Goal: Information Seeking & Learning: Learn about a topic

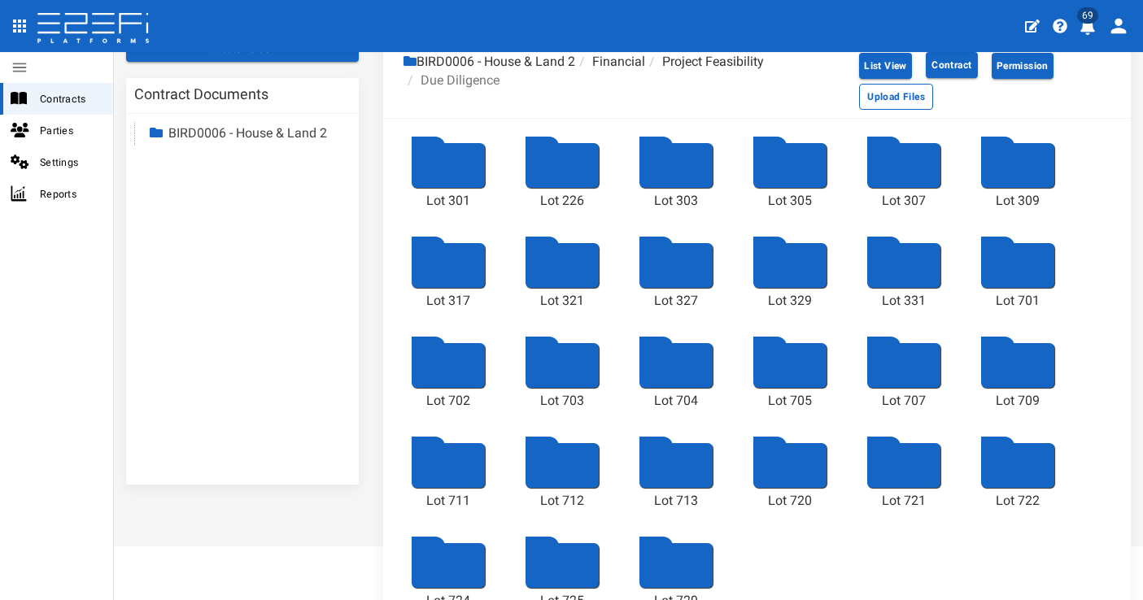
scroll to position [109, 0]
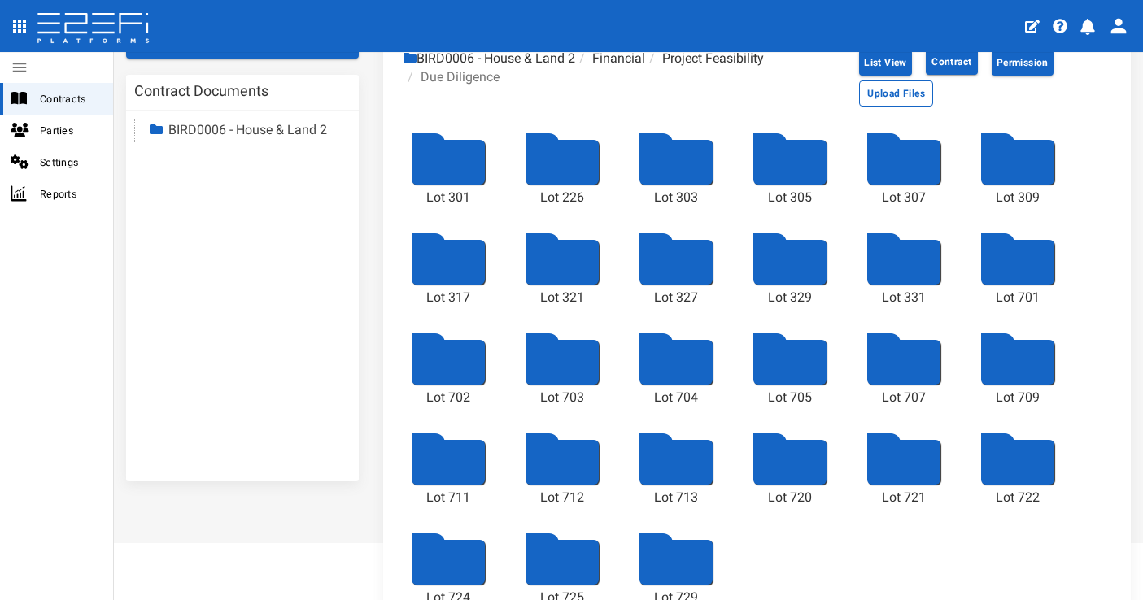
click at [1022, 542] on div "Lot 301 Lot 226 Lot 303 Lot 305 Lot 307 Lot 309 Lot 317 Lot 321 Lot 327 Lot 329…" at bounding box center [756, 373] width 747 height 516
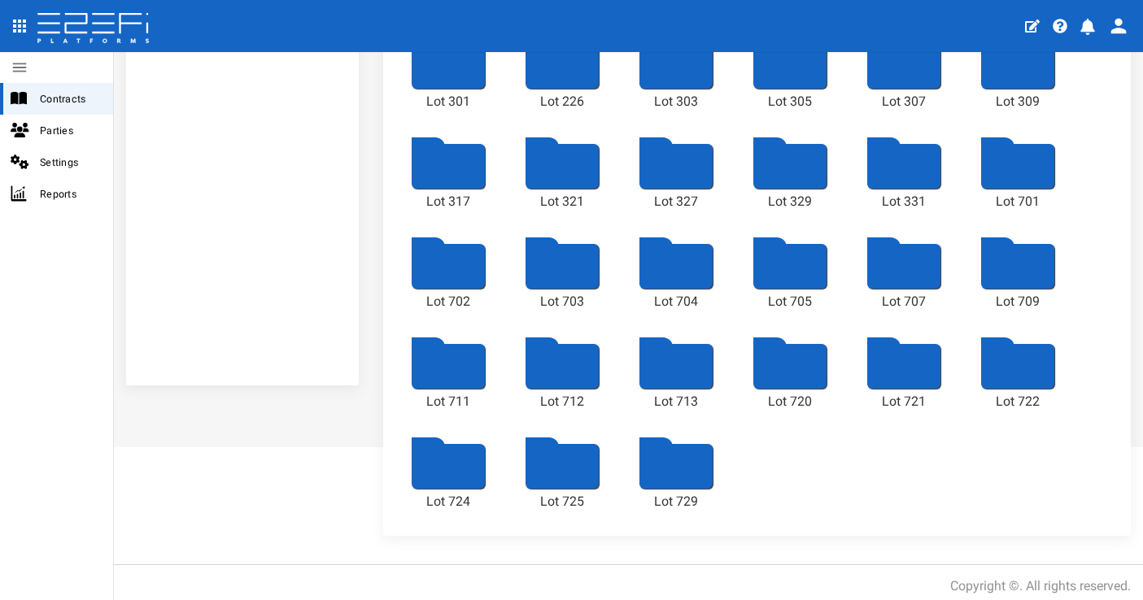
scroll to position [0, 0]
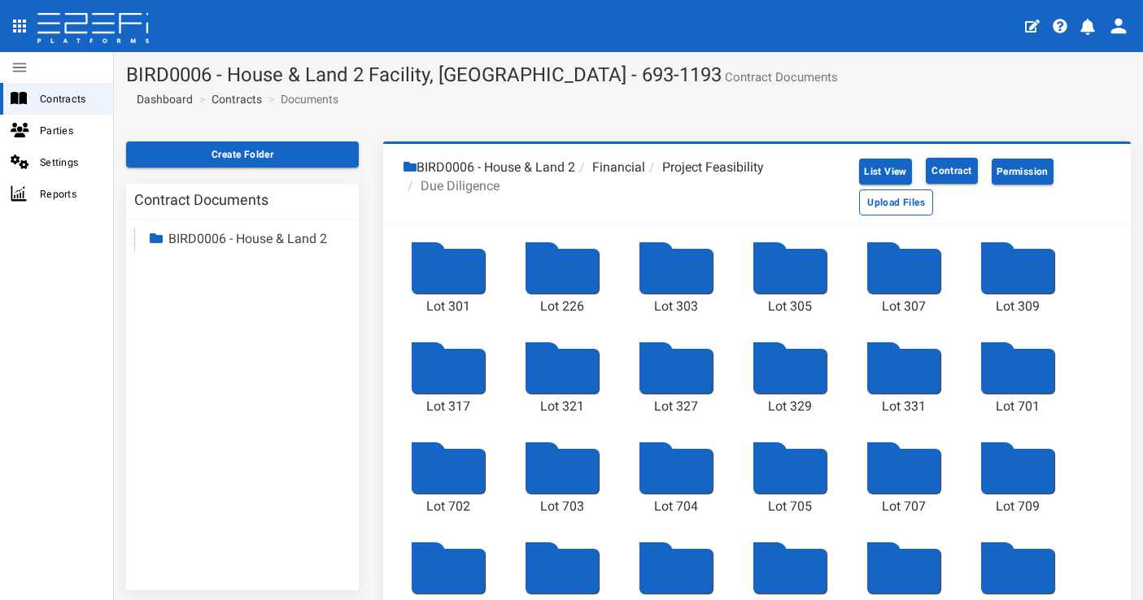
click at [459, 277] on div at bounding box center [448, 271] width 73 height 45
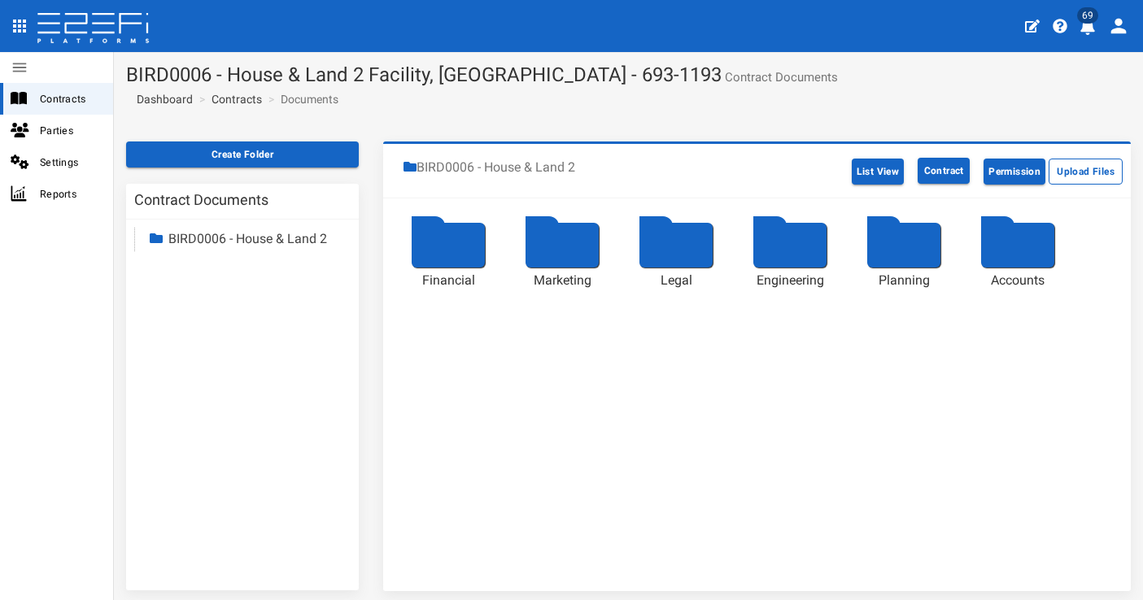
click at [453, 258] on div at bounding box center [448, 245] width 73 height 45
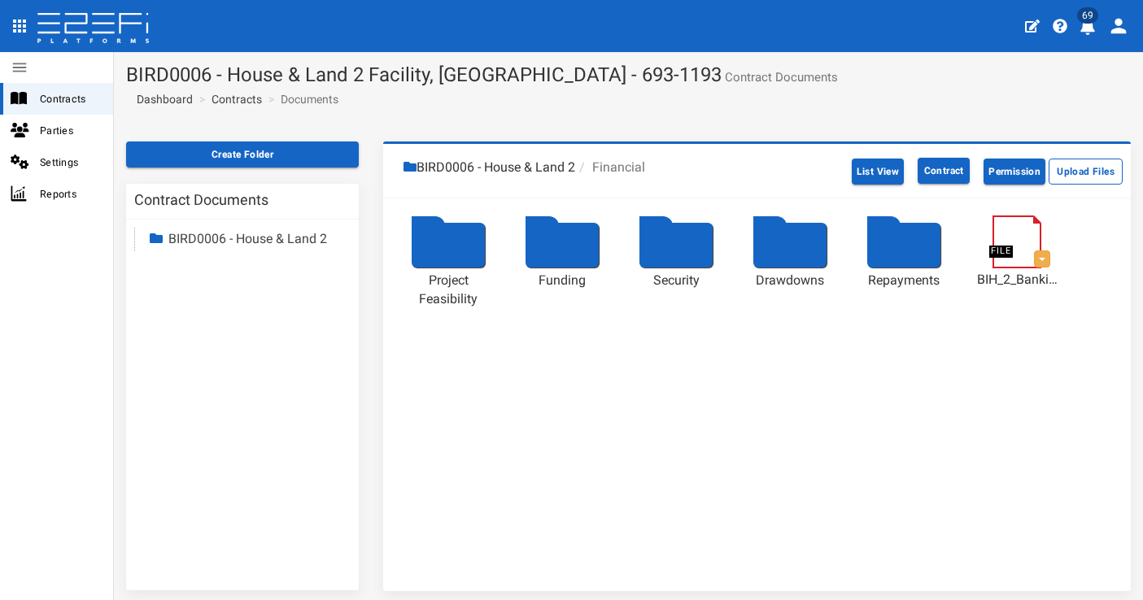
click at [462, 252] on div at bounding box center [448, 245] width 73 height 45
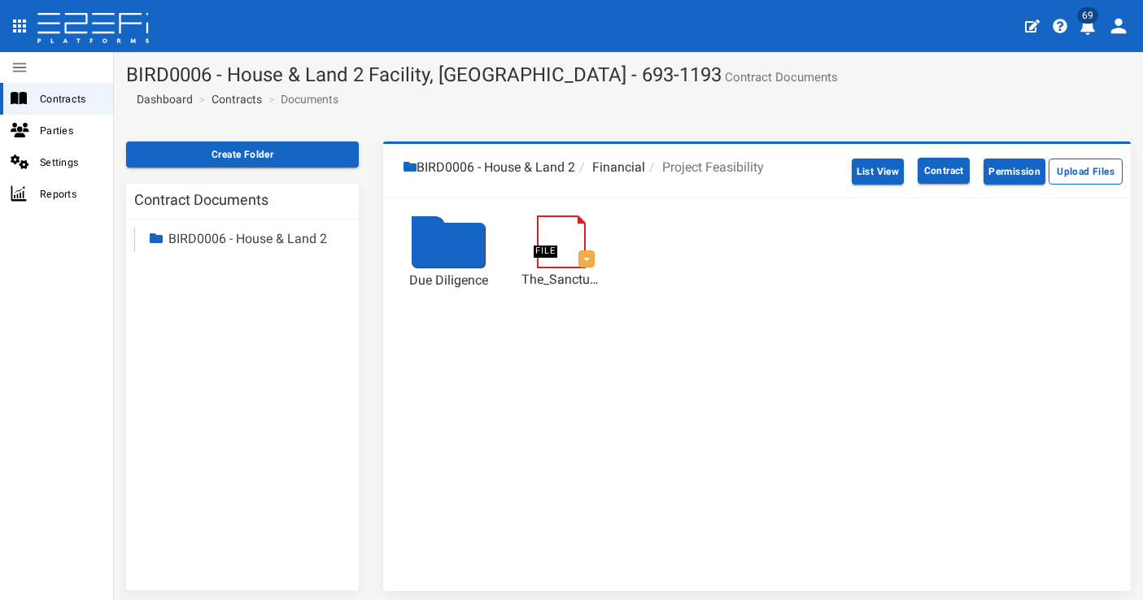
click at [433, 249] on div at bounding box center [448, 245] width 73 height 45
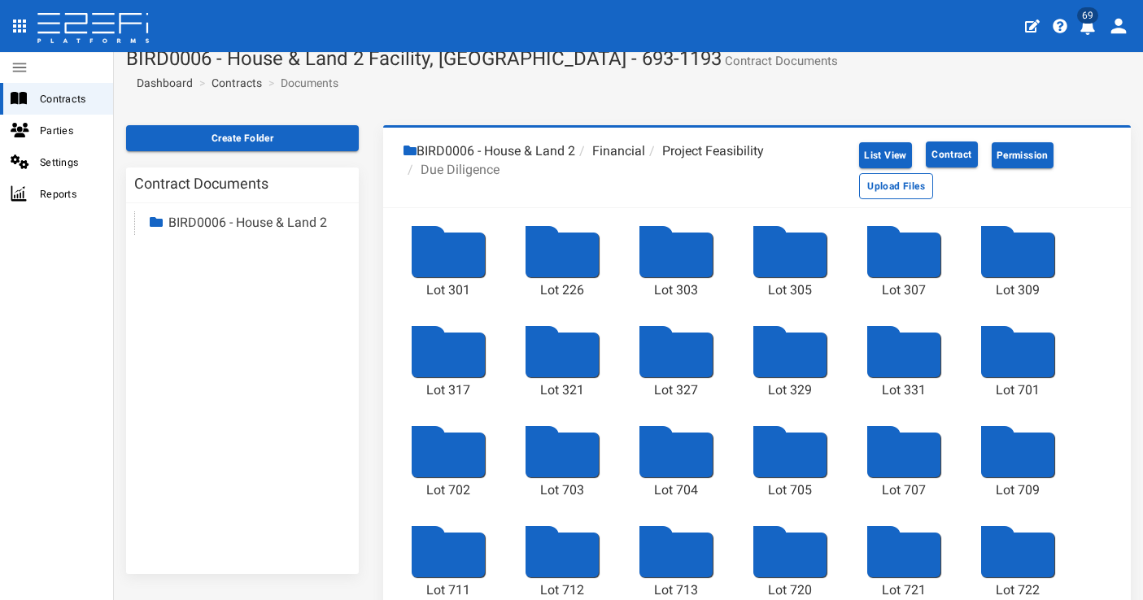
scroll to position [20, 0]
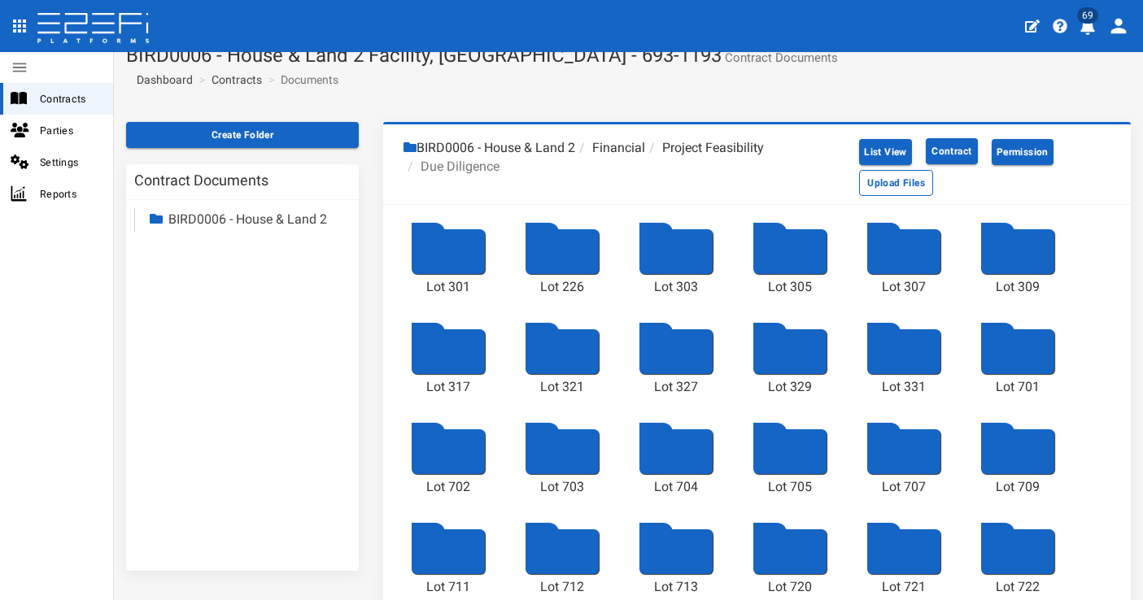
click at [468, 245] on div at bounding box center [448, 251] width 73 height 45
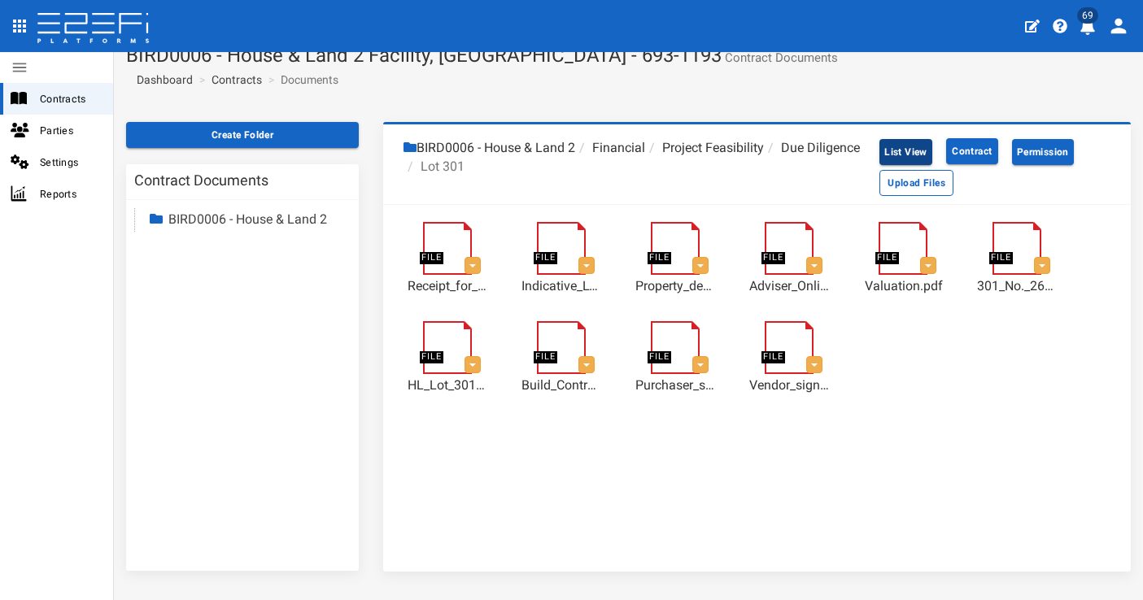
click at [901, 154] on button "List View" at bounding box center [905, 152] width 53 height 26
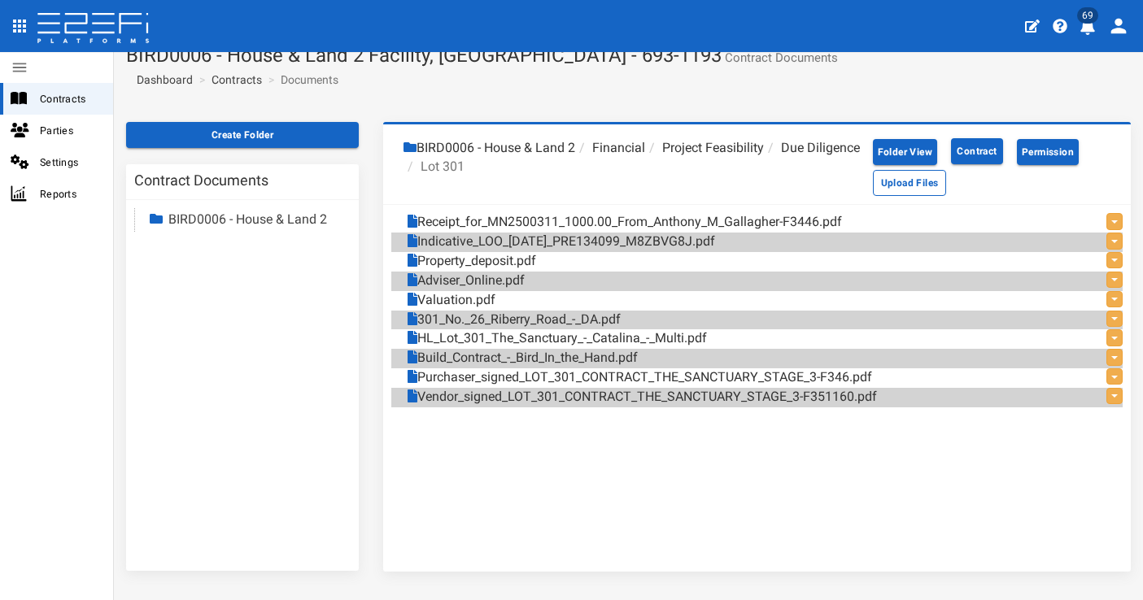
click at [764, 158] on li "Due Diligence" at bounding box center [812, 148] width 96 height 19
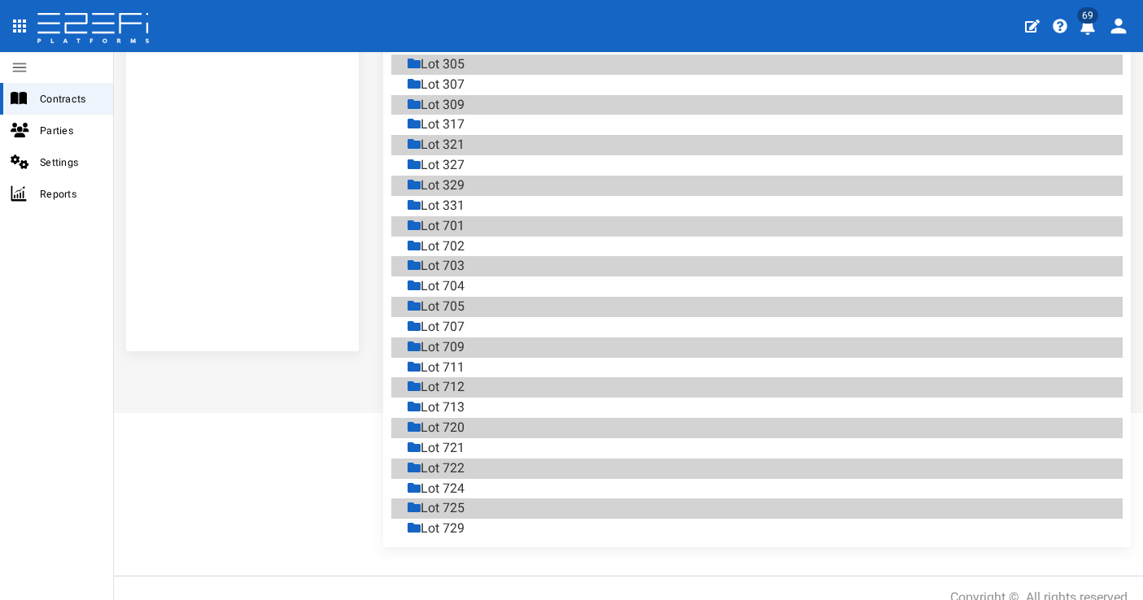
scroll to position [239, 0]
click at [464, 439] on div "Lot 721" at bounding box center [435, 448] width 57 height 19
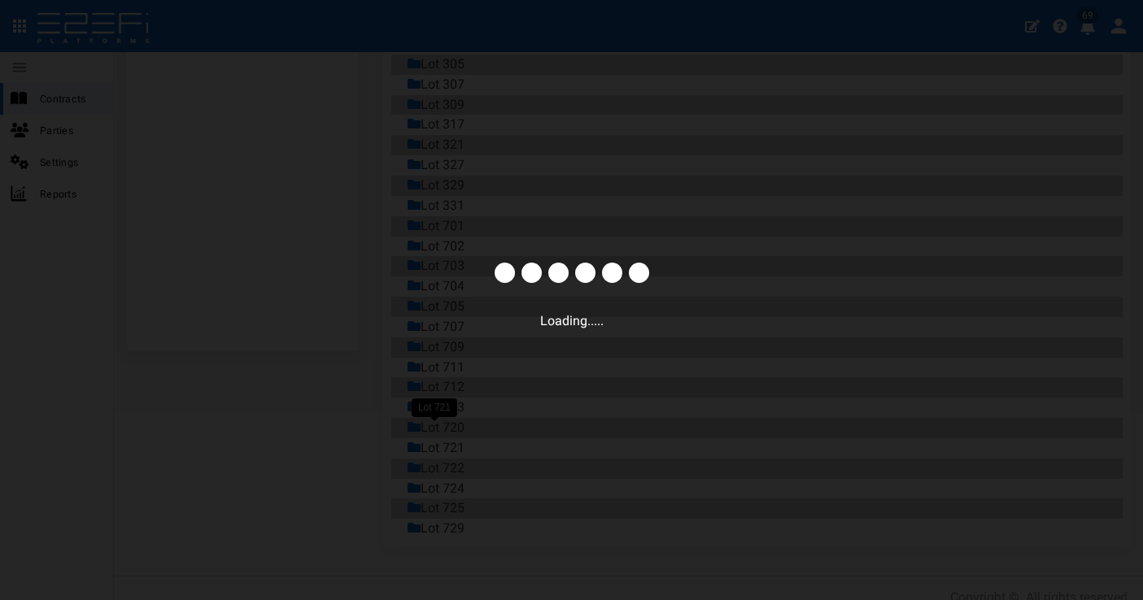
scroll to position [63, 0]
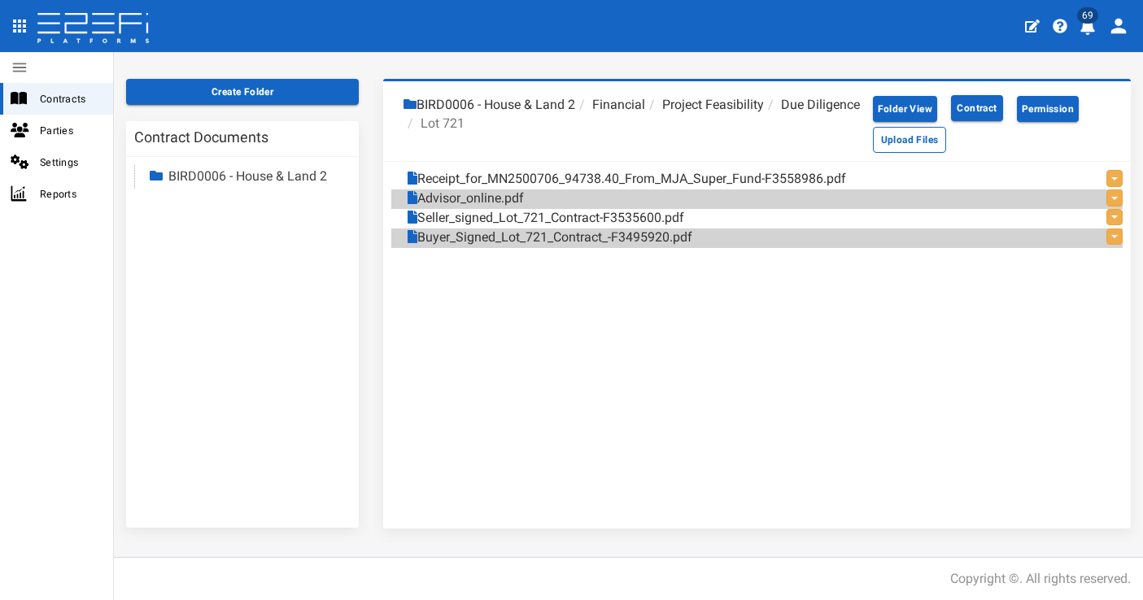
click at [764, 115] on li "Due Diligence" at bounding box center [812, 105] width 96 height 19
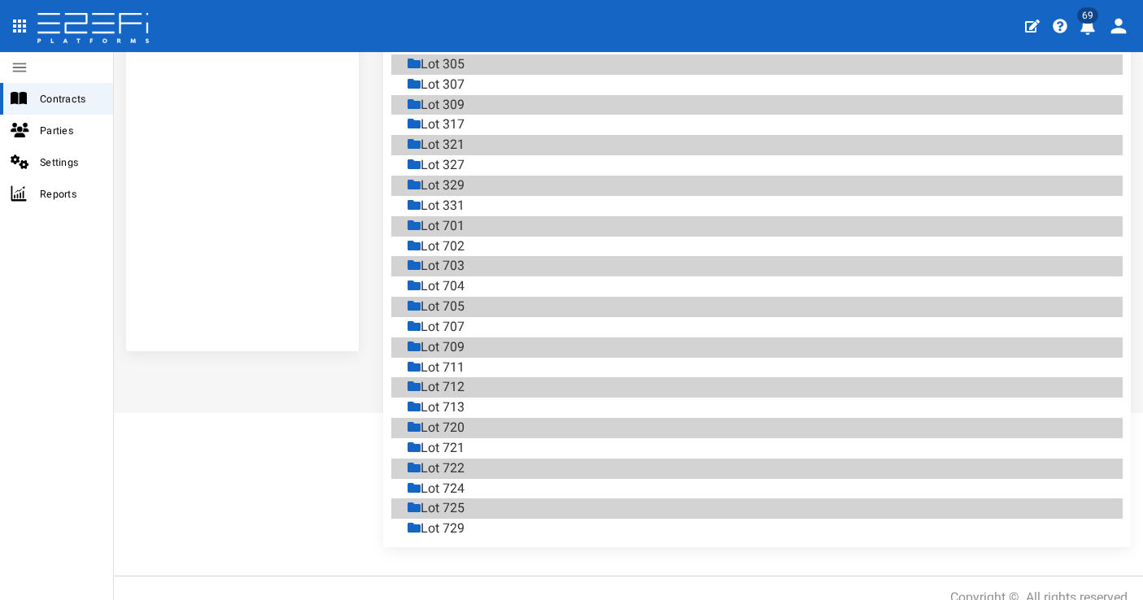
scroll to position [0, 0]
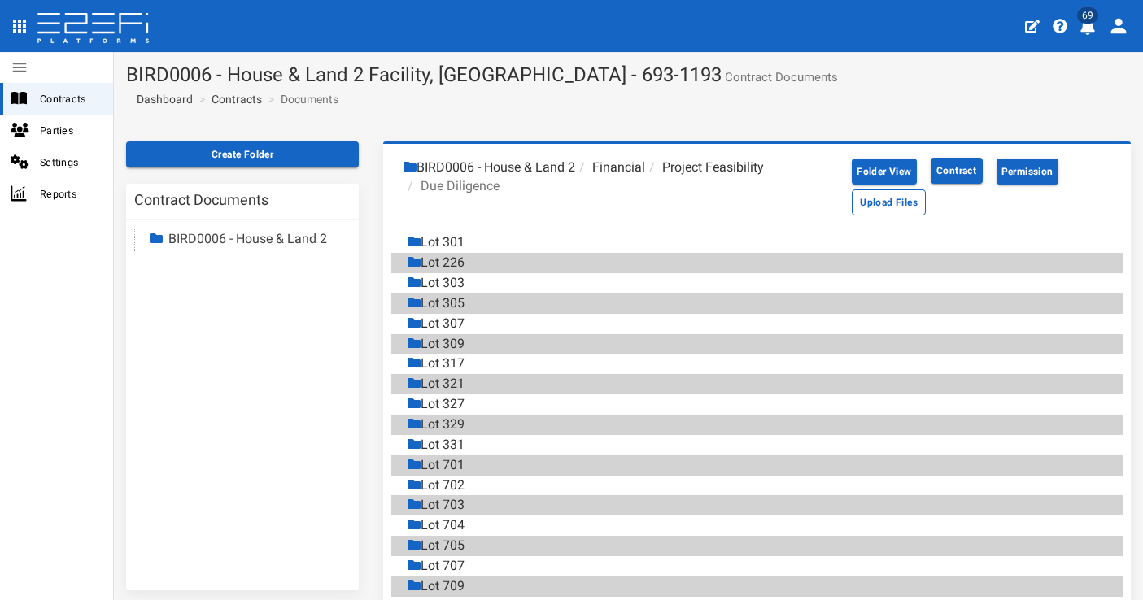
click at [213, 233] on link "BIRD0006 - House & Land 2" at bounding box center [247, 238] width 159 height 15
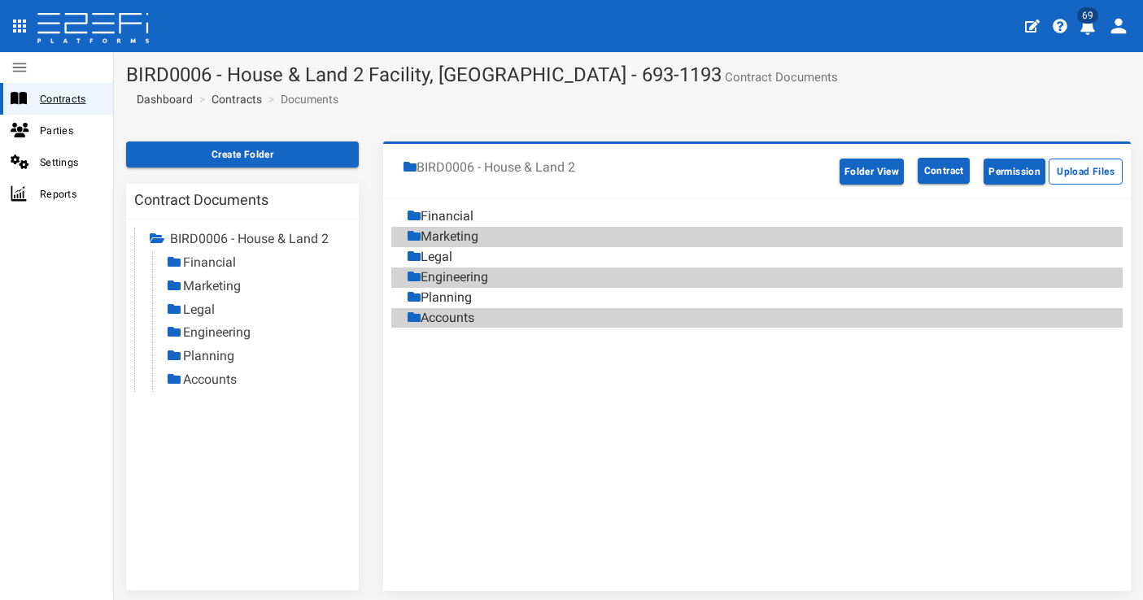
click at [81, 94] on span "Contracts" at bounding box center [70, 98] width 60 height 19
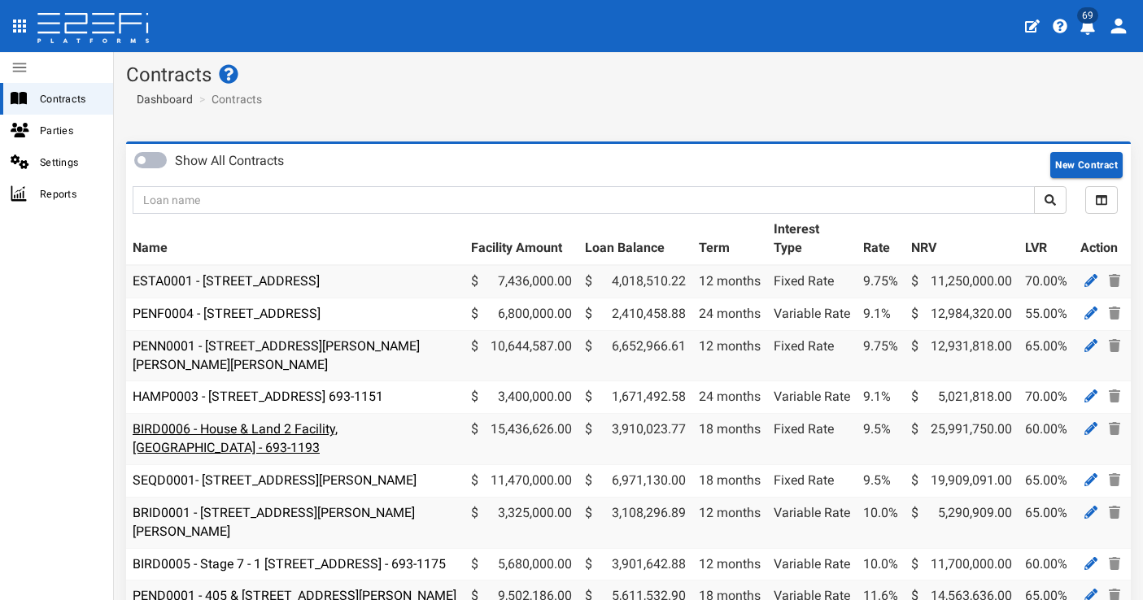
click at [272, 422] on link "BIRD0006 - House & Land 2 Facility, [GEOGRAPHIC_DATA] - 693-1193" at bounding box center [235, 438] width 205 height 34
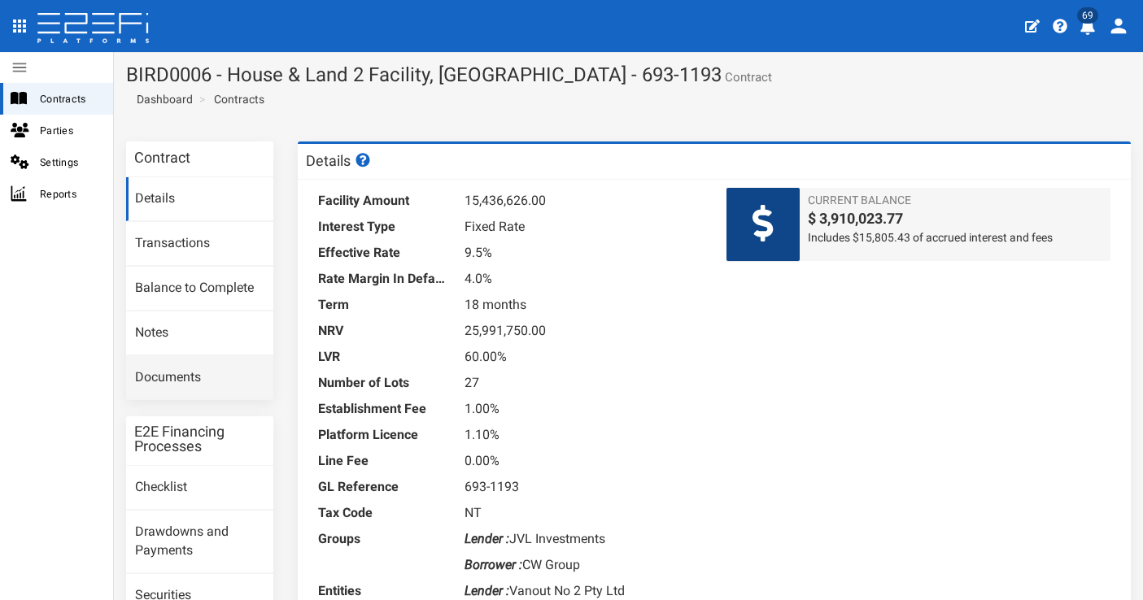
click at [197, 368] on link "Documents" at bounding box center [199, 378] width 147 height 44
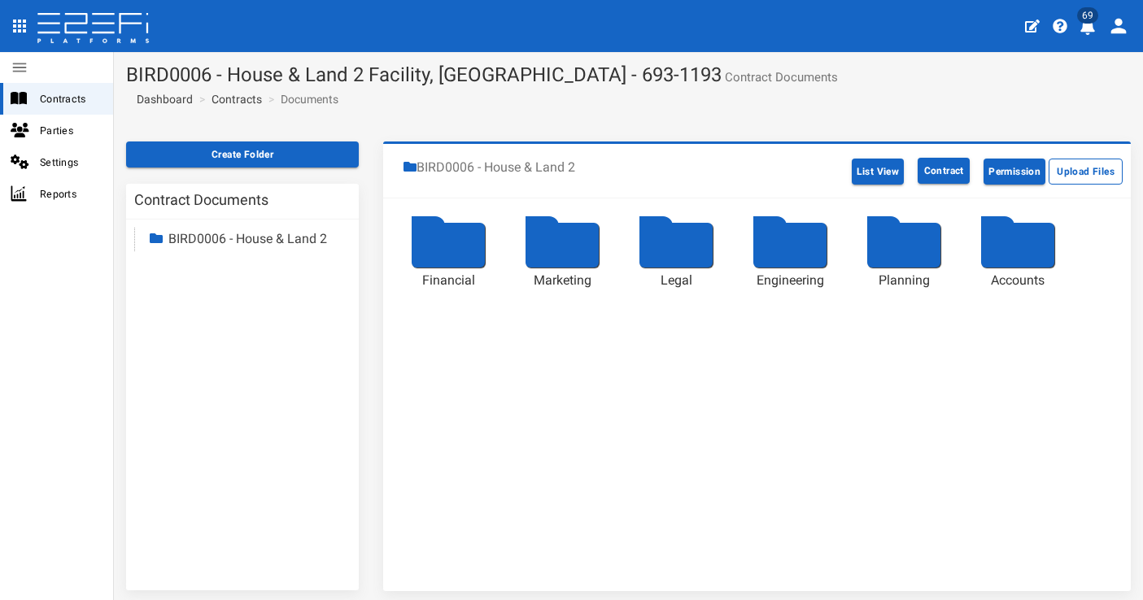
click at [445, 244] on div at bounding box center [448, 245] width 73 height 45
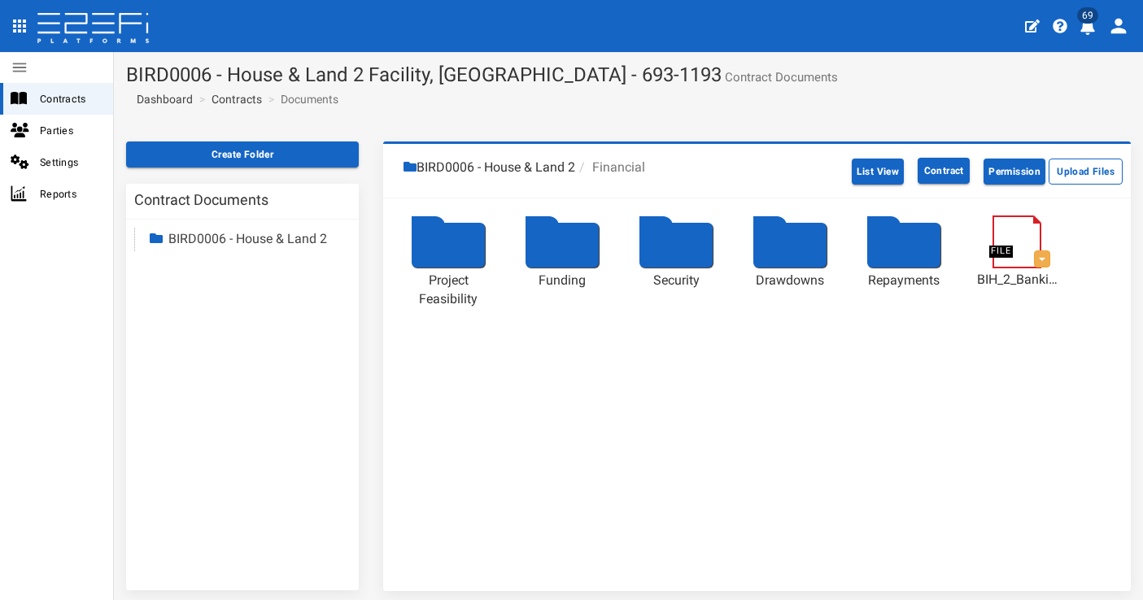
click at [1028, 223] on link at bounding box center [1025, 223] width 66 height 0
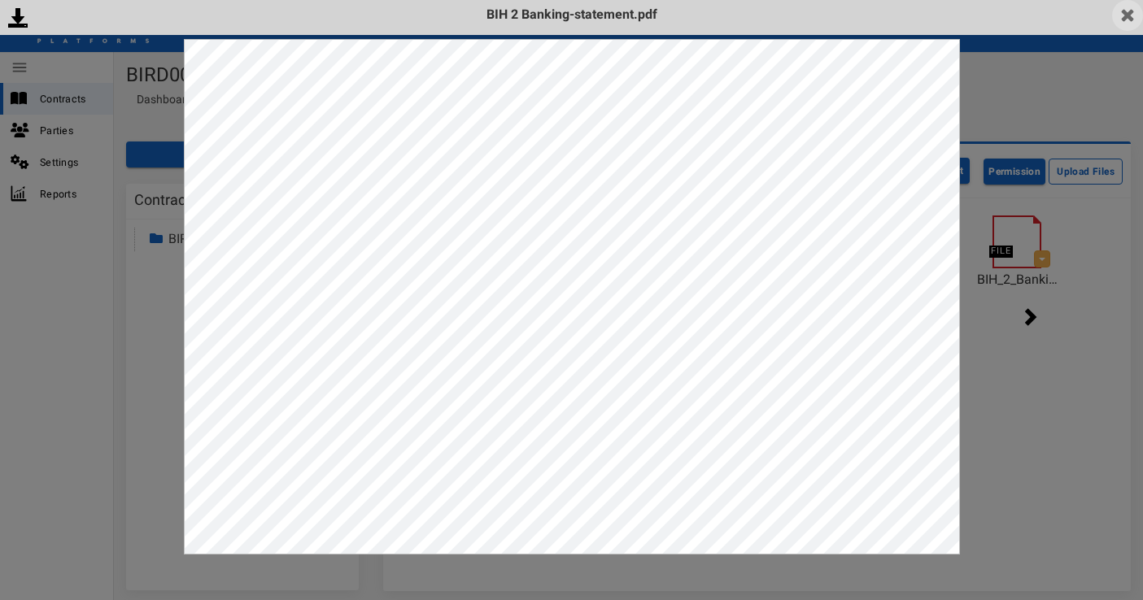
click at [1129, 20] on img at bounding box center [1127, 15] width 31 height 31
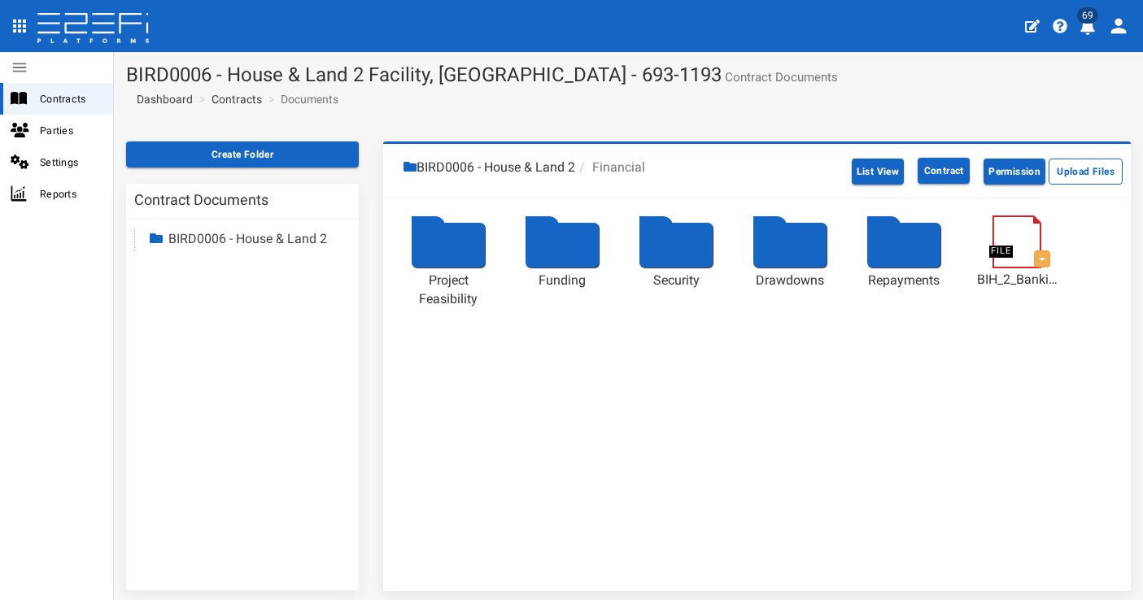
click at [459, 247] on div at bounding box center [448, 245] width 73 height 45
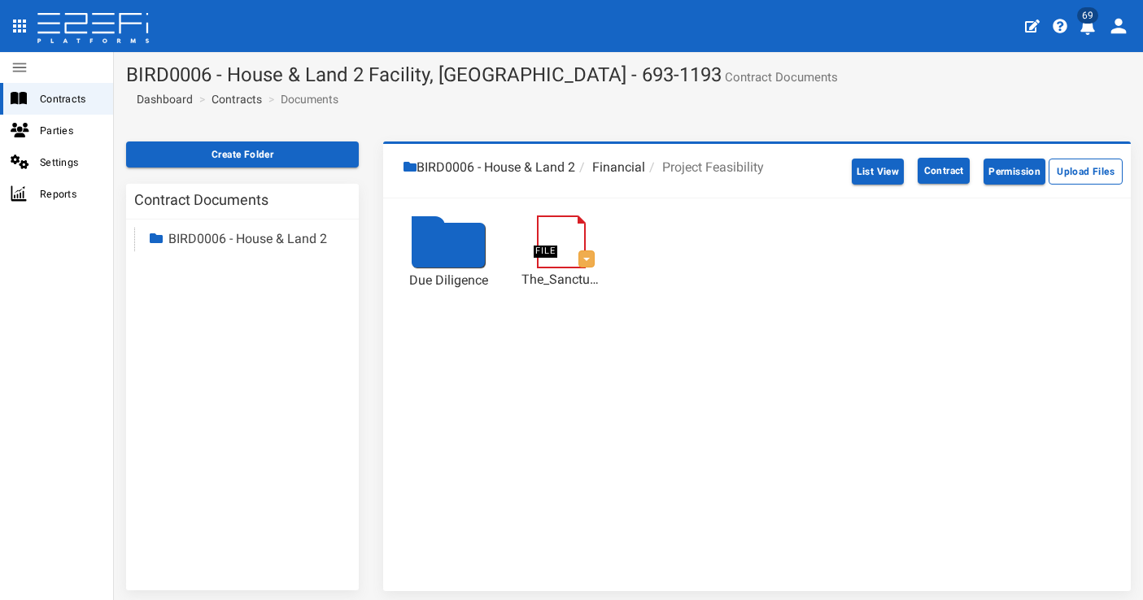
click at [547, 168] on li "BIRD0006 - House & Land 2" at bounding box center [489, 168] width 172 height 19
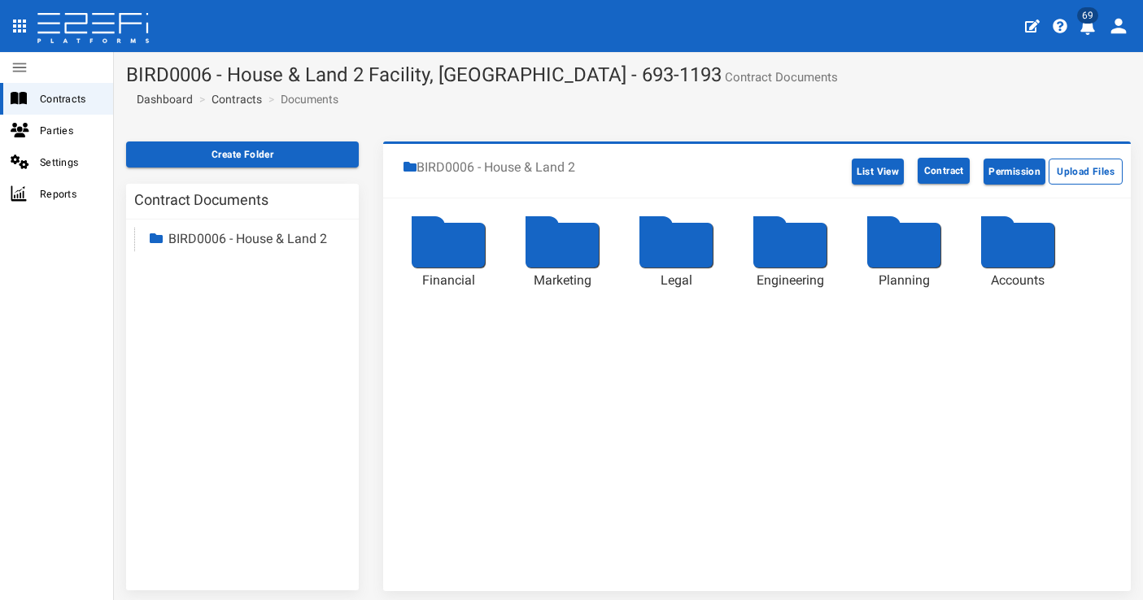
click at [758, 246] on div at bounding box center [789, 245] width 73 height 45
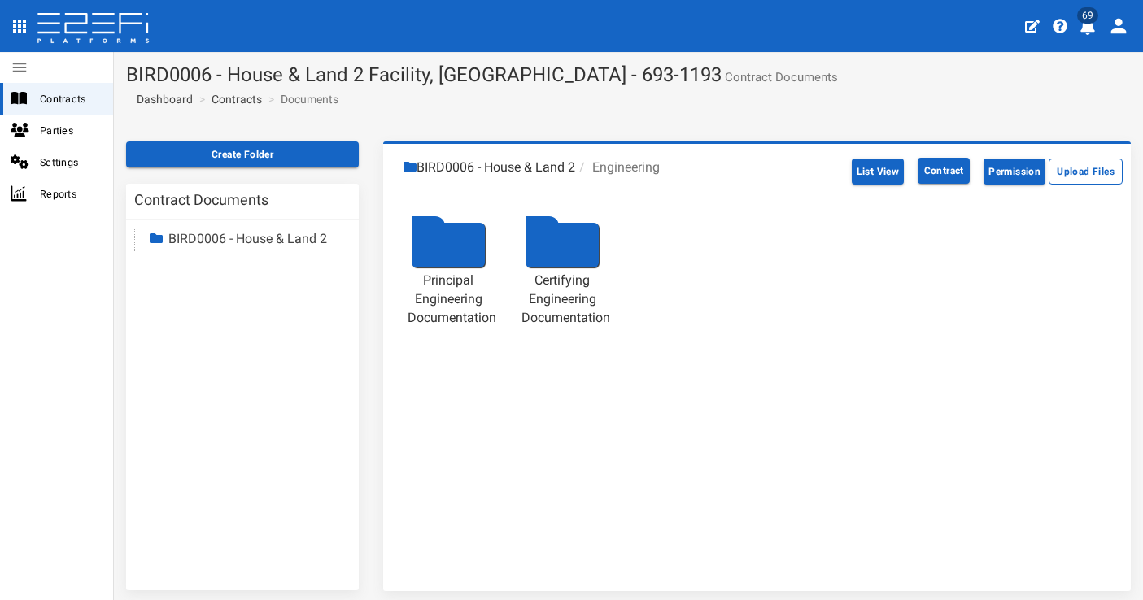
click at [480, 167] on li "BIRD0006 - House & Land 2" at bounding box center [489, 168] width 172 height 19
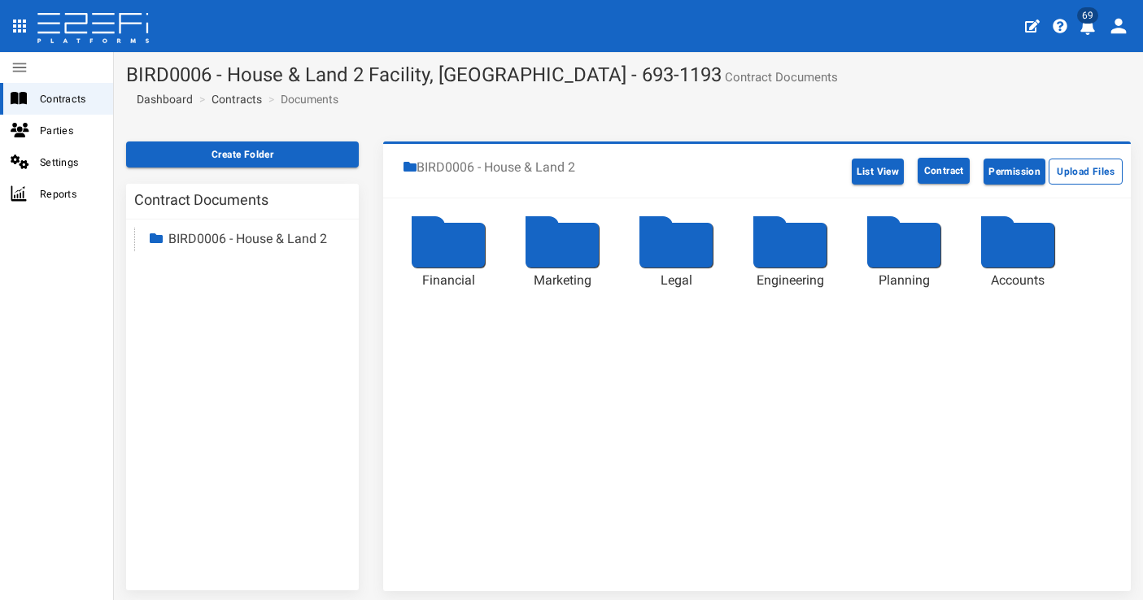
click at [899, 247] on div at bounding box center [903, 245] width 73 height 45
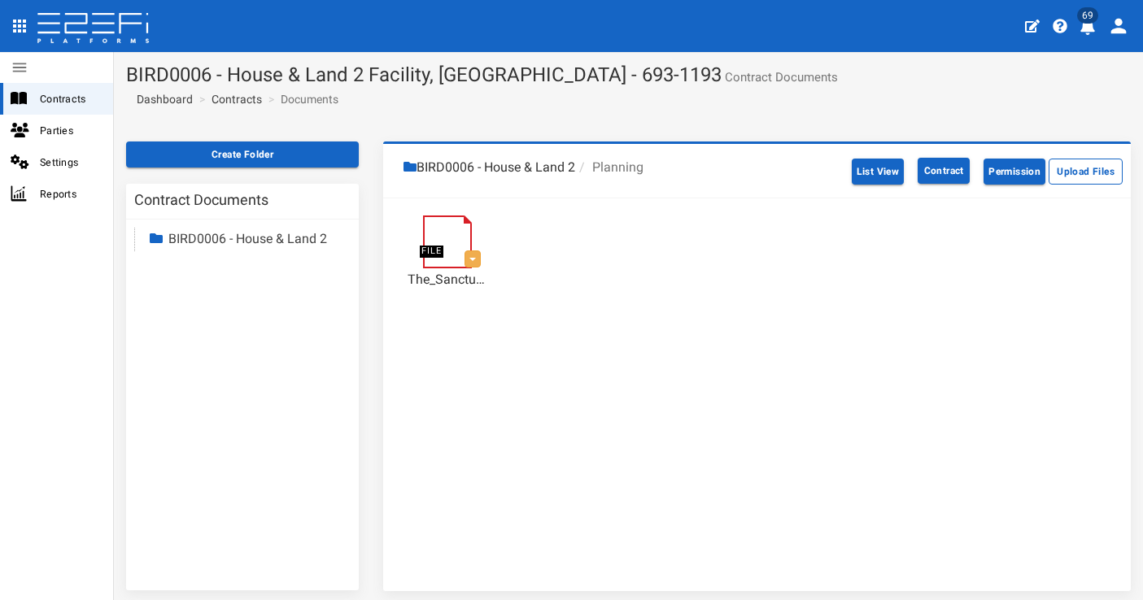
click at [458, 223] on link at bounding box center [456, 223] width 66 height 0
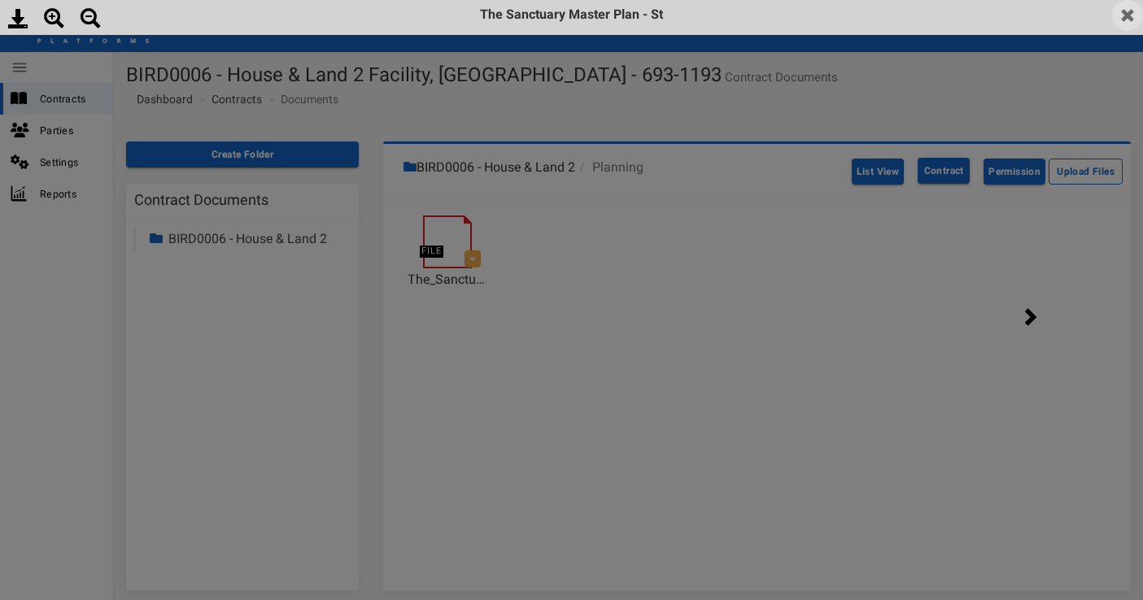
click at [1132, 18] on img at bounding box center [1127, 15] width 31 height 31
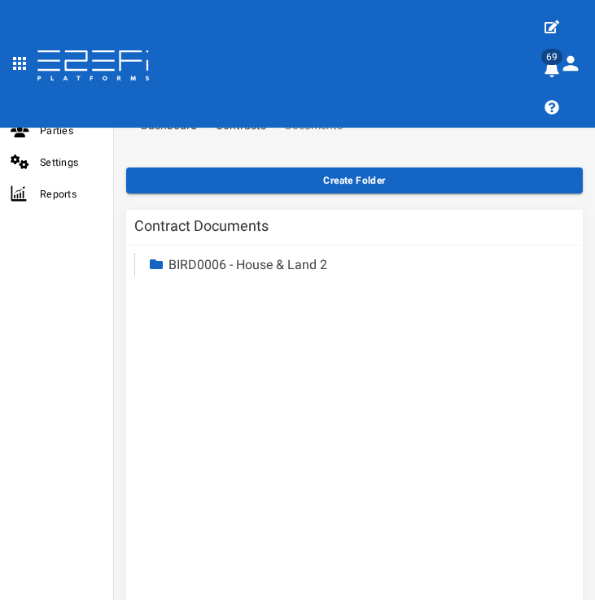
click at [223, 264] on link "BIRD0006 - House & Land 2" at bounding box center [247, 264] width 159 height 15
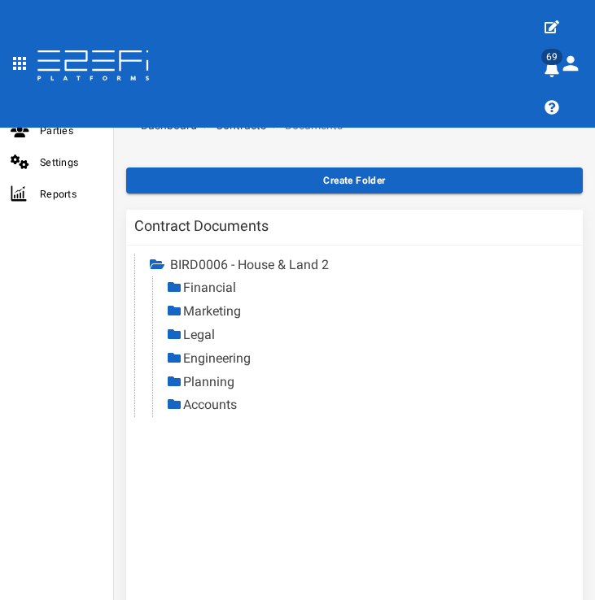
click at [201, 285] on link "Financial" at bounding box center [209, 287] width 53 height 15
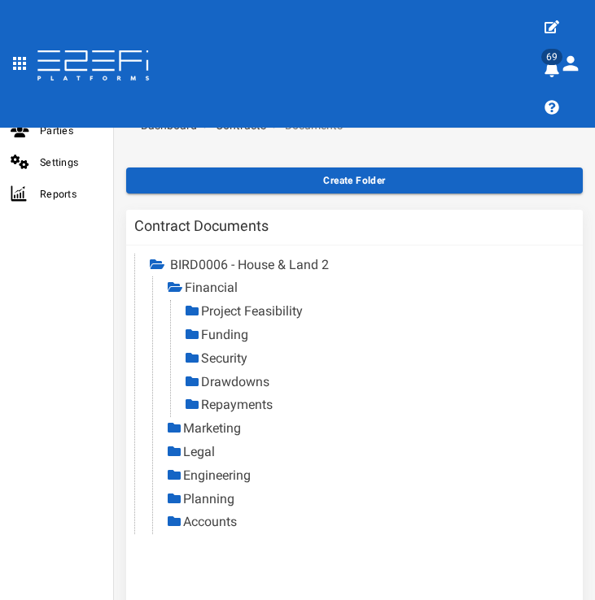
click at [257, 311] on link "Project Feasibility" at bounding box center [252, 310] width 102 height 15
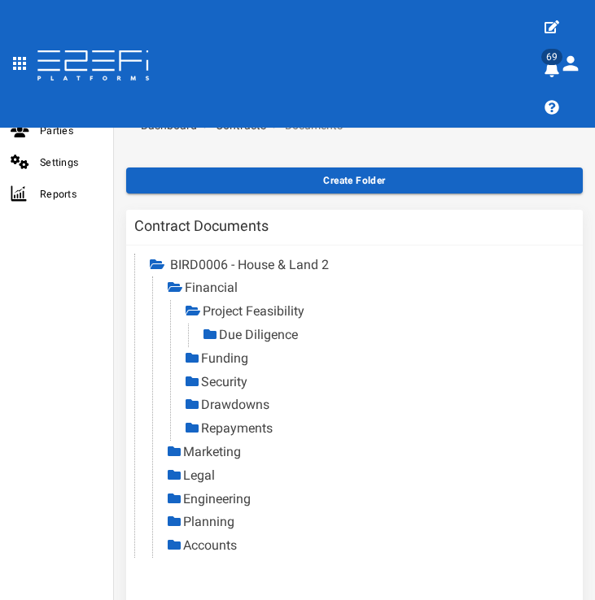
click at [272, 333] on link "Due Diligence" at bounding box center [258, 334] width 79 height 15
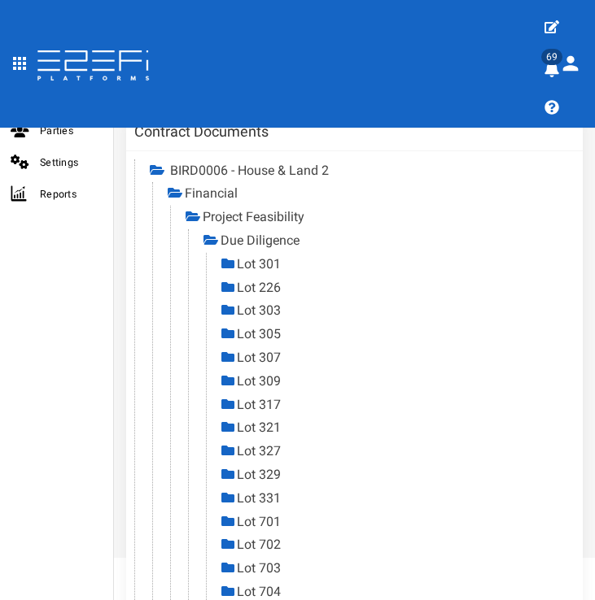
scroll to position [98, 0]
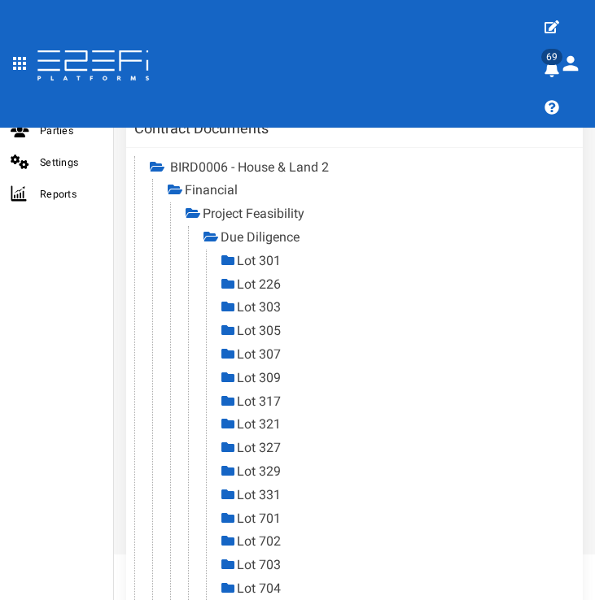
click at [253, 279] on link "Lot 226" at bounding box center [259, 284] width 44 height 15
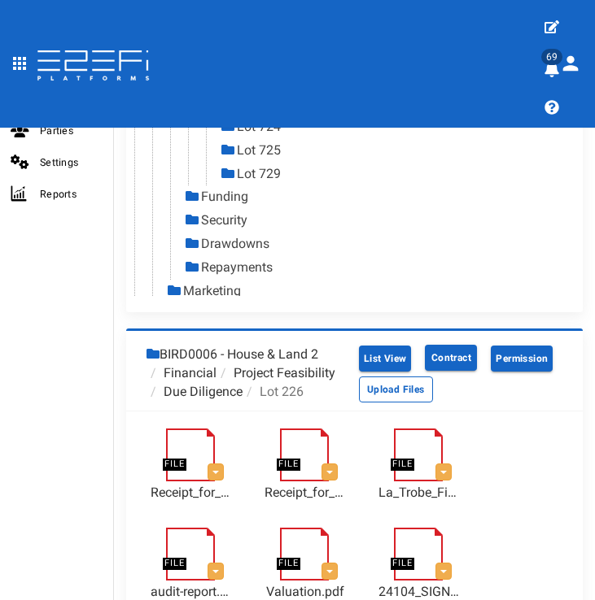
scroll to position [960, 0]
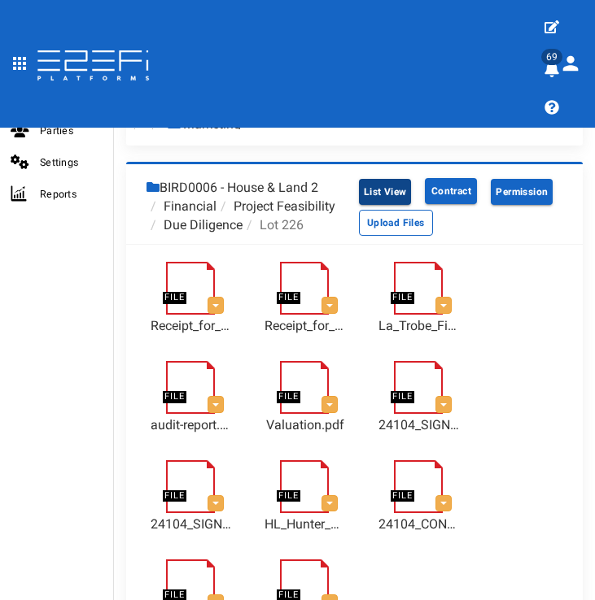
click at [370, 190] on button "List View" at bounding box center [385, 192] width 53 height 26
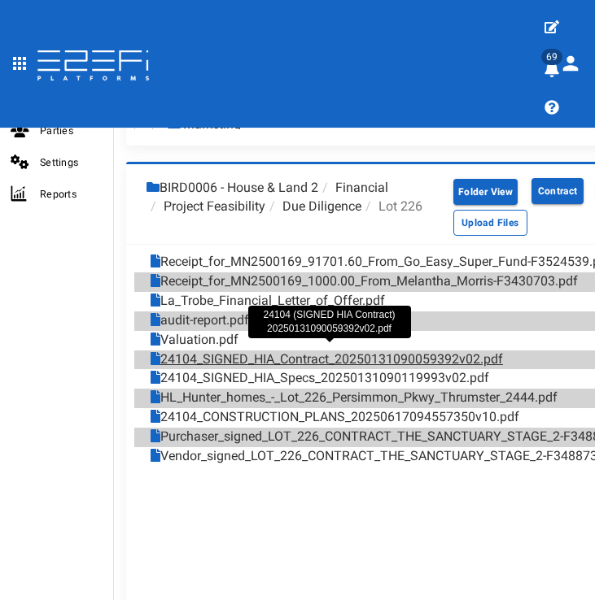
click at [314, 352] on link "24104_SIGNED_HIA_Contract_20250131090059392v02.pdf" at bounding box center [326, 360] width 352 height 19
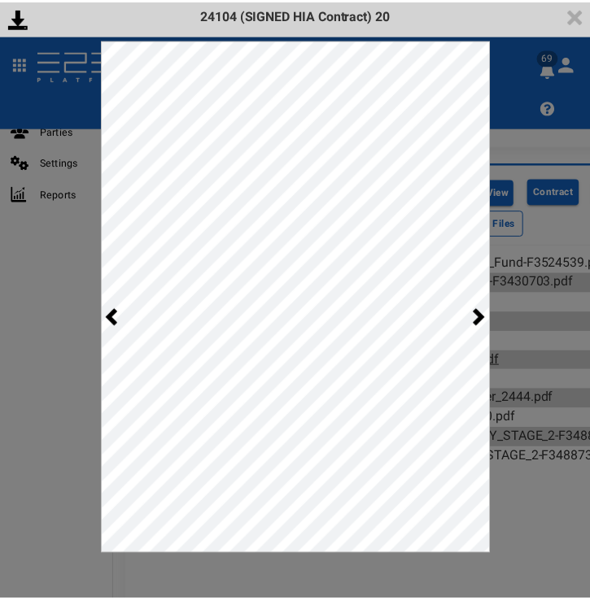
scroll to position [0, 0]
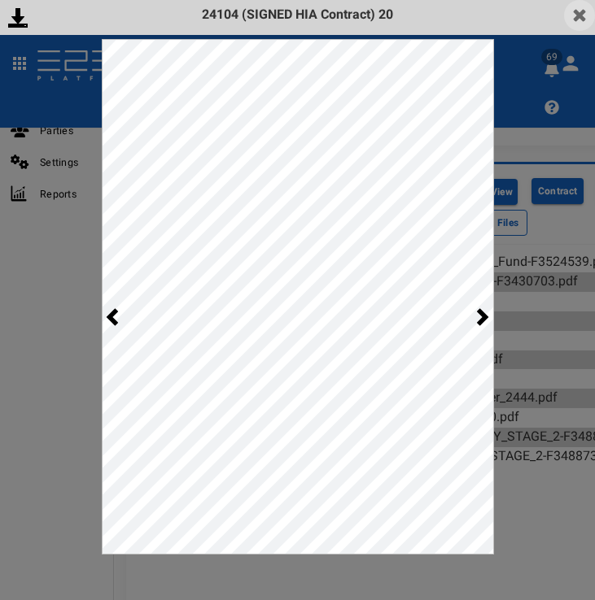
click at [579, 12] on img at bounding box center [579, 15] width 31 height 31
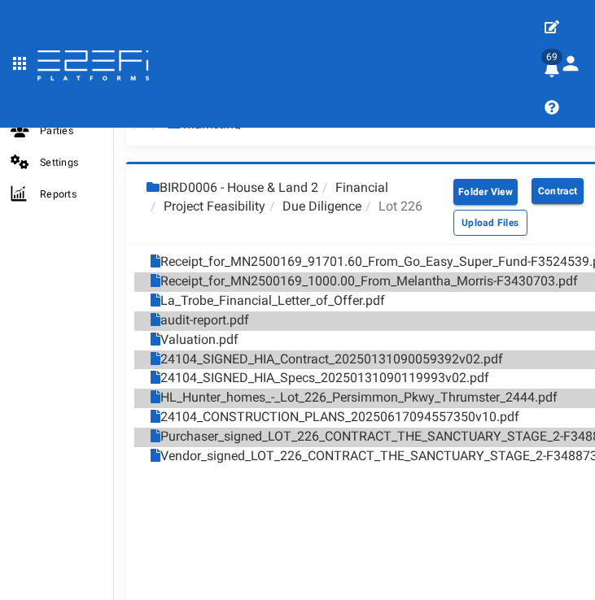
click at [329, 207] on li "Due Diligence" at bounding box center [313, 207] width 96 height 19
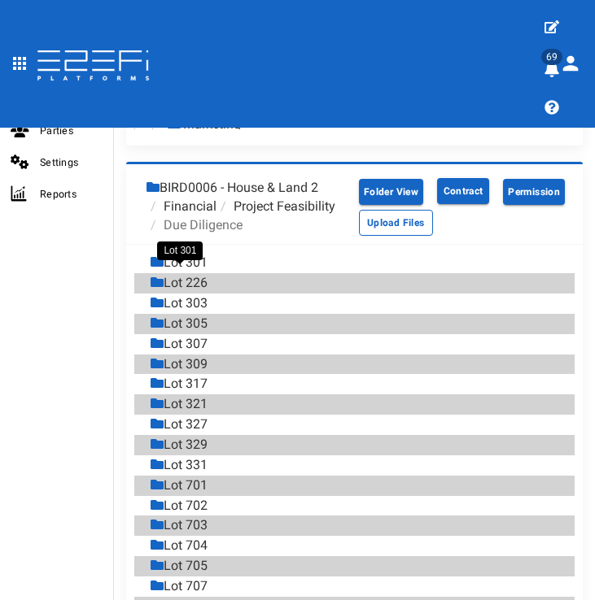
click at [199, 272] on div "Lot 301" at bounding box center [178, 263] width 57 height 19
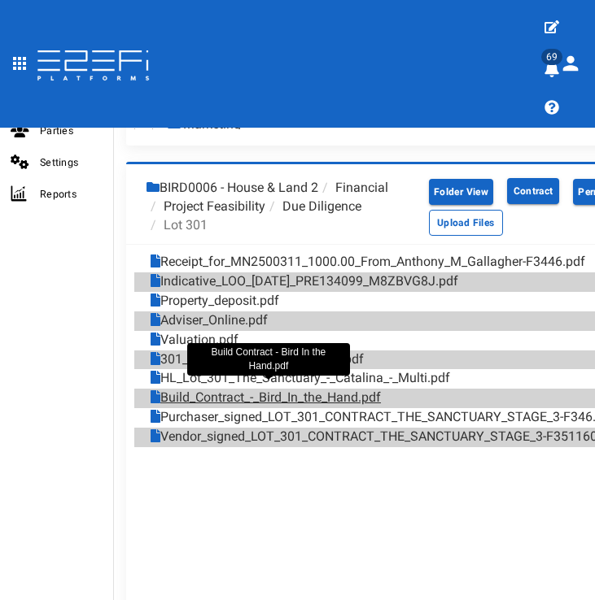
click at [343, 389] on link "Build_Contract_-_Bird_In_the_Hand.pdf" at bounding box center [265, 398] width 230 height 19
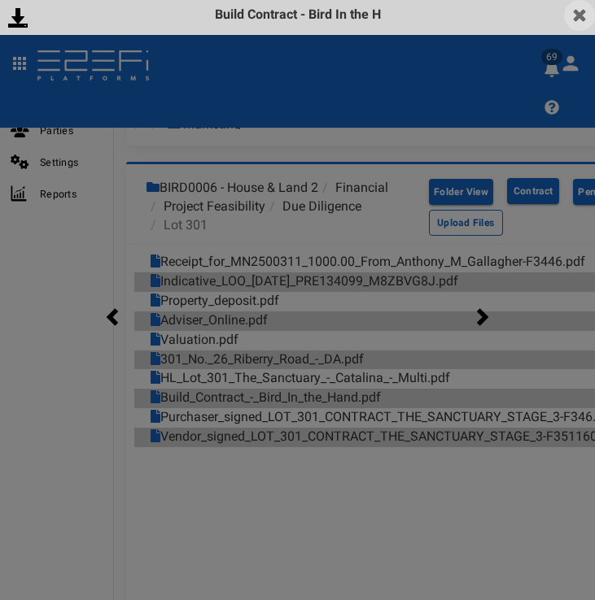
click at [575, 14] on img at bounding box center [579, 15] width 31 height 31
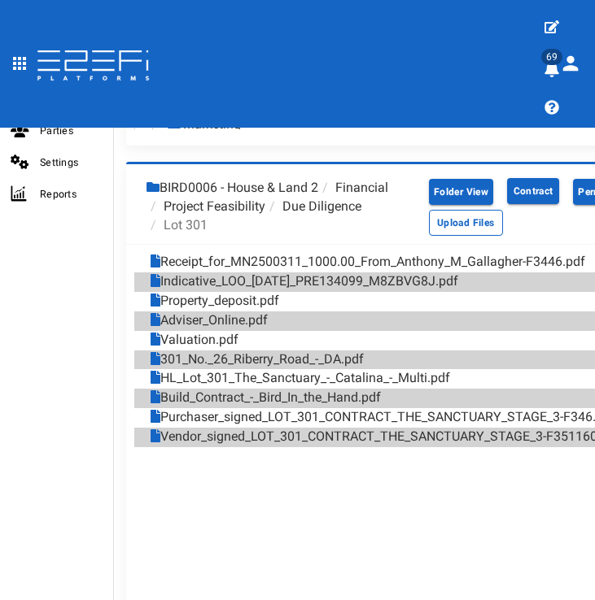
click at [306, 206] on li "Due Diligence" at bounding box center [313, 207] width 96 height 19
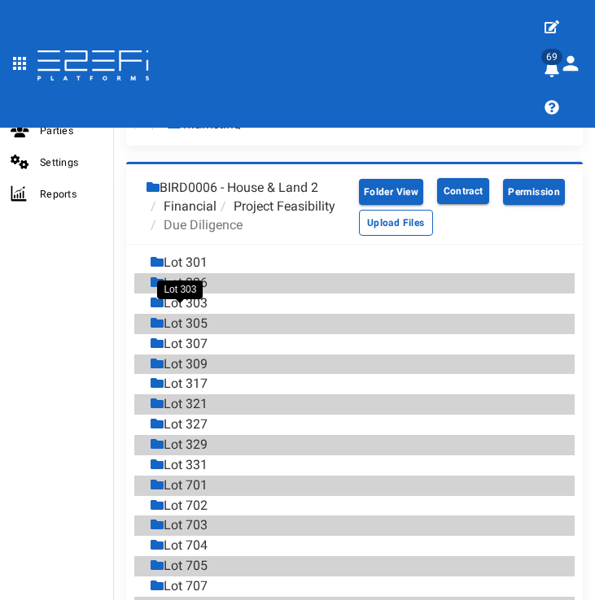
click at [199, 313] on div "Lot 303" at bounding box center [178, 303] width 57 height 19
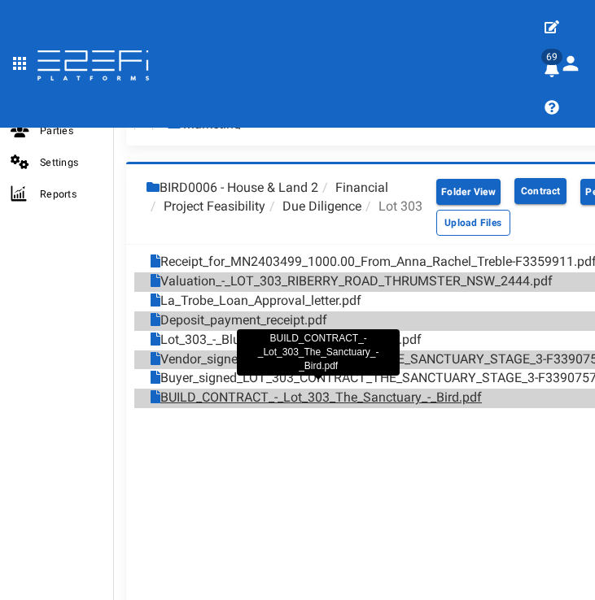
click at [290, 394] on link "BUILD_CONTRACT_-_Lot_303_The_Sanctuary_-_Bird.pdf" at bounding box center [315, 398] width 331 height 19
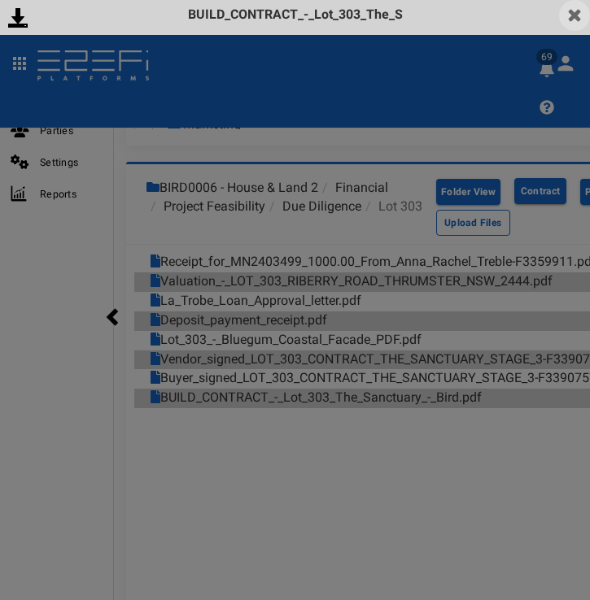
click at [573, 19] on img at bounding box center [574, 15] width 31 height 31
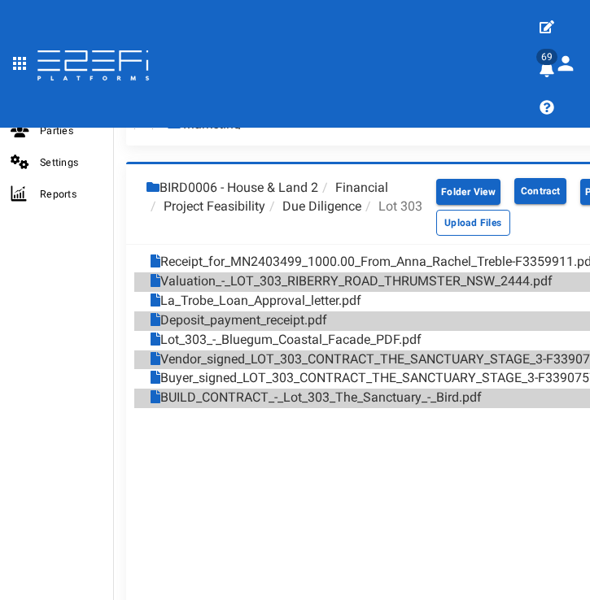
click at [338, 203] on li "Due Diligence" at bounding box center [313, 207] width 96 height 19
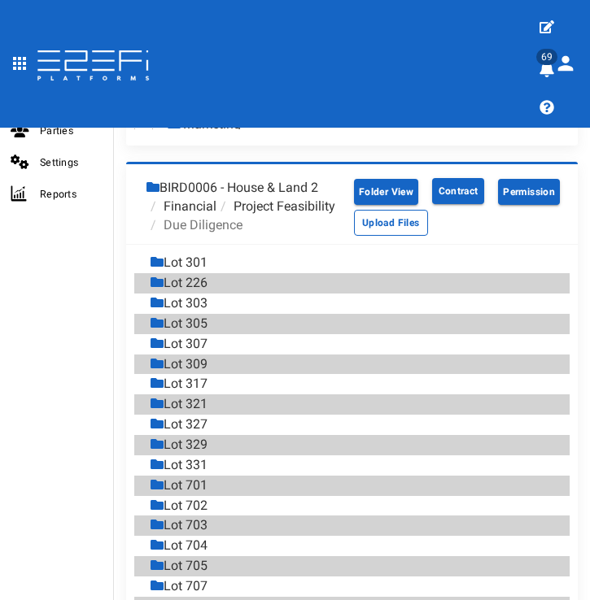
scroll to position [964, 0]
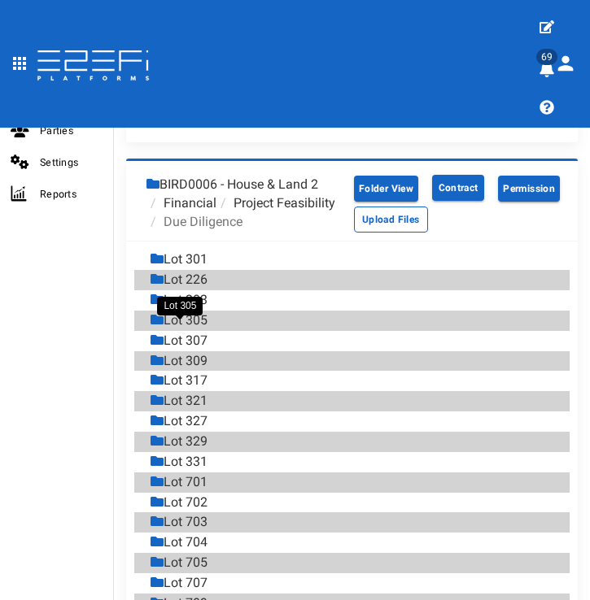
click at [207, 326] on div "Lot 305" at bounding box center [178, 320] width 57 height 19
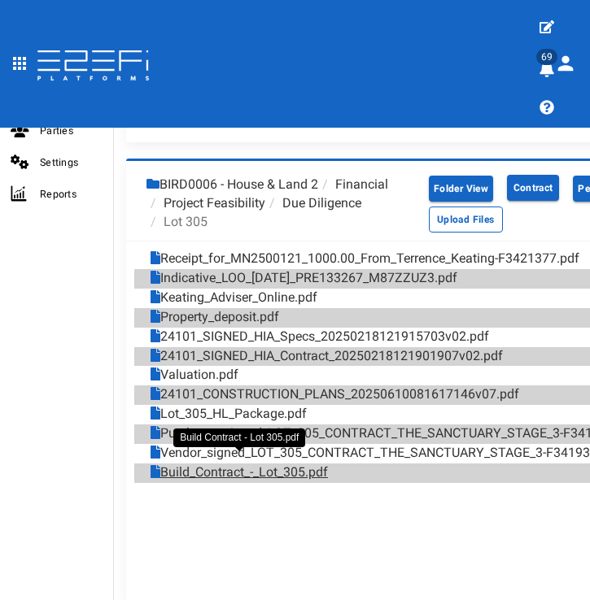
click at [280, 467] on link "Build_Contract_-_Lot_305.pdf" at bounding box center [238, 473] width 177 height 19
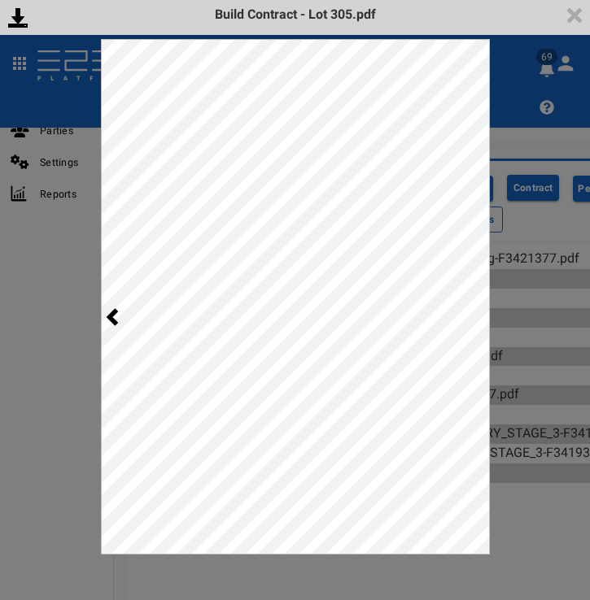
scroll to position [0, 0]
click at [581, 11] on img at bounding box center [574, 15] width 31 height 31
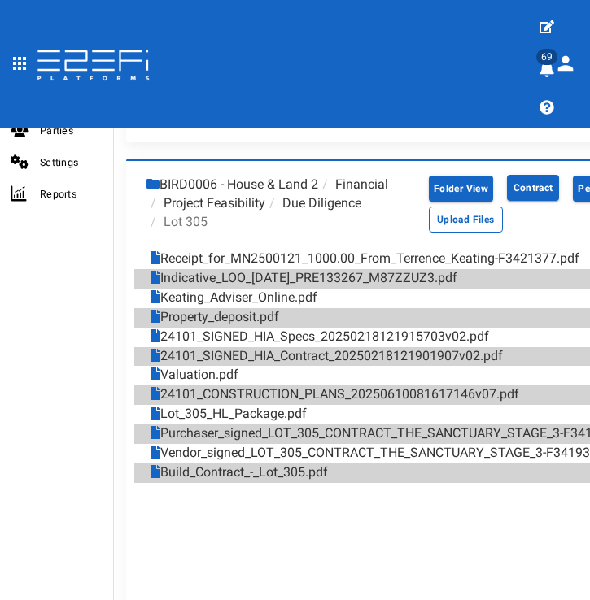
click at [299, 195] on li "Due Diligence" at bounding box center [313, 203] width 96 height 19
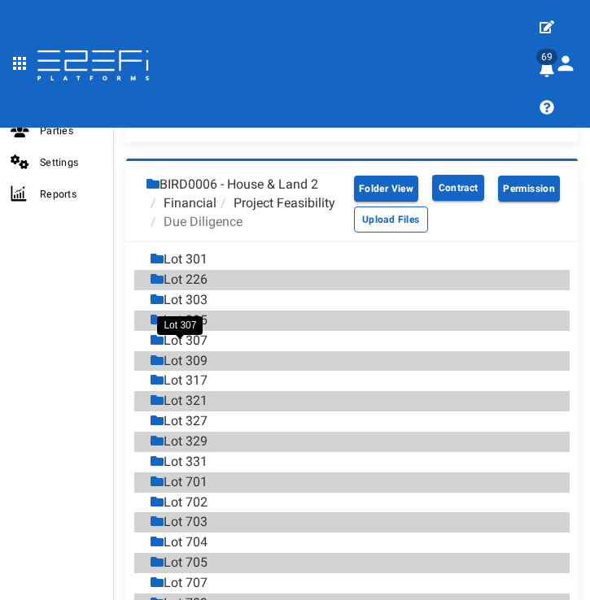
click at [188, 343] on div "Lot 307" at bounding box center [178, 341] width 57 height 19
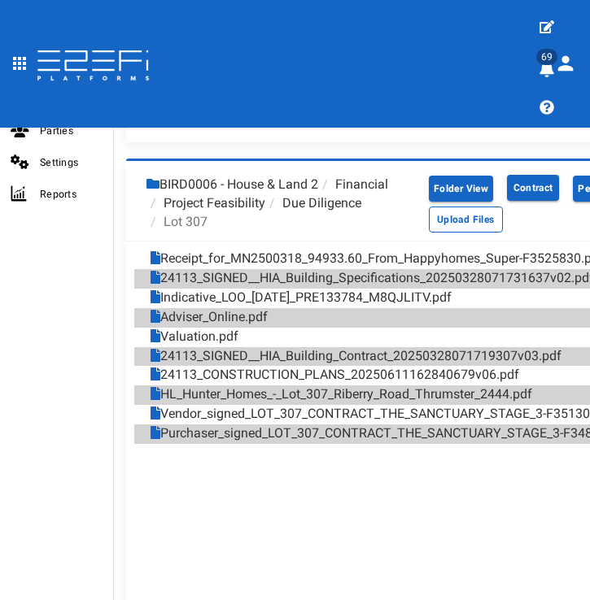
click at [339, 347] on link "24113_SIGNED__HIA_Building_Contract_20250328071719307v03.pdf" at bounding box center [355, 356] width 411 height 19
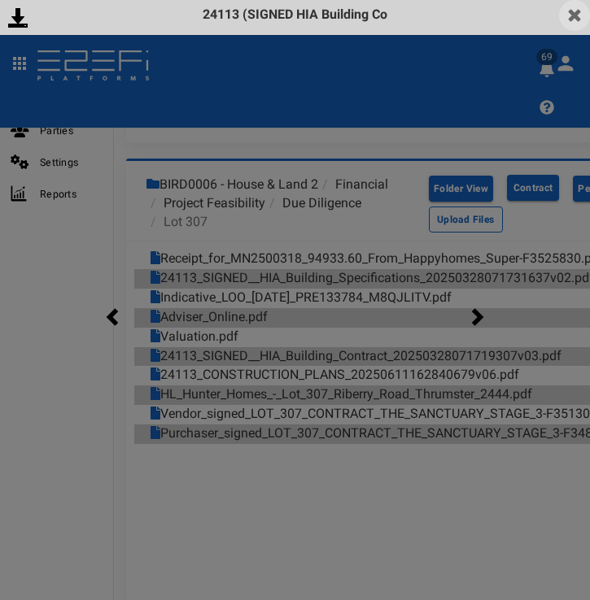
click at [574, 14] on img at bounding box center [574, 15] width 31 height 31
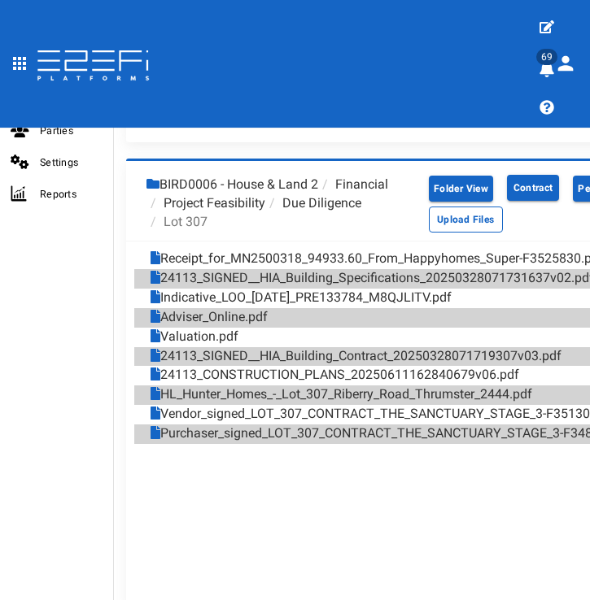
click at [311, 202] on li "Due Diligence" at bounding box center [313, 203] width 96 height 19
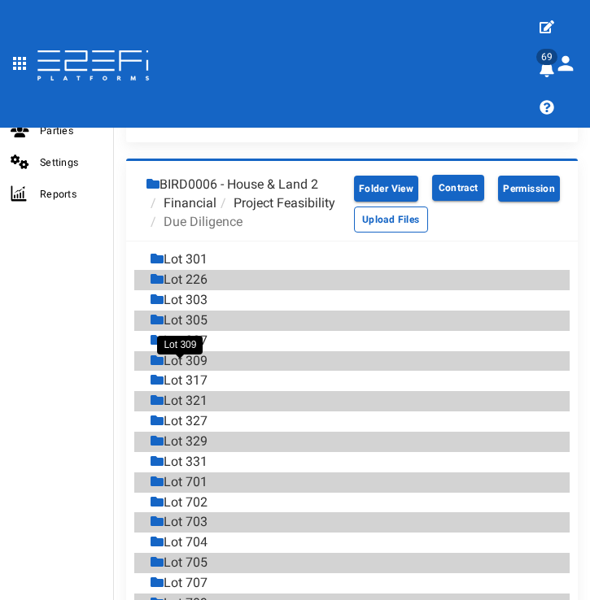
click at [207, 368] on div "Lot 309" at bounding box center [178, 361] width 57 height 19
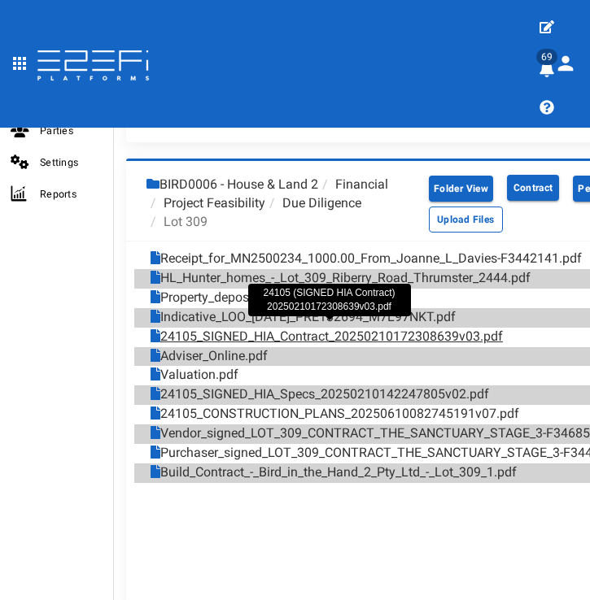
click at [363, 332] on link "24105_SIGNED_HIA_Contract_20250210172308639v03.pdf" at bounding box center [326, 337] width 352 height 19
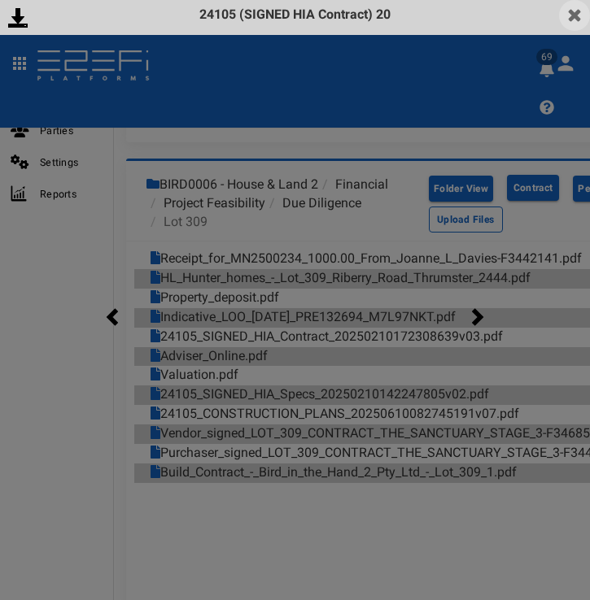
click at [578, 20] on img at bounding box center [574, 15] width 31 height 31
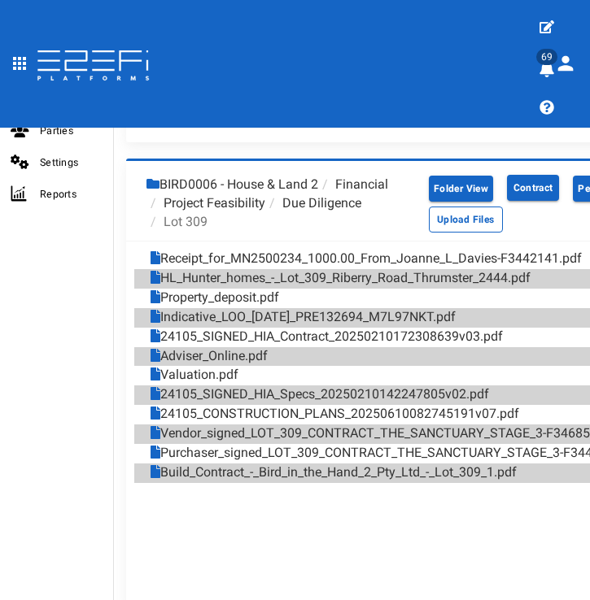
click at [329, 203] on li "Due Diligence" at bounding box center [313, 203] width 96 height 19
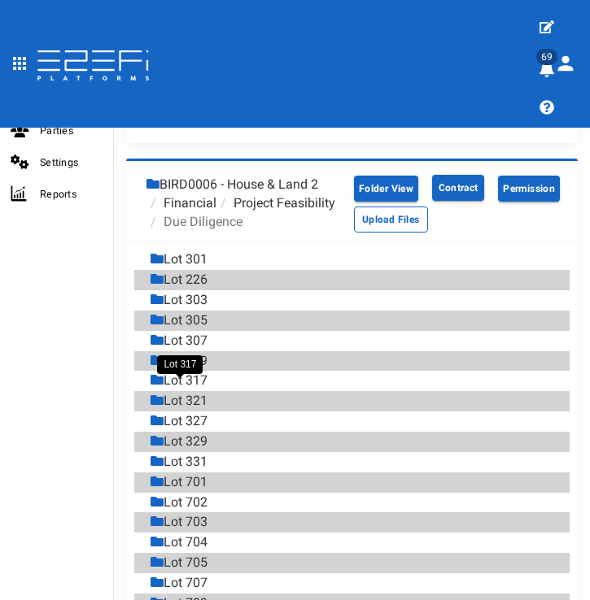
click at [198, 390] on div "Lot 317" at bounding box center [178, 381] width 57 height 19
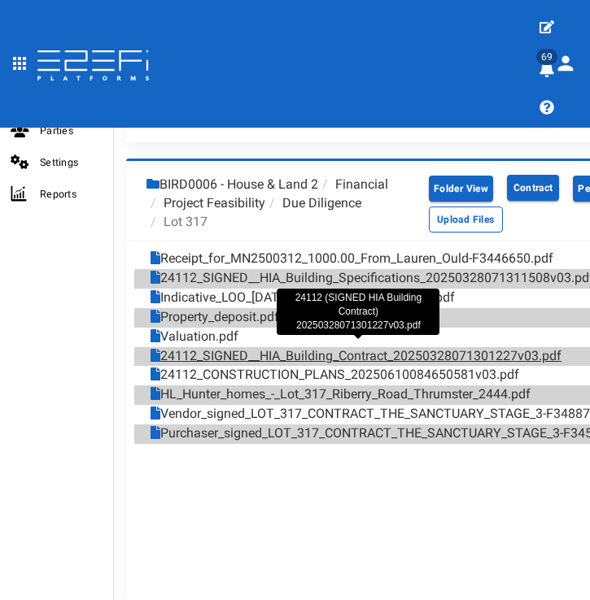
click at [388, 350] on link "24112_SIGNED__HIA_Building_Contract_20250328071301227v03.pdf" at bounding box center [355, 356] width 411 height 19
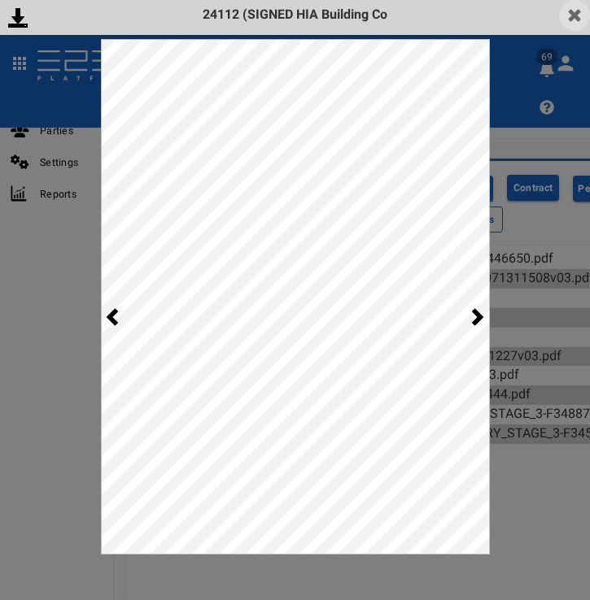
click at [576, 7] on img at bounding box center [574, 15] width 31 height 31
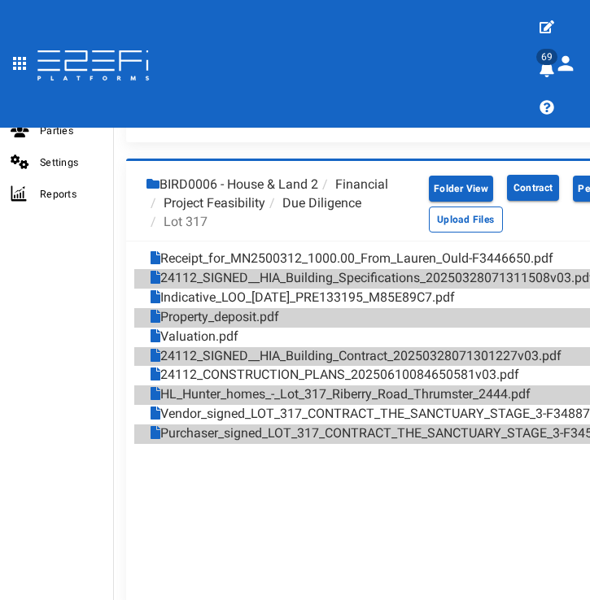
click at [346, 196] on li "Due Diligence" at bounding box center [313, 203] width 96 height 19
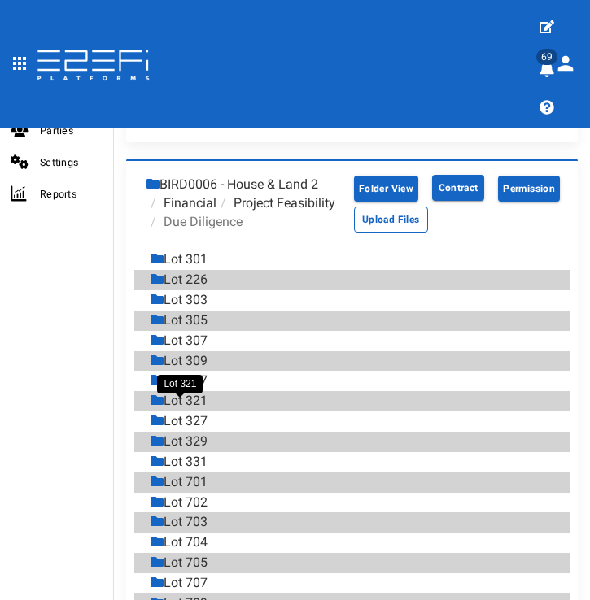
click at [207, 405] on div "Lot 321" at bounding box center [178, 401] width 57 height 19
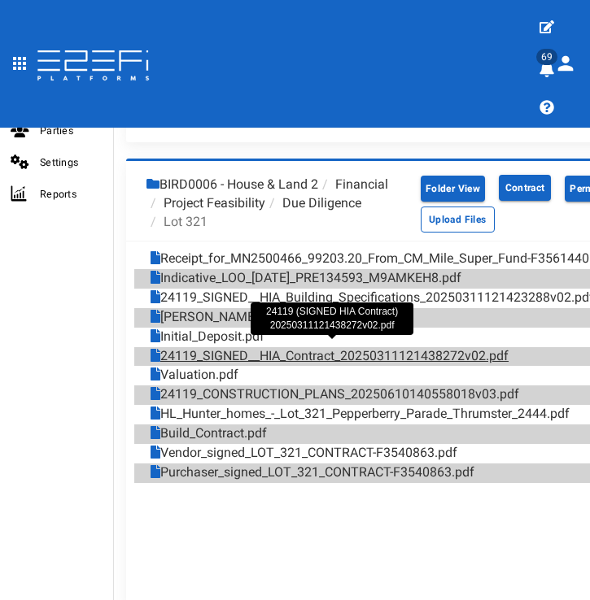
click at [324, 353] on link "24119_SIGNED__HIA_Contract_20250311121438272v02.pdf" at bounding box center [329, 356] width 358 height 19
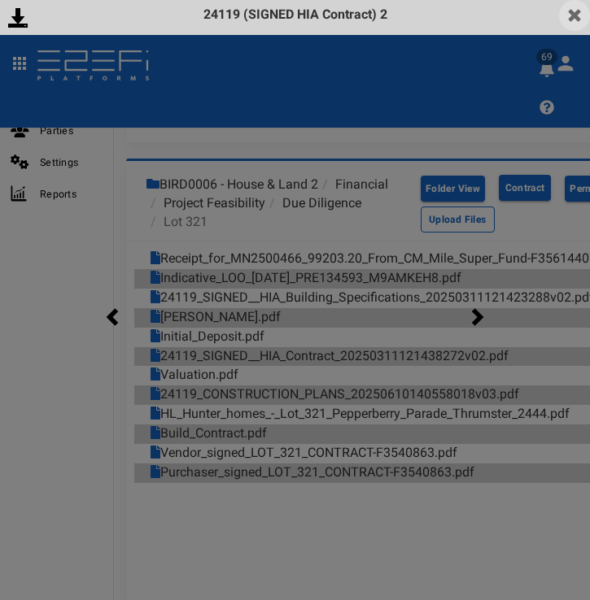
click at [580, 19] on img at bounding box center [574, 15] width 31 height 31
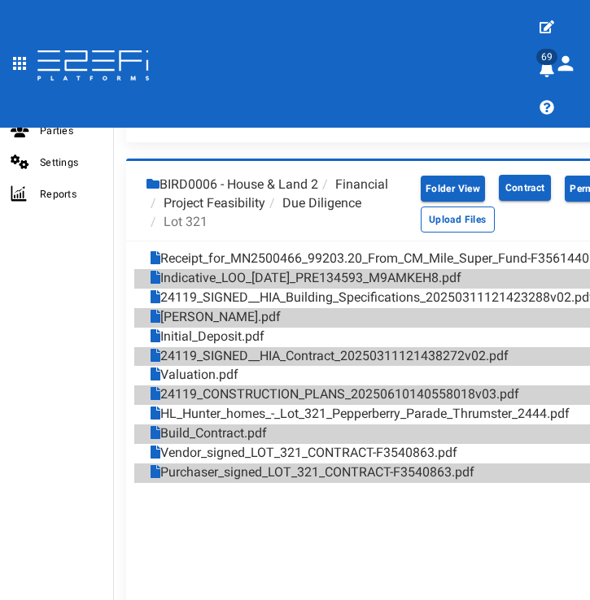
click at [353, 195] on li "Due Diligence" at bounding box center [313, 203] width 96 height 19
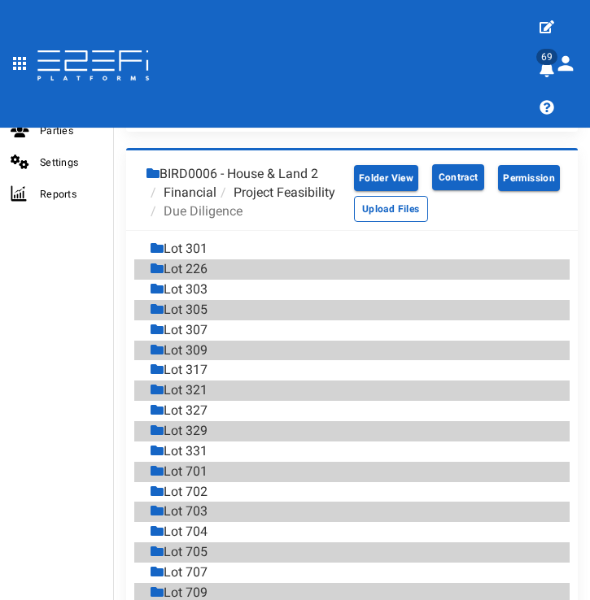
scroll to position [978, 0]
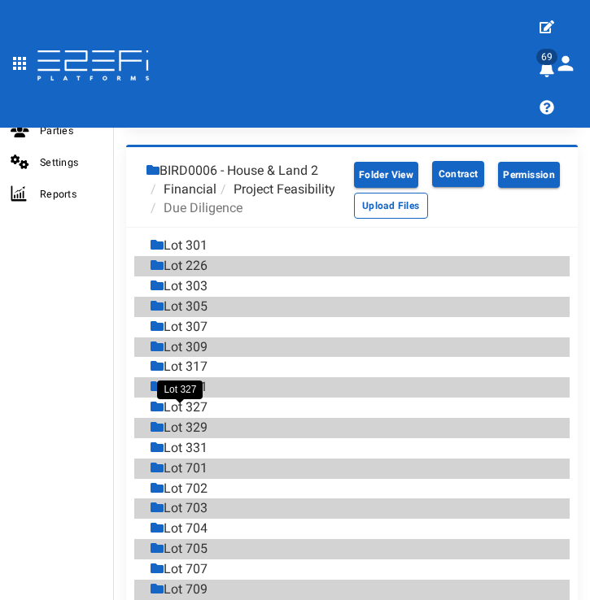
click at [195, 413] on div "Lot 327" at bounding box center [178, 408] width 57 height 19
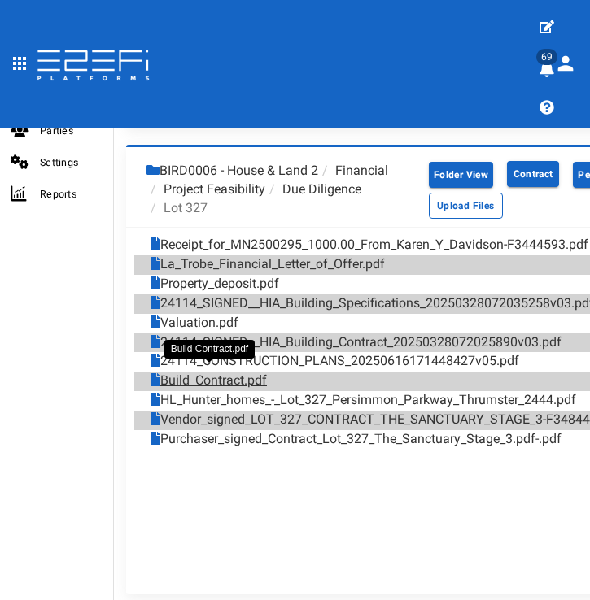
click at [255, 377] on link "Build_Contract.pdf" at bounding box center [208, 381] width 116 height 19
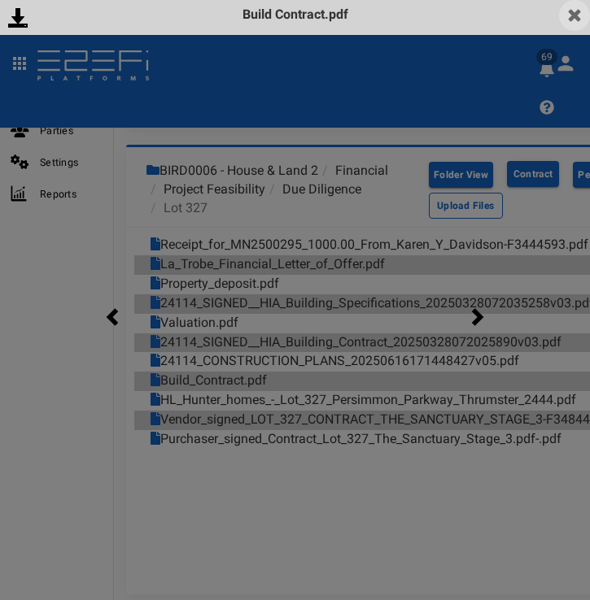
click at [564, 11] on img at bounding box center [574, 15] width 31 height 31
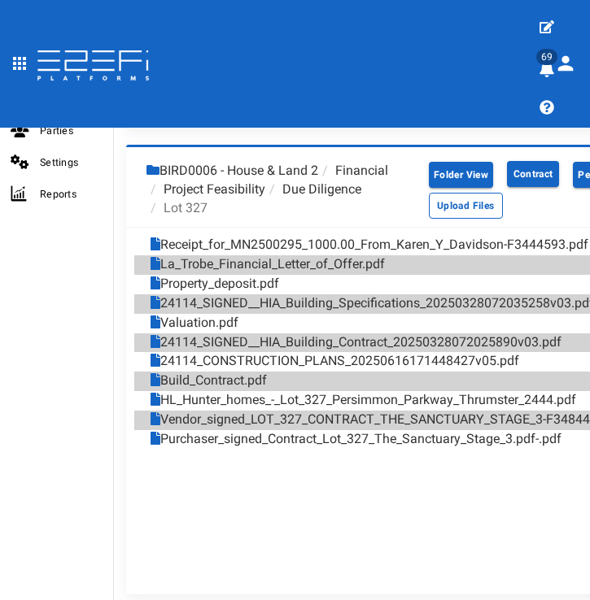
click at [337, 189] on li "Due Diligence" at bounding box center [313, 190] width 96 height 19
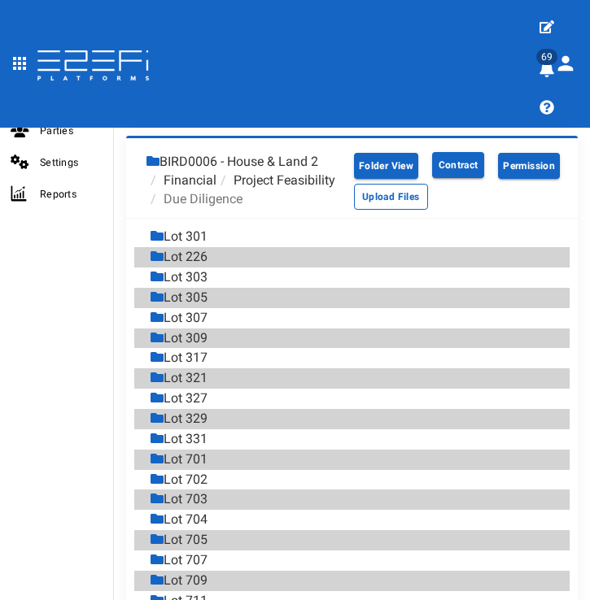
scroll to position [990, 0]
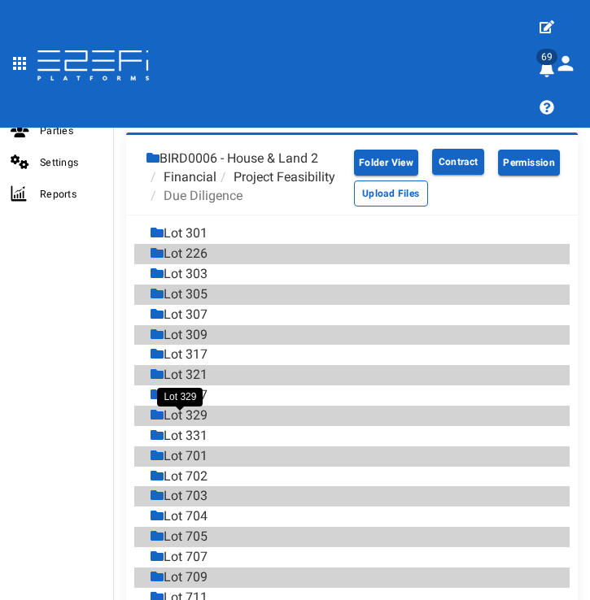
click at [197, 424] on div "Lot 329" at bounding box center [178, 416] width 57 height 19
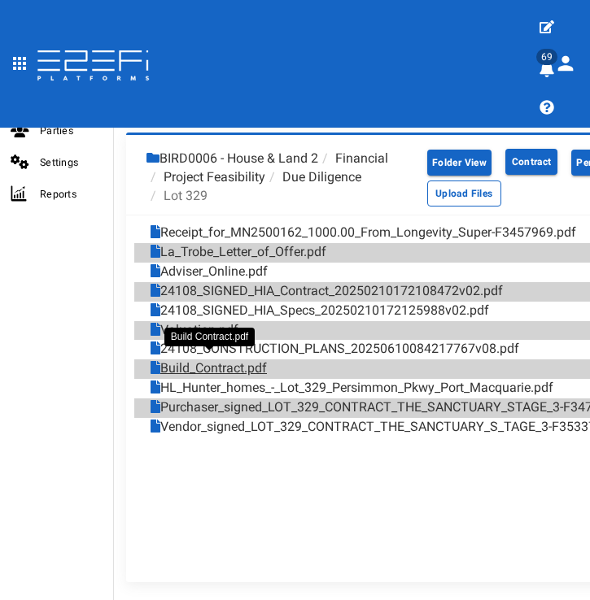
click at [224, 364] on link "Build_Contract.pdf" at bounding box center [208, 368] width 116 height 19
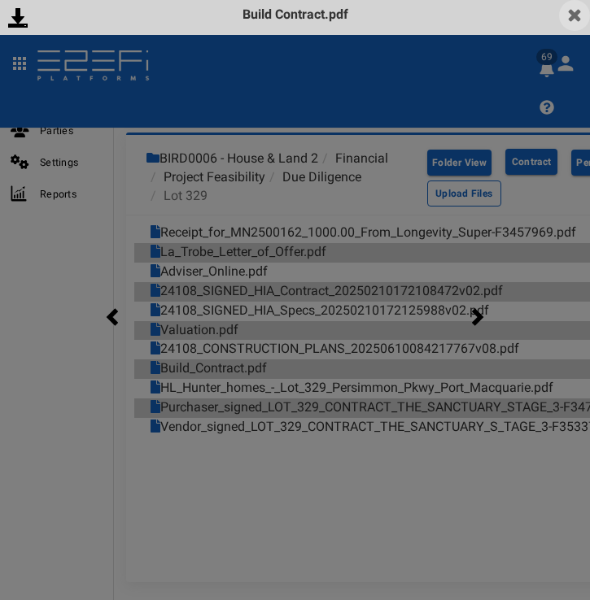
click at [567, 17] on img at bounding box center [574, 15] width 31 height 31
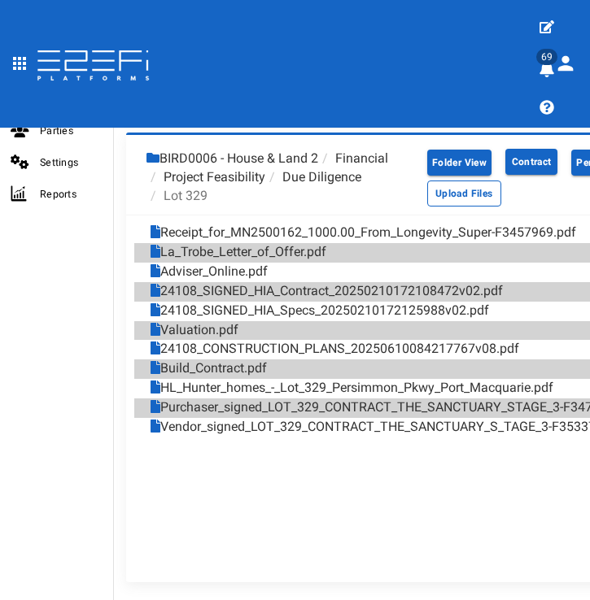
click at [339, 168] on li "Due Diligence" at bounding box center [313, 177] width 96 height 19
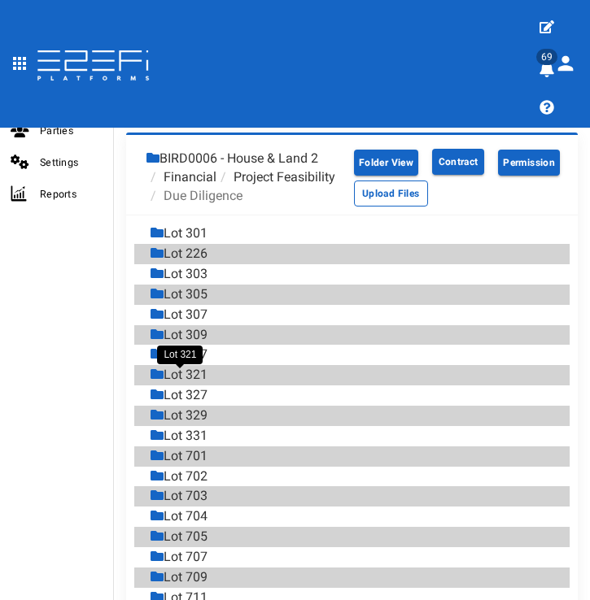
scroll to position [993, 0]
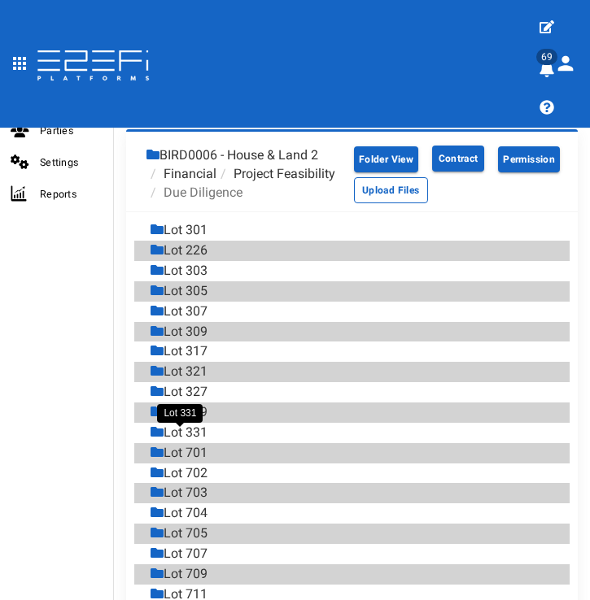
click at [198, 438] on div "Lot 331" at bounding box center [178, 433] width 57 height 19
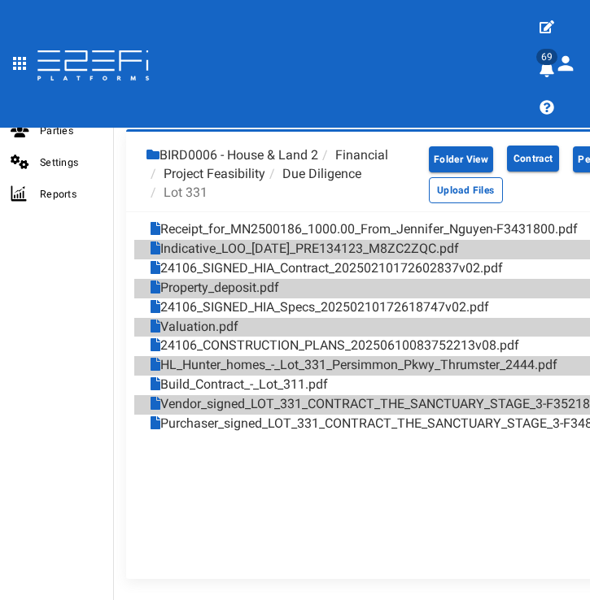
click at [308, 375] on div "Build_Contract_-_Lot_311.pdf" at bounding box center [388, 385] width 477 height 20
click at [309, 376] on link "Build_Contract_-_Lot_311.pdf" at bounding box center [238, 385] width 177 height 19
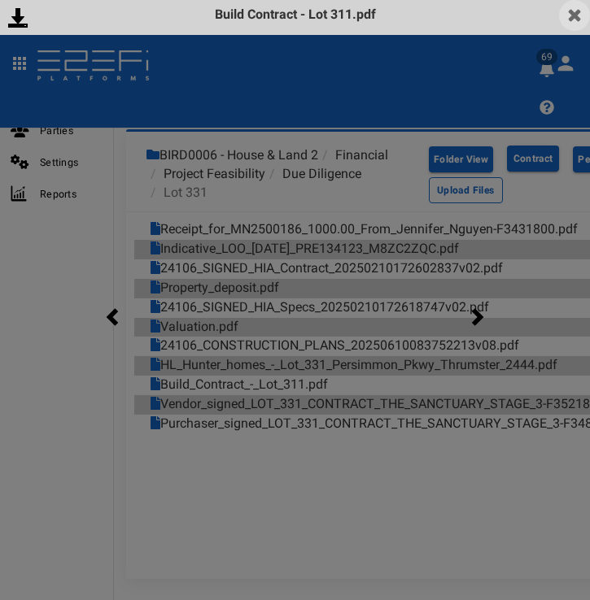
click at [567, 18] on img at bounding box center [574, 15] width 31 height 31
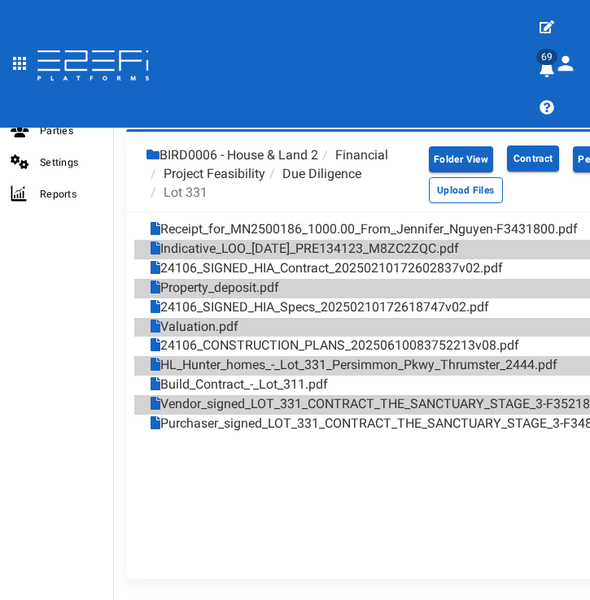
click at [312, 176] on li "Due Diligence" at bounding box center [313, 174] width 96 height 19
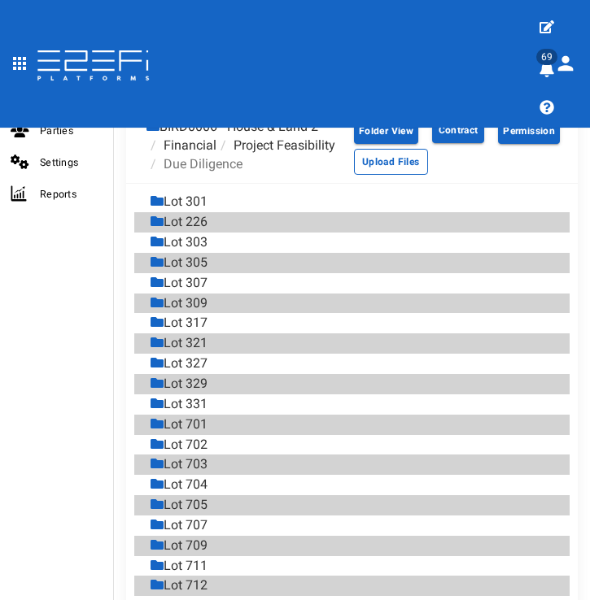
scroll to position [1038, 0]
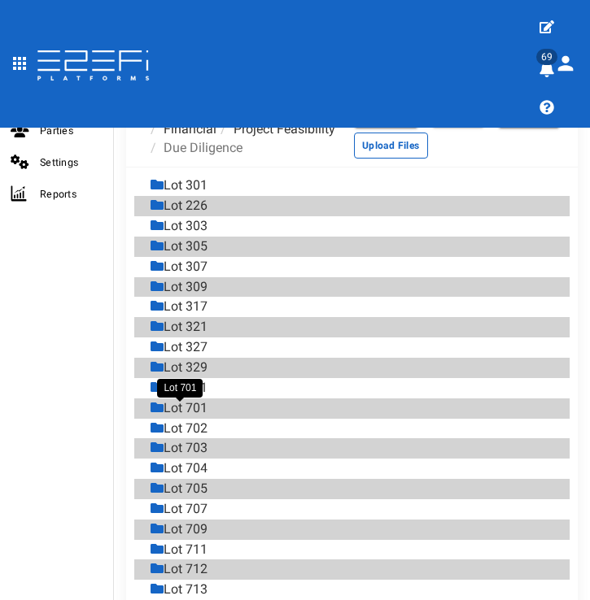
click at [196, 412] on div "Lot 701" at bounding box center [178, 408] width 57 height 19
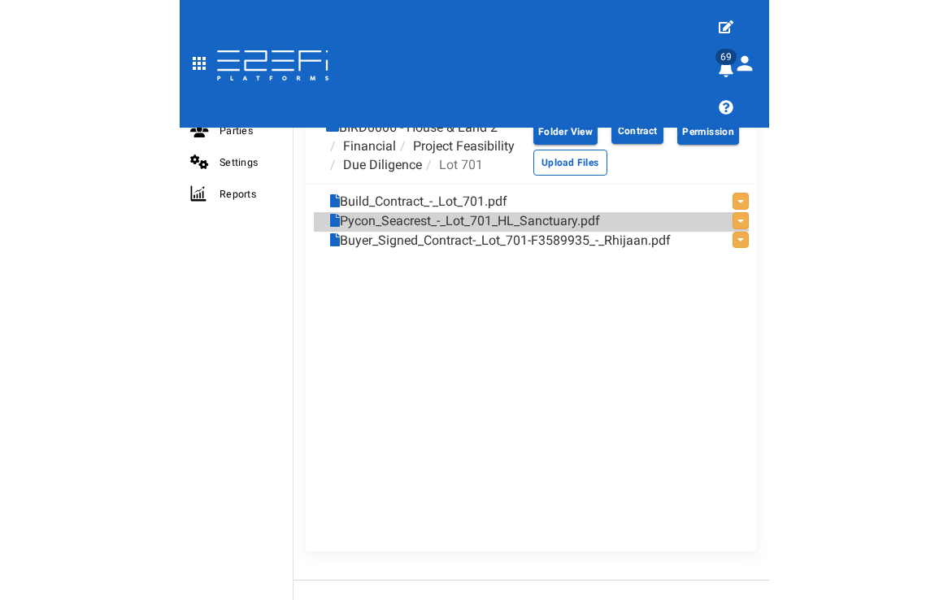
scroll to position [1017, 0]
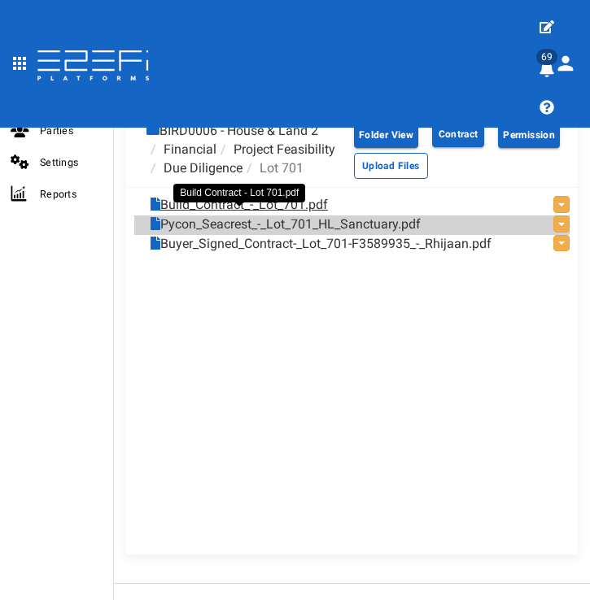
click at [277, 215] on link "Build_Contract_-_Lot_701.pdf" at bounding box center [238, 205] width 177 height 19
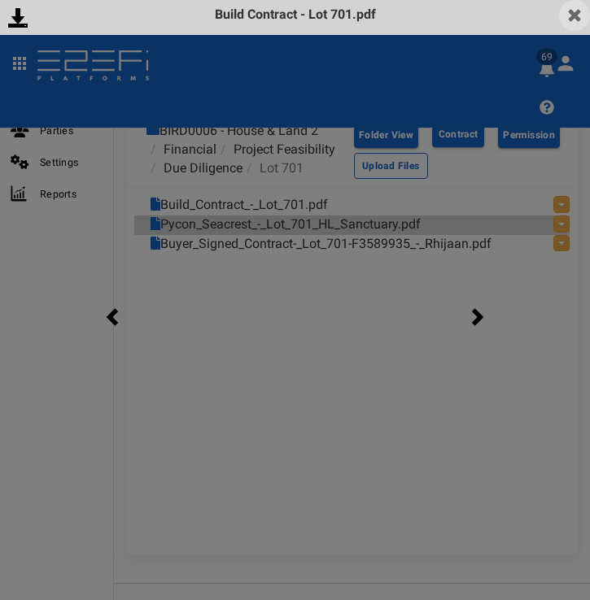
click at [570, 19] on img at bounding box center [574, 15] width 31 height 31
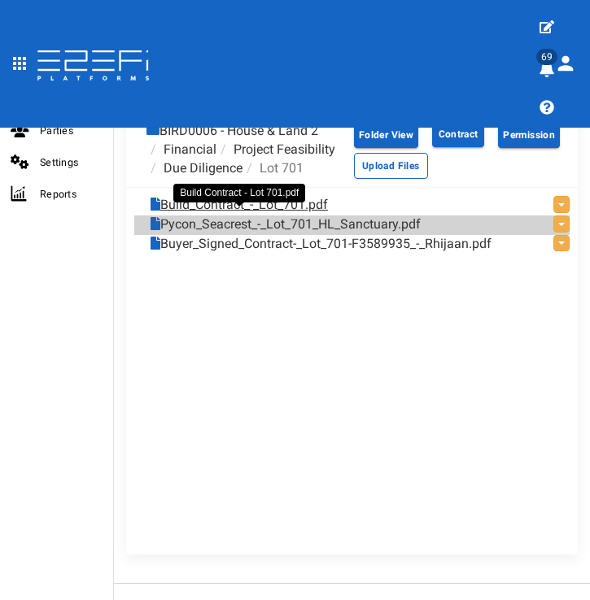
click at [260, 215] on link "Build_Contract_-_Lot_701.pdf" at bounding box center [238, 205] width 177 height 19
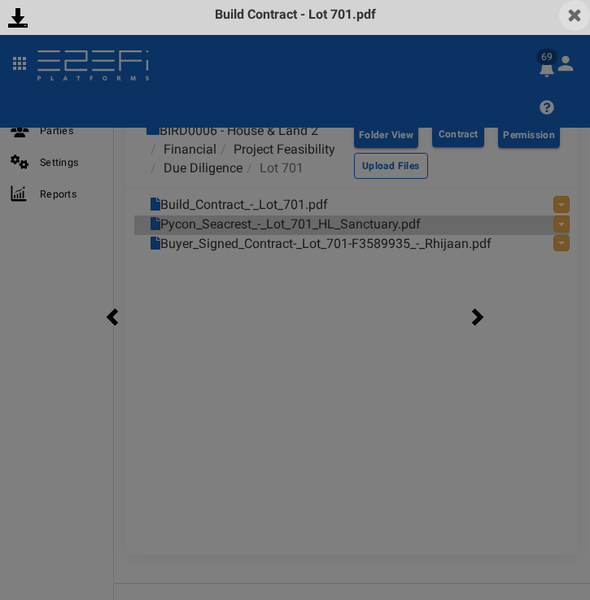
click at [573, 15] on img at bounding box center [574, 15] width 31 height 31
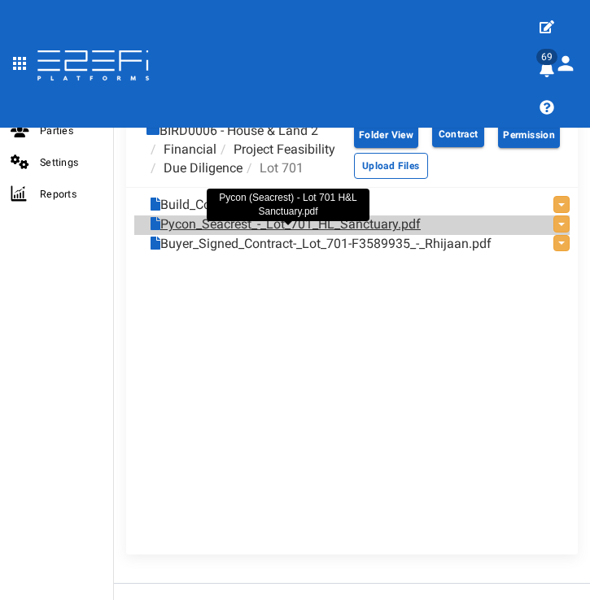
click at [306, 234] on link "Pycon_Seacrest_-_Lot_701_HL_Sanctuary.pdf" at bounding box center [285, 225] width 270 height 19
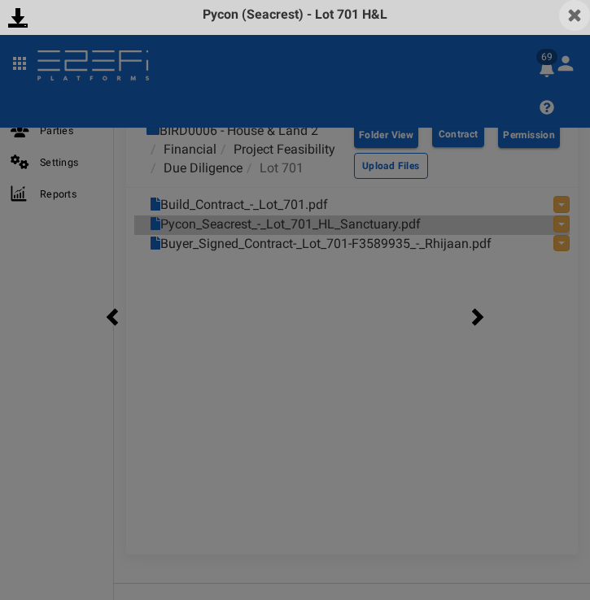
click at [574, 18] on img at bounding box center [574, 15] width 31 height 31
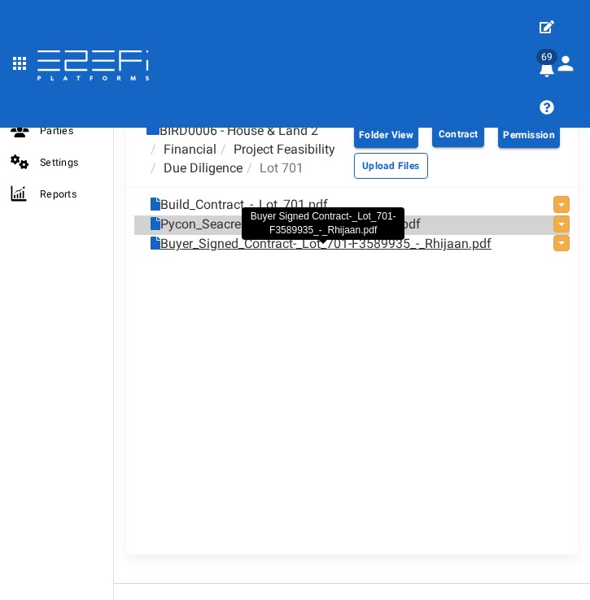
click at [335, 250] on link "Buyer_Signed_Contract-_Lot_701-F3589935_-_Rhijaan.pdf" at bounding box center [320, 244] width 341 height 19
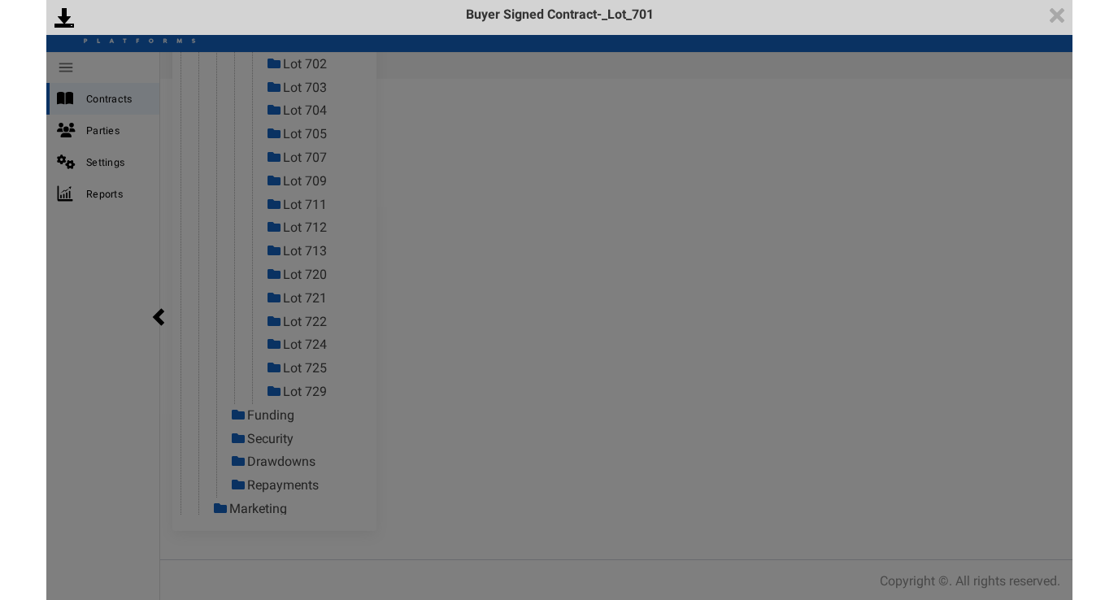
scroll to position [551, 0]
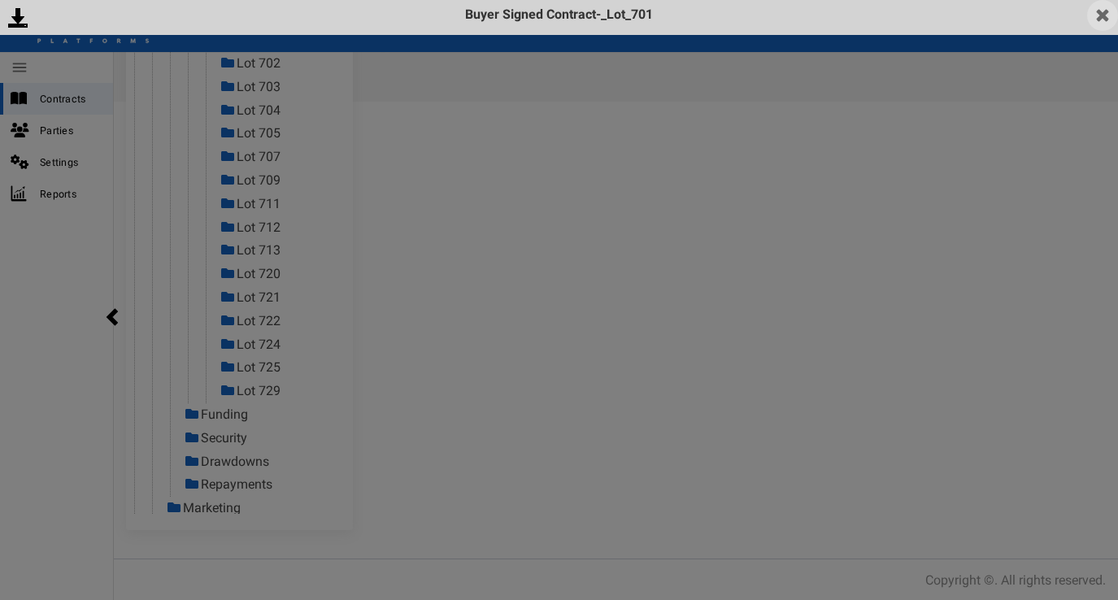
click at [1099, 20] on img at bounding box center [1102, 15] width 31 height 31
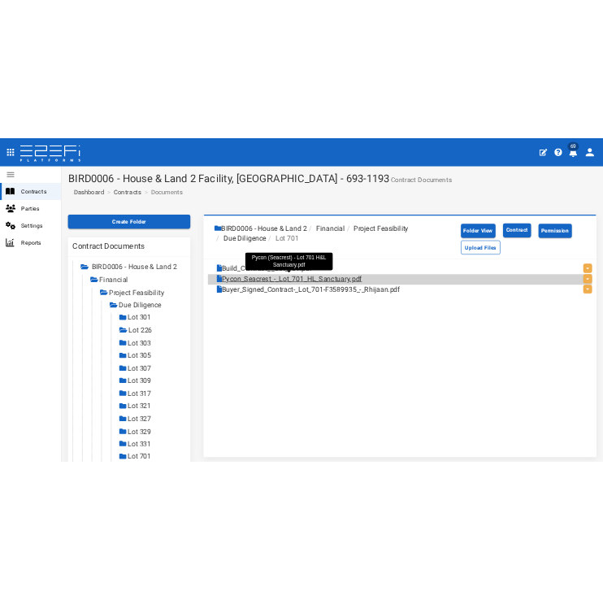
scroll to position [11, 0]
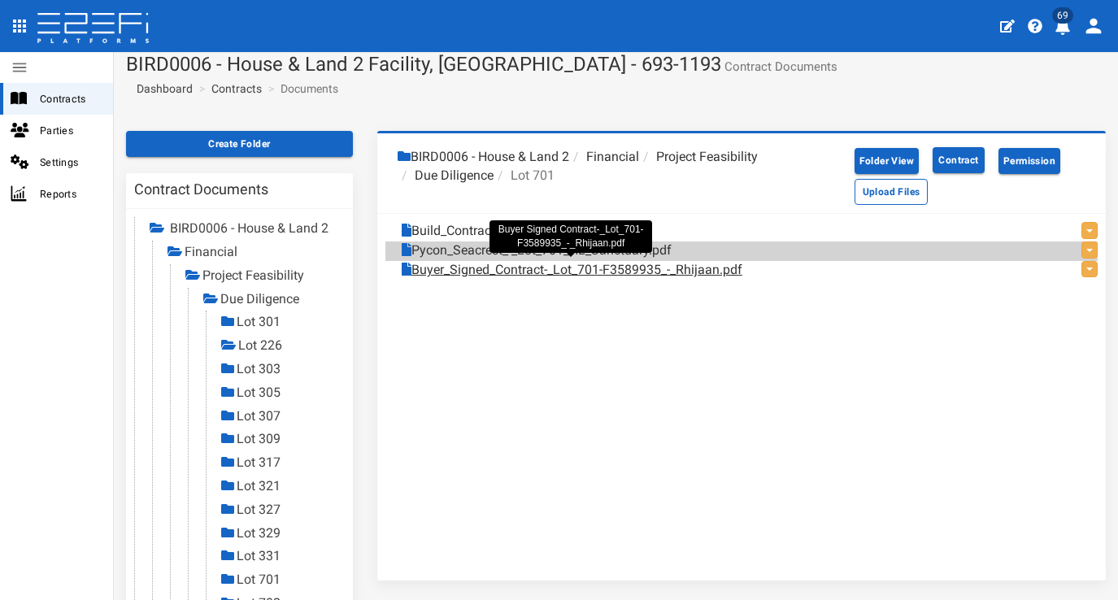
click at [511, 264] on link "Buyer_Signed_Contract-_Lot_701-F3589935_-_Rhijaan.pdf" at bounding box center [572, 270] width 341 height 19
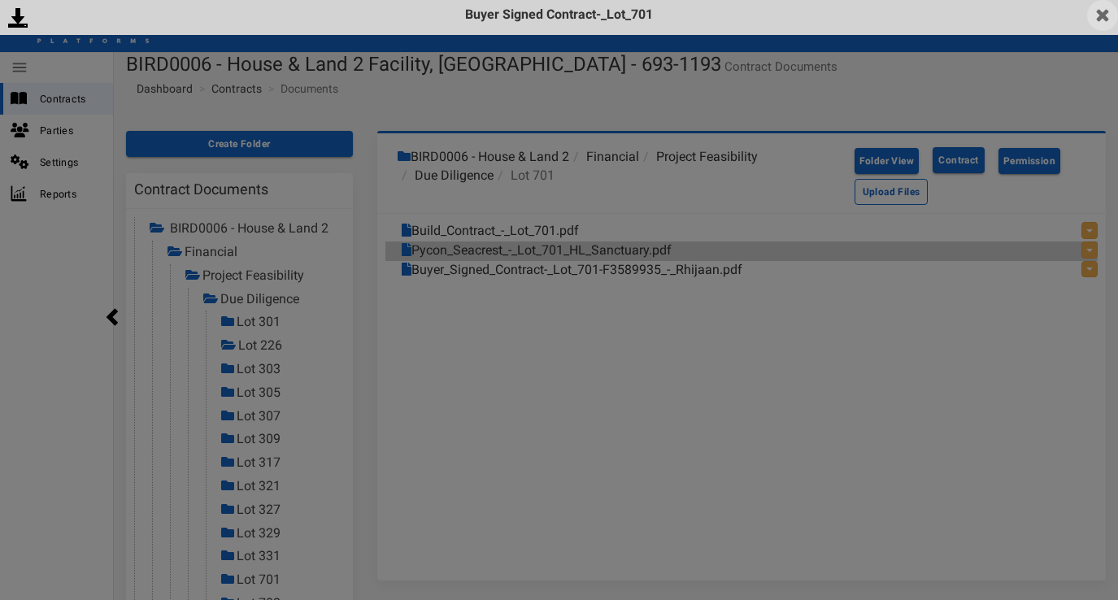
click at [1099, 18] on img at bounding box center [1102, 15] width 31 height 31
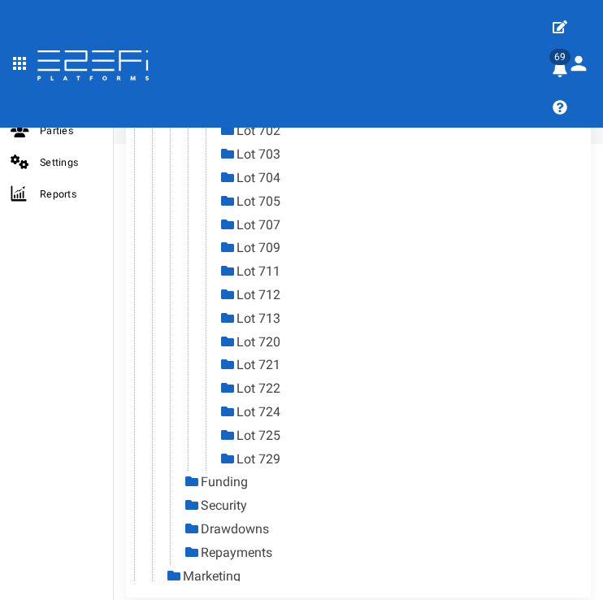
scroll to position [414, 0]
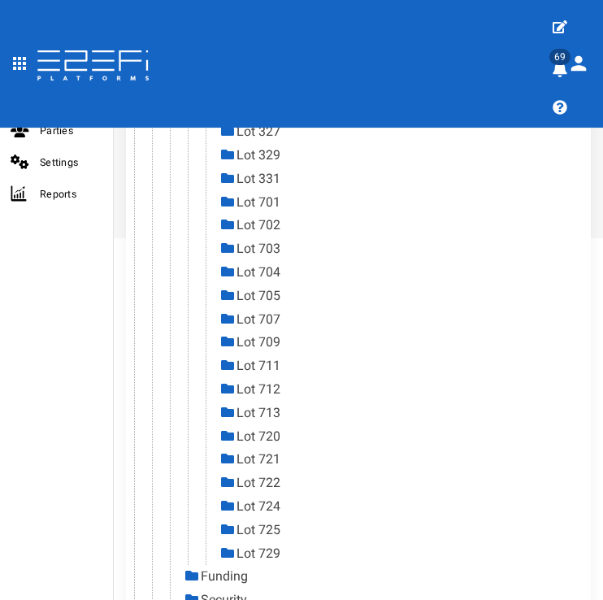
click at [263, 217] on link "Lot 702" at bounding box center [259, 224] width 44 height 15
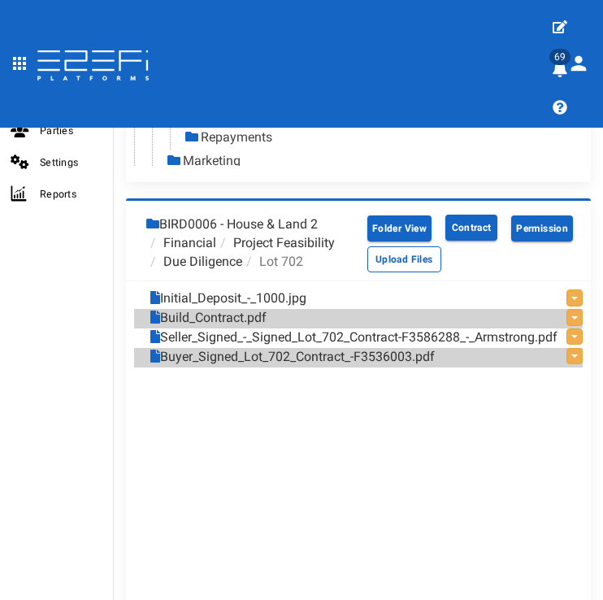
scroll to position [1024, 0]
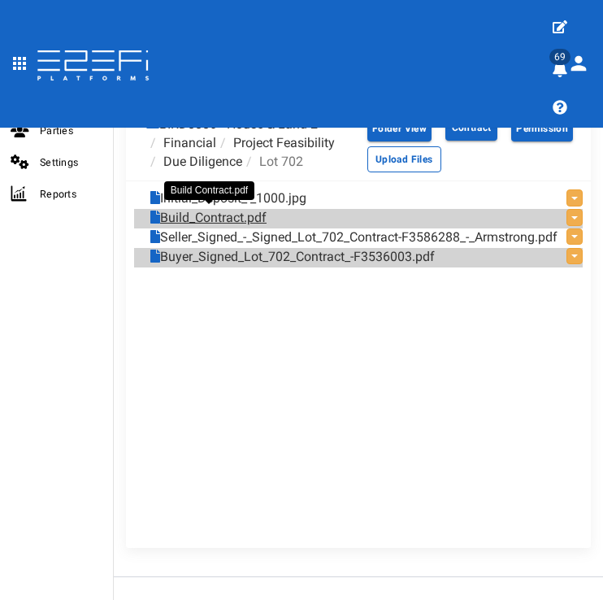
click at [238, 217] on link "Build_Contract.pdf" at bounding box center [208, 218] width 116 height 19
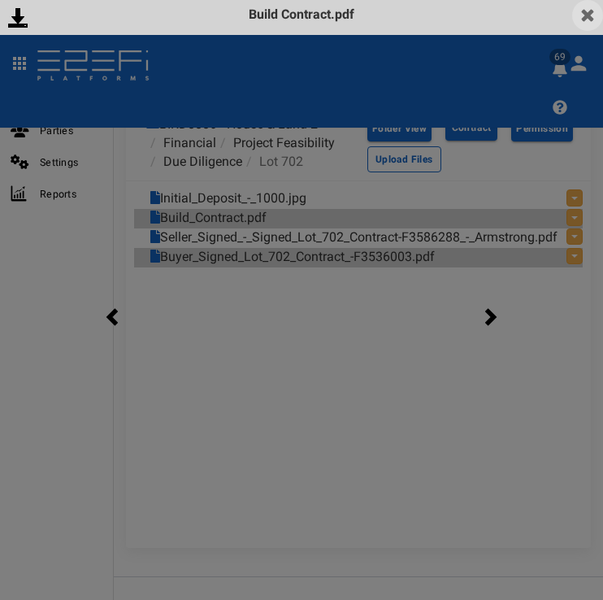
click at [590, 23] on img at bounding box center [588, 15] width 31 height 31
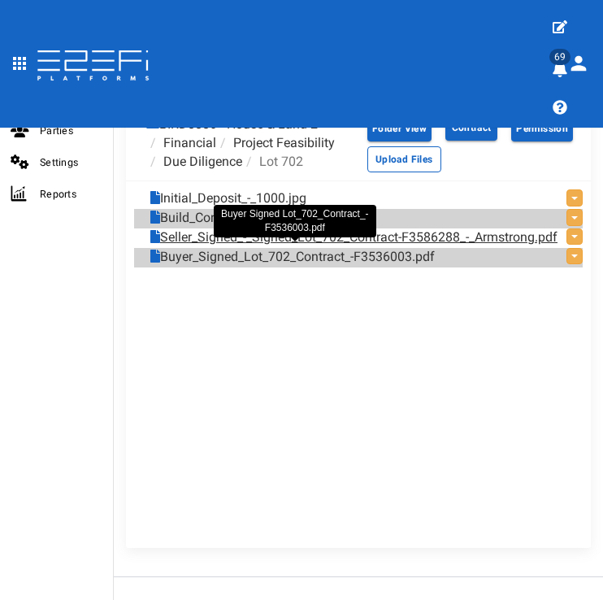
scroll to position [1007, 0]
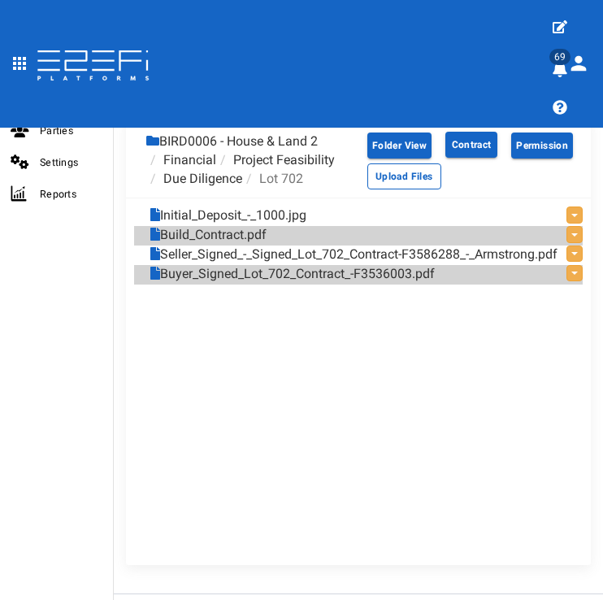
click at [203, 170] on li "Due Diligence" at bounding box center [194, 179] width 96 height 19
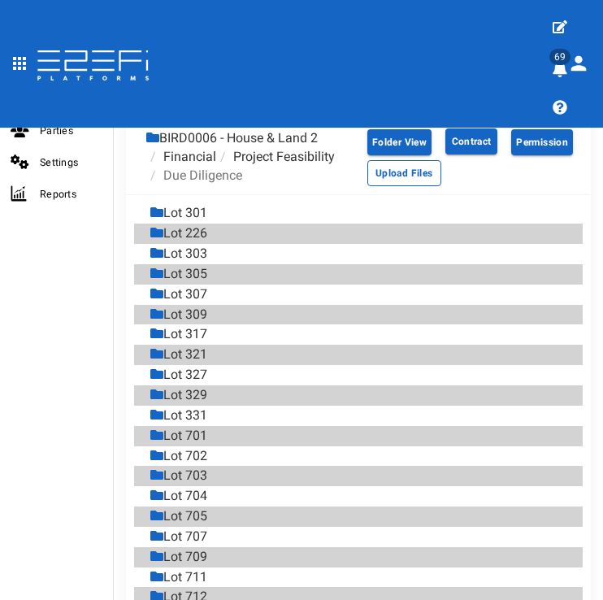
scroll to position [1013, 0]
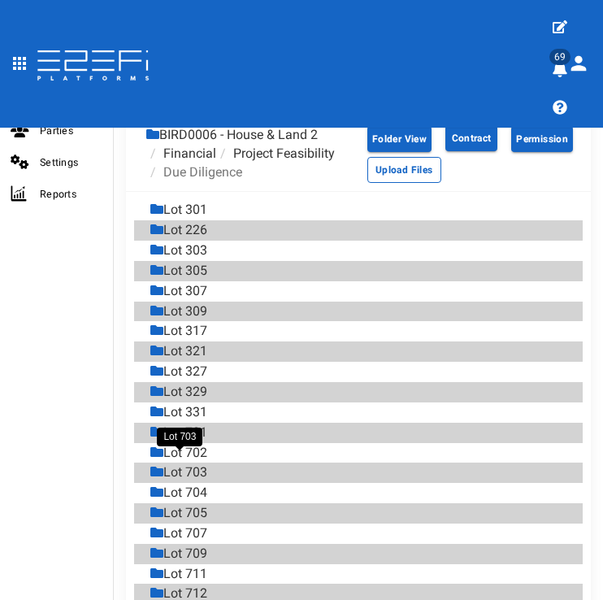
click at [194, 464] on div "Lot 703" at bounding box center [178, 473] width 57 height 19
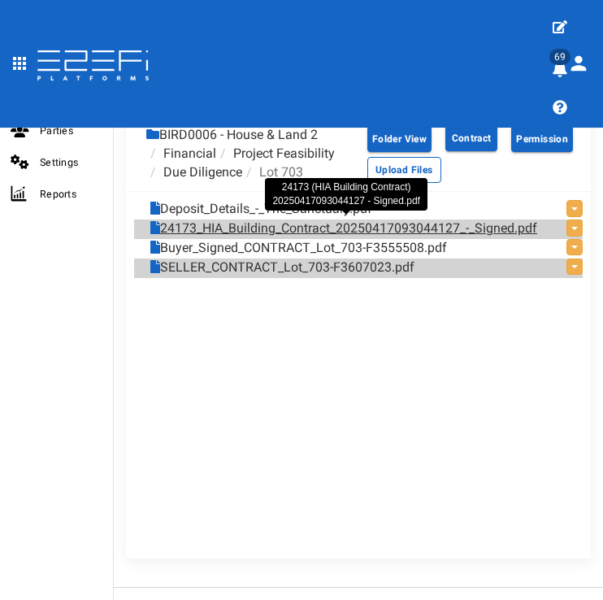
click at [351, 223] on link "24173_HIA_Building_Contract_20250417093044127_-_Signed.pdf" at bounding box center [343, 229] width 387 height 19
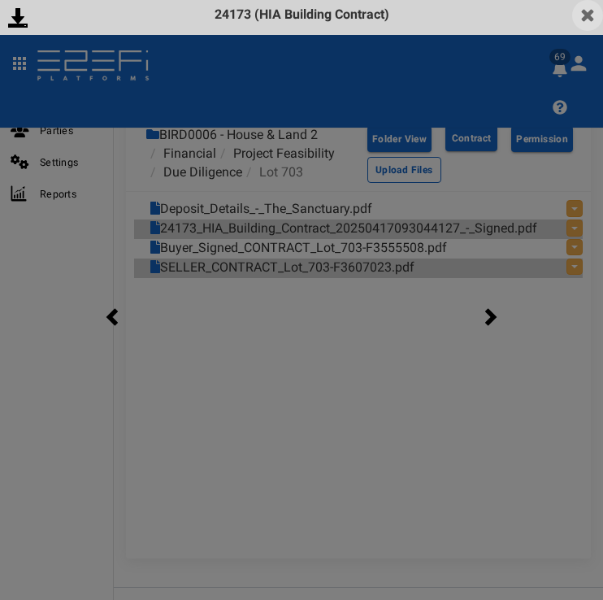
click at [591, 20] on img at bounding box center [588, 15] width 31 height 31
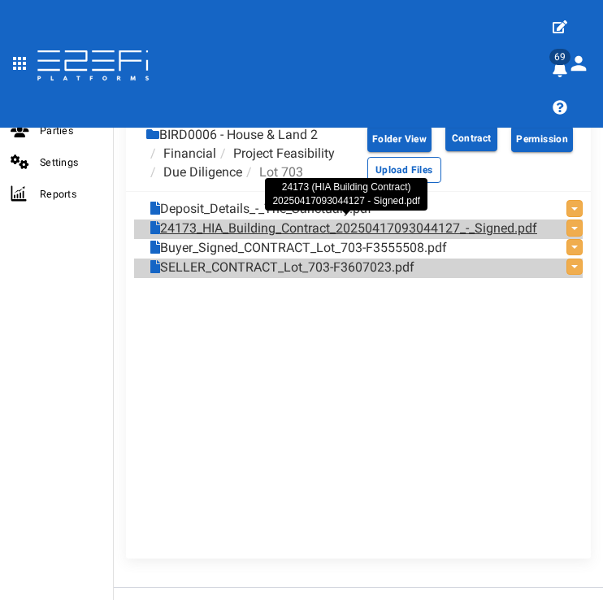
scroll to position [1010, 0]
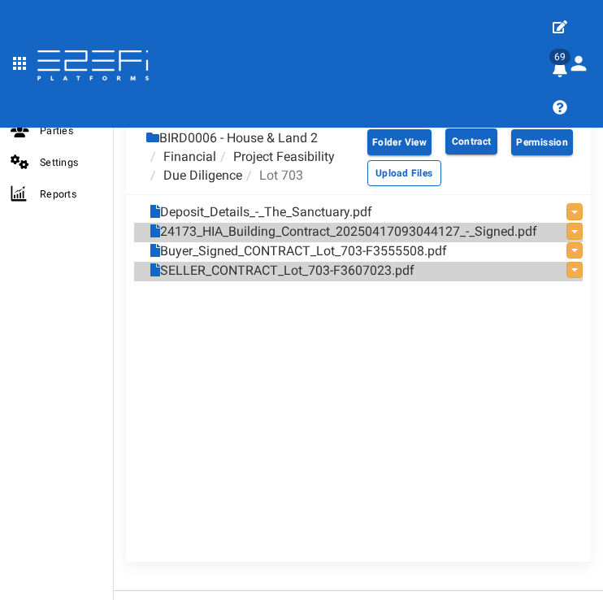
click at [216, 171] on li "Due Diligence" at bounding box center [194, 176] width 96 height 19
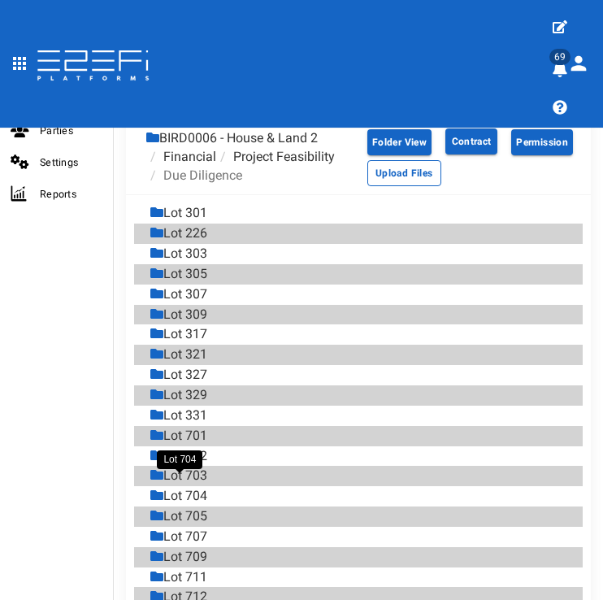
click at [207, 487] on div "Lot 704" at bounding box center [178, 496] width 57 height 19
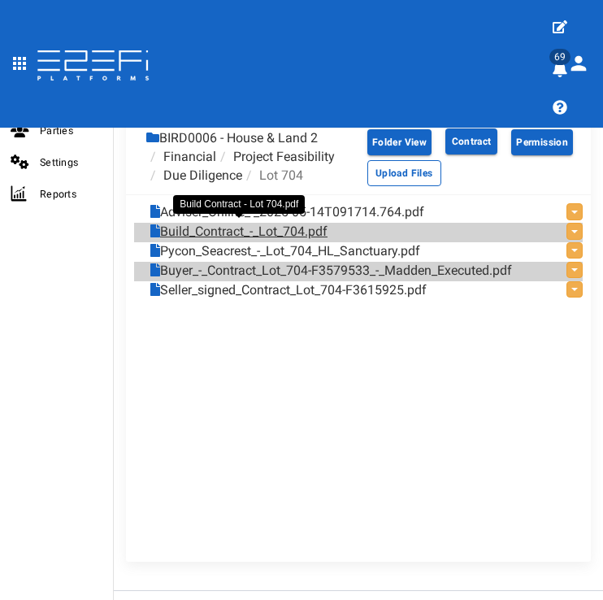
click at [244, 224] on link "Build_Contract_-_Lot_704.pdf" at bounding box center [238, 232] width 177 height 19
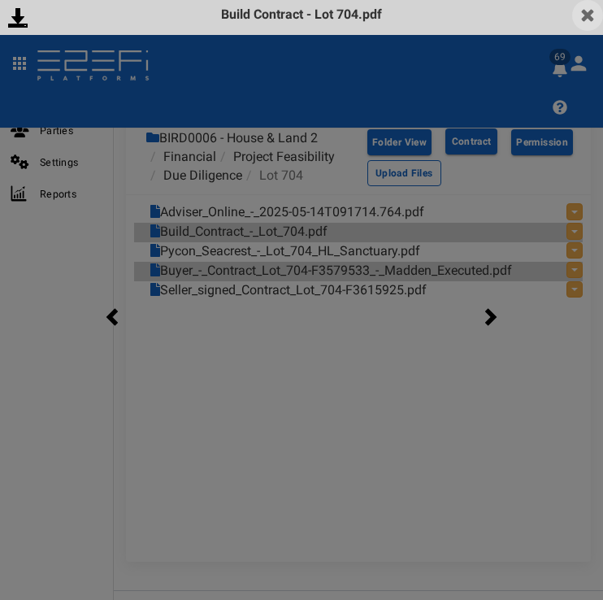
click at [583, 24] on img at bounding box center [588, 15] width 31 height 31
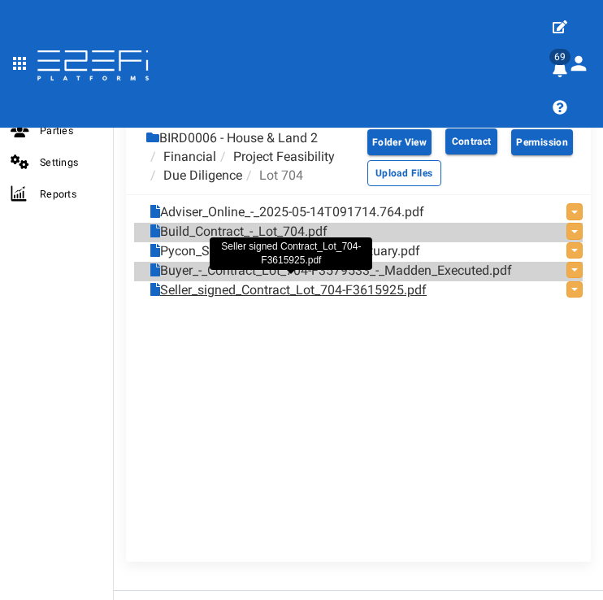
click at [299, 285] on link "Seller_signed_Contract_Lot_704-F3615925.pdf" at bounding box center [288, 290] width 277 height 19
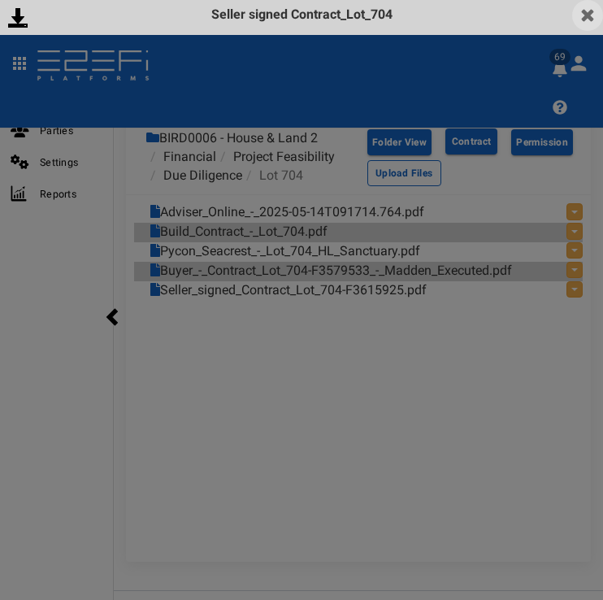
click at [596, 17] on img at bounding box center [588, 15] width 31 height 31
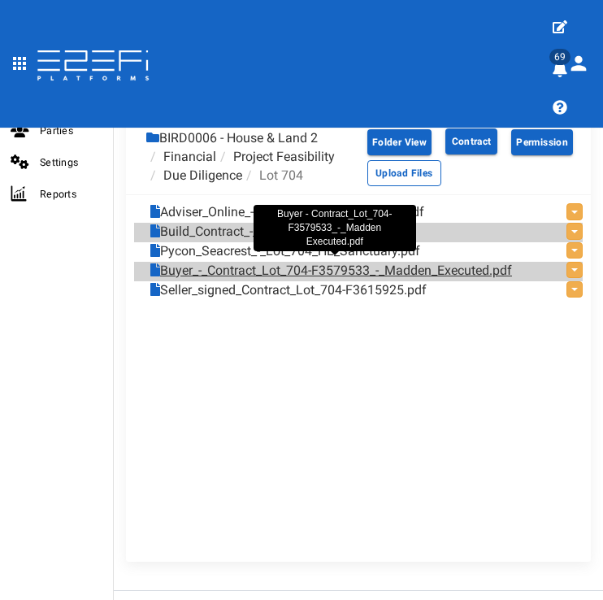
click at [364, 264] on link "Buyer_-_Contract_Lot_704-F3579533_-_Madden_Executed.pdf" at bounding box center [331, 271] width 362 height 19
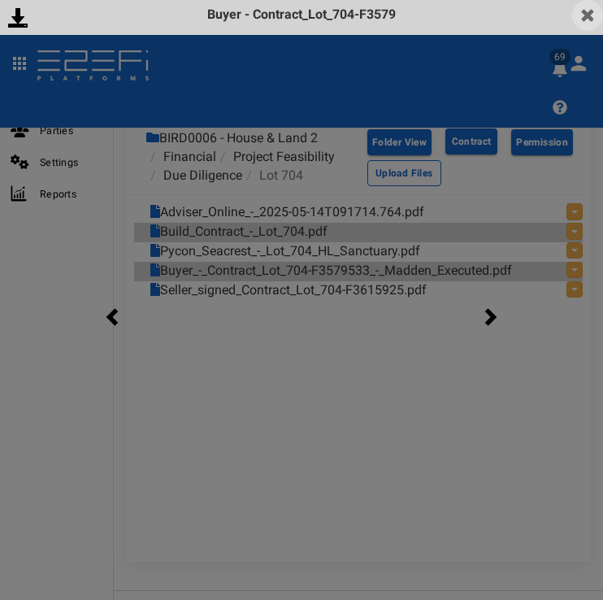
click at [590, 14] on img at bounding box center [588, 15] width 31 height 31
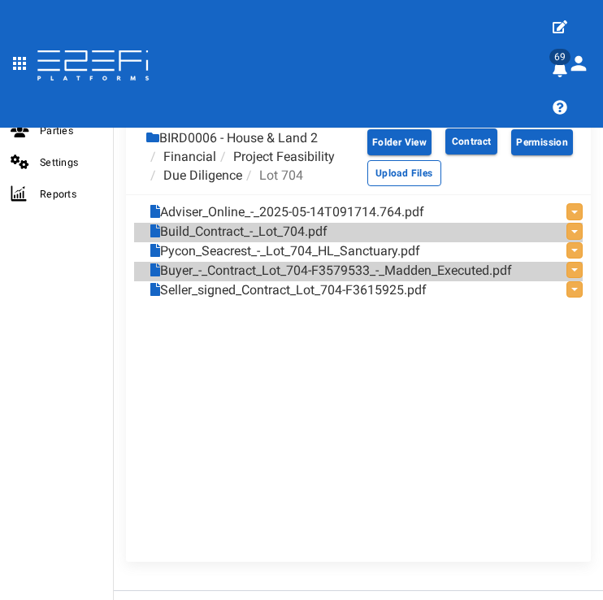
click at [265, 227] on link "Build_Contract_-_Lot_704.pdf" at bounding box center [238, 232] width 177 height 19
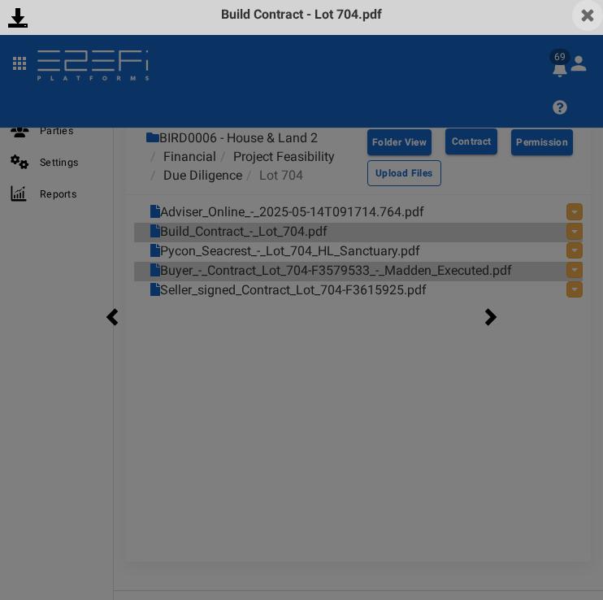
click at [584, 17] on img at bounding box center [588, 15] width 31 height 31
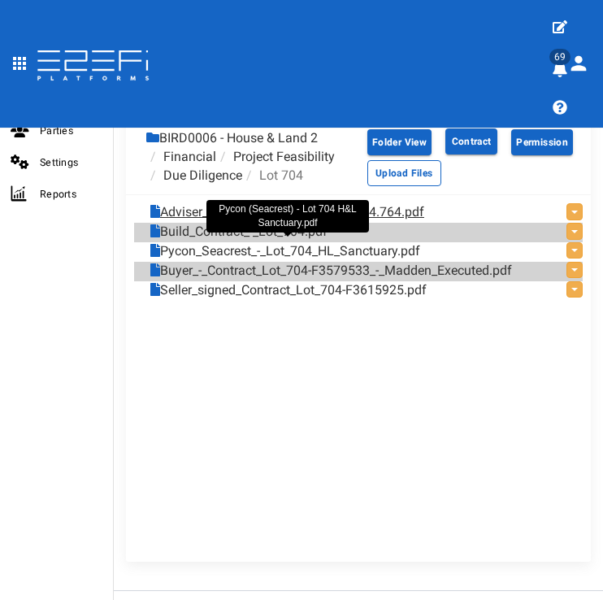
scroll to position [984, 0]
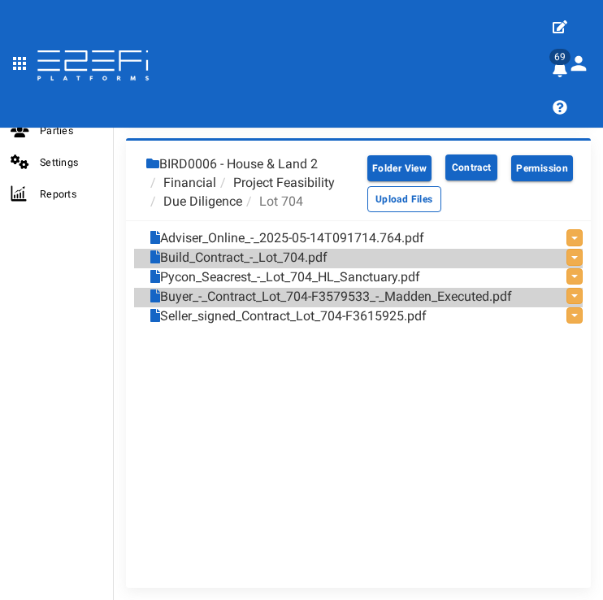
click at [197, 193] on li "Due Diligence" at bounding box center [194, 202] width 96 height 19
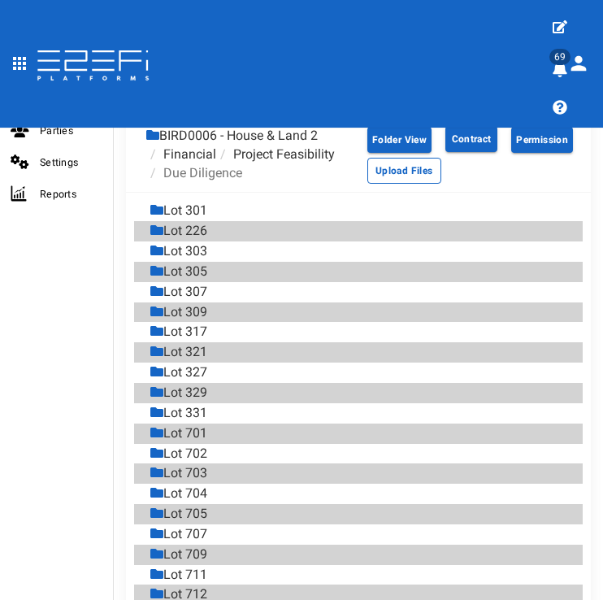
scroll to position [1016, 0]
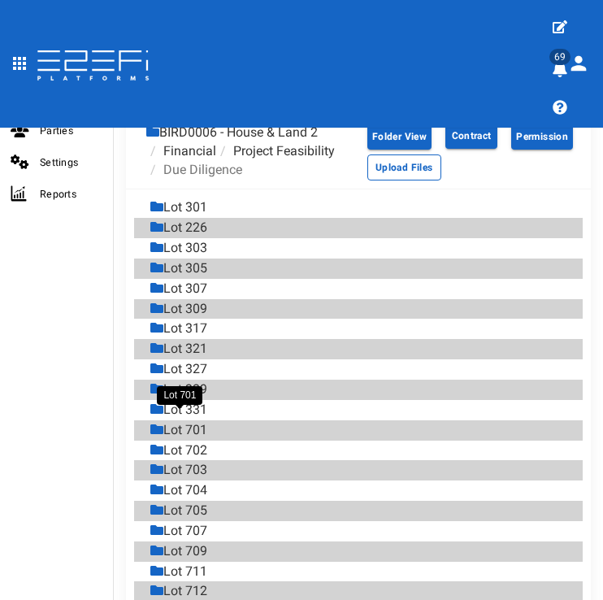
click at [205, 421] on div "Lot 701" at bounding box center [178, 430] width 57 height 19
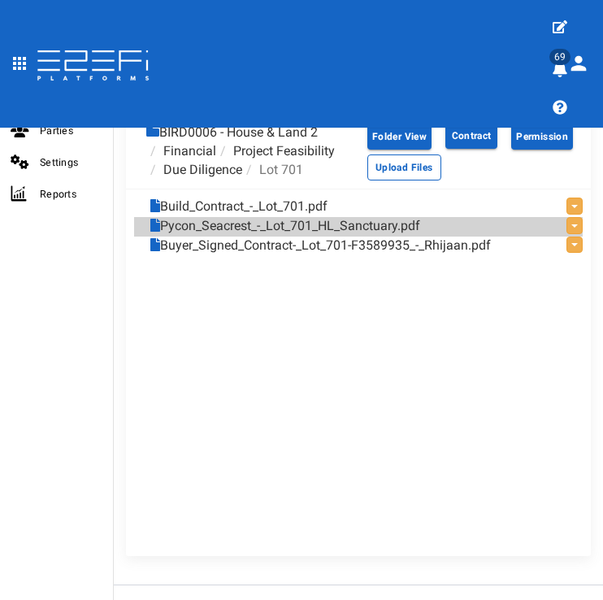
click at [224, 203] on link "Build_Contract_-_Lot_701.pdf" at bounding box center [238, 207] width 177 height 19
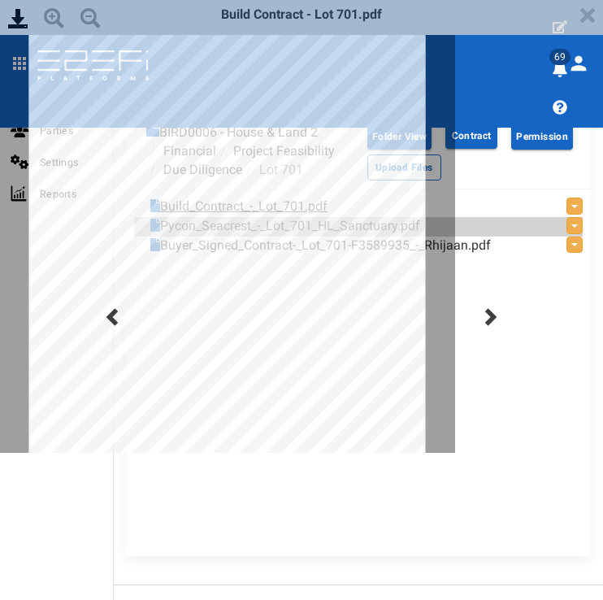
scroll to position [0, 0]
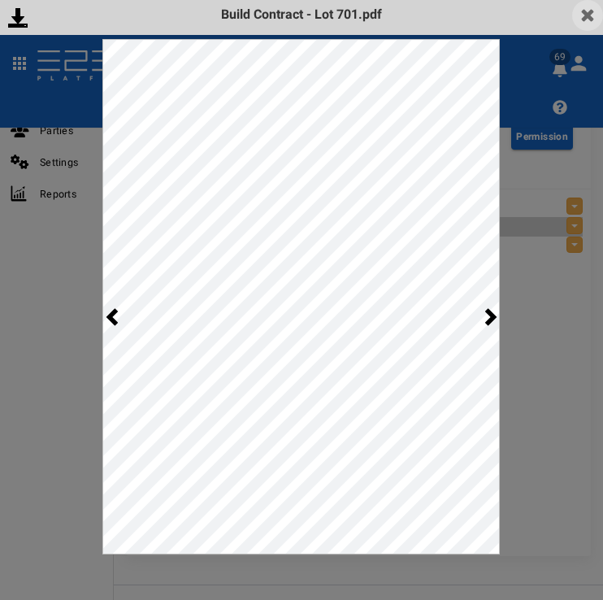
click at [584, 20] on img at bounding box center [588, 15] width 31 height 31
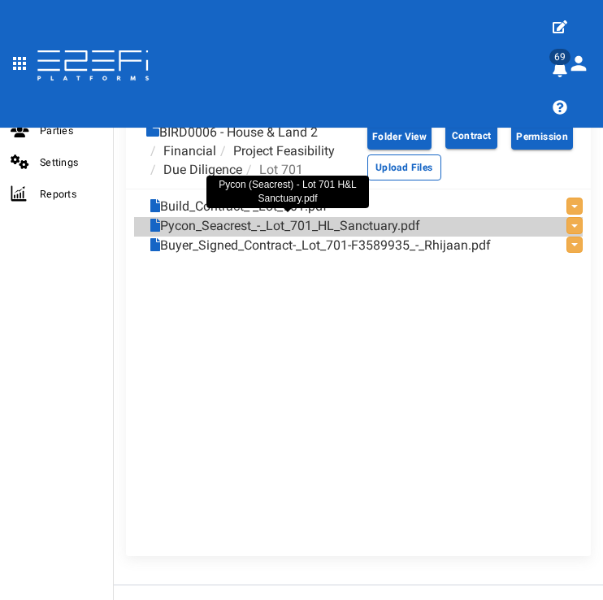
scroll to position [1013, 0]
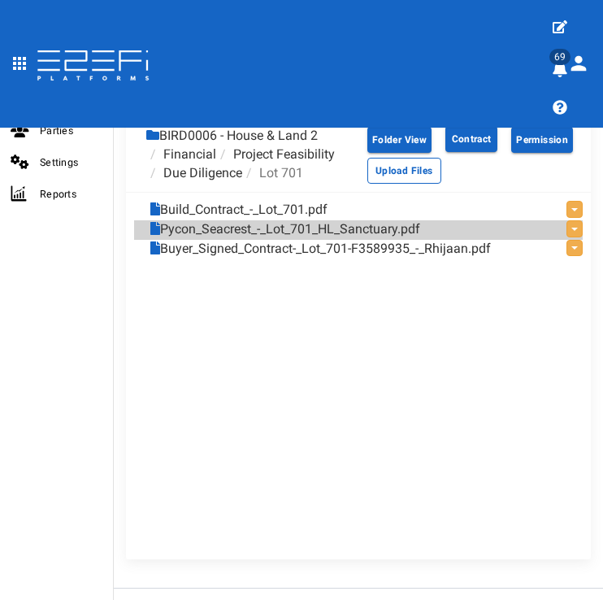
click at [215, 171] on li "Due Diligence" at bounding box center [194, 173] width 96 height 19
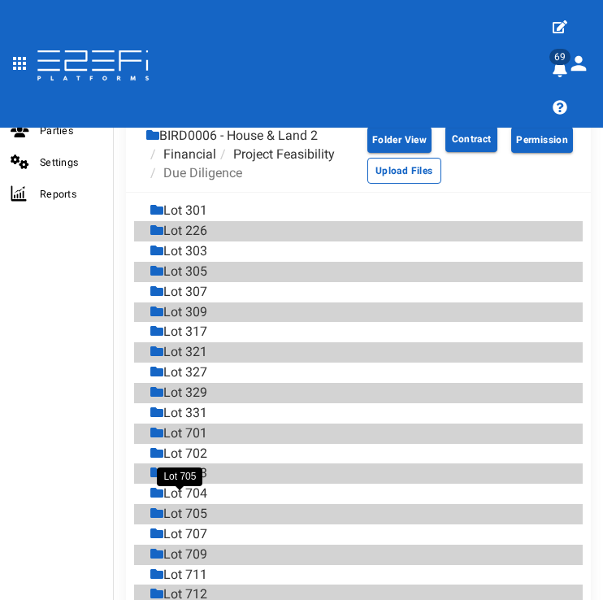
click at [189, 505] on div "Lot 705" at bounding box center [178, 514] width 57 height 19
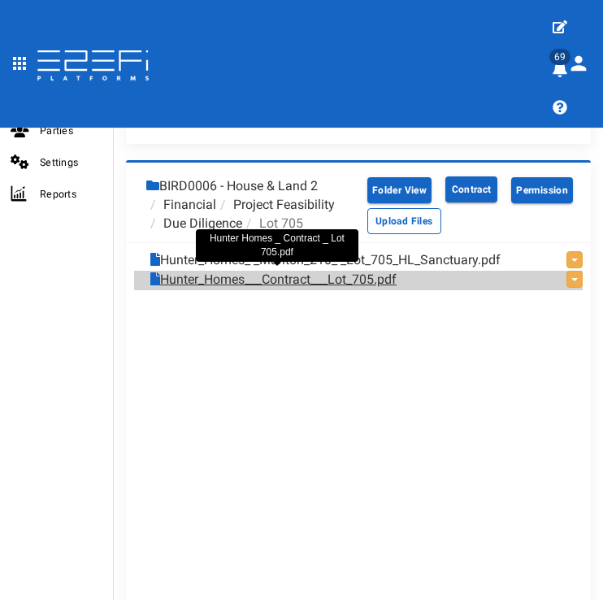
scroll to position [928, 0]
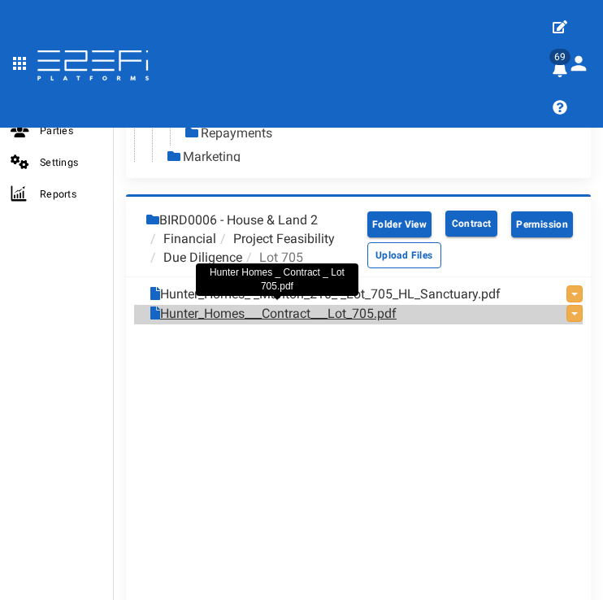
click at [308, 311] on link "Hunter_Homes___Contract___Lot_705.pdf" at bounding box center [273, 314] width 246 height 19
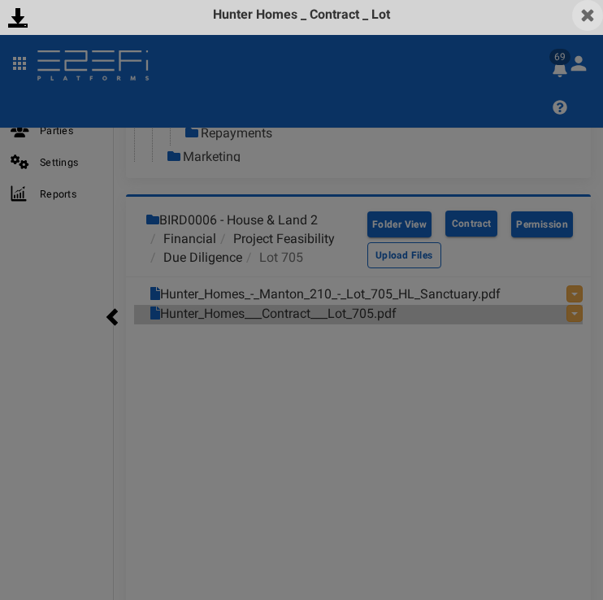
click at [595, 21] on img at bounding box center [588, 15] width 31 height 31
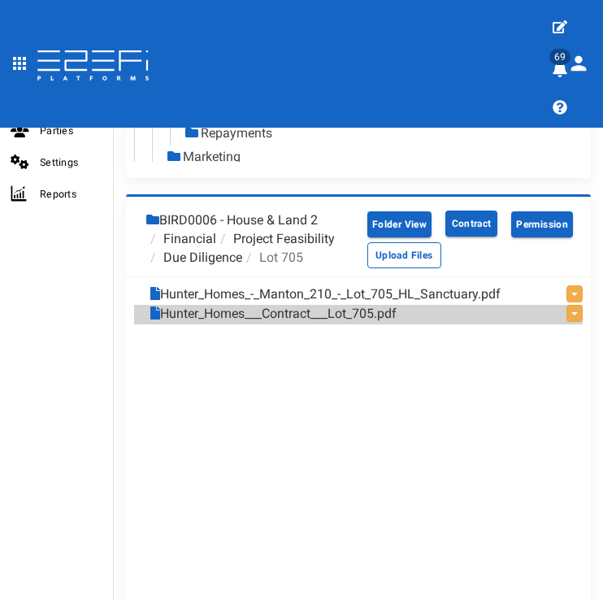
click at [211, 252] on li "Due Diligence" at bounding box center [194, 258] width 96 height 19
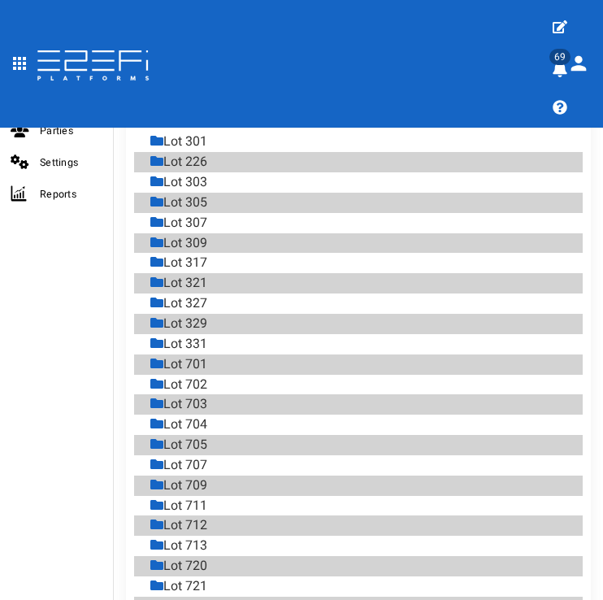
scroll to position [1161, 0]
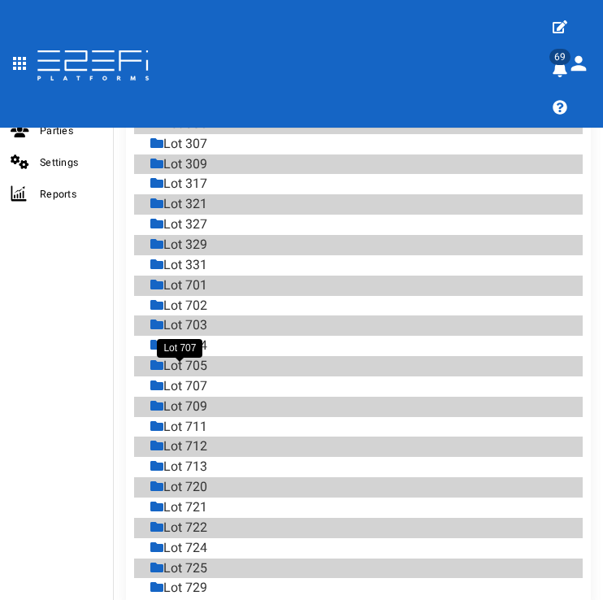
click at [205, 377] on div "Lot 707" at bounding box center [178, 386] width 57 height 19
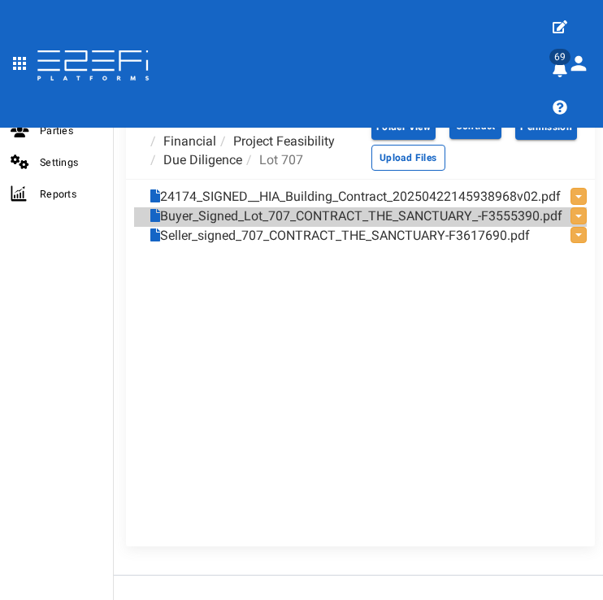
scroll to position [1024, 0]
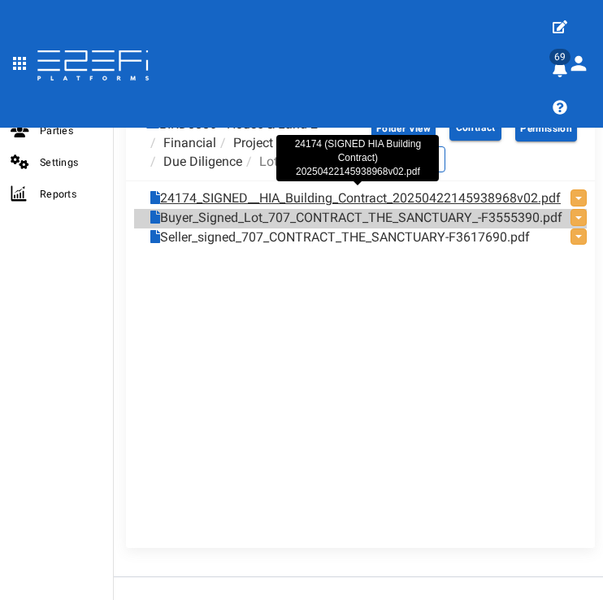
click at [304, 199] on link "24174_SIGNED__HIA_Building_Contract_20250422145938968v02.pdf" at bounding box center [355, 198] width 411 height 19
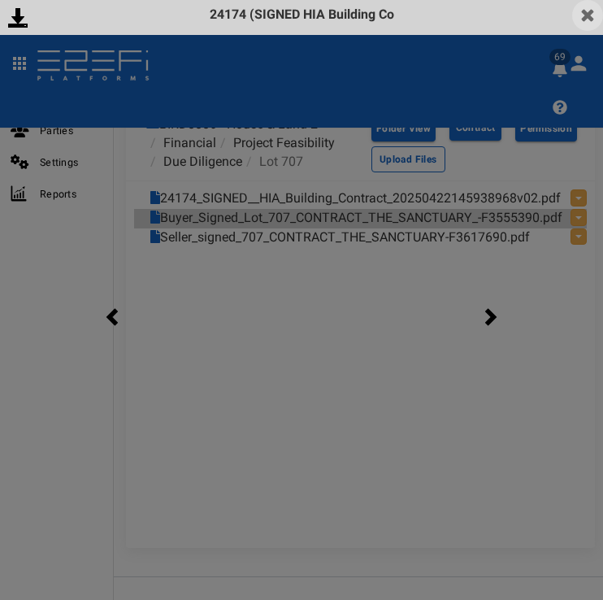
click at [579, 19] on img at bounding box center [588, 15] width 31 height 31
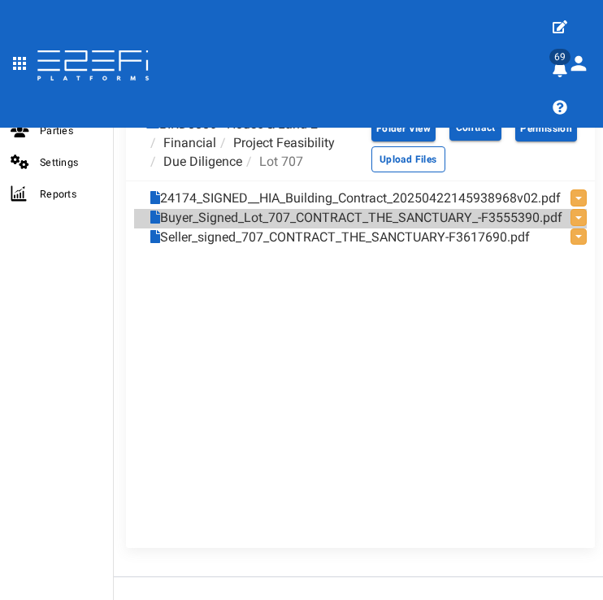
click at [214, 159] on li "Due Diligence" at bounding box center [194, 162] width 96 height 19
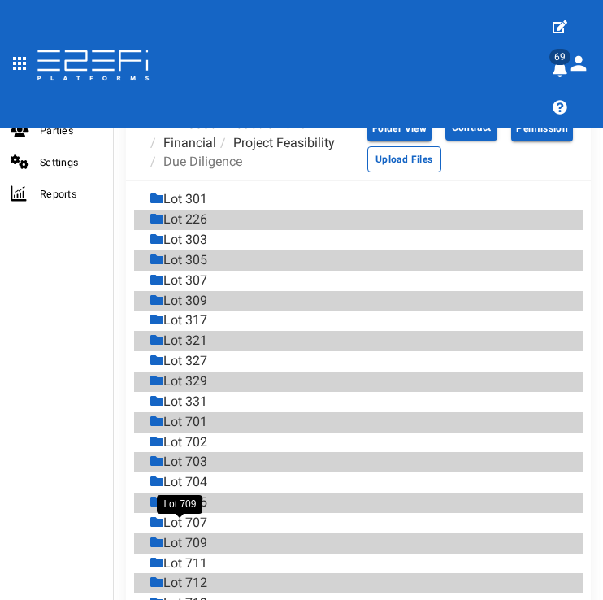
click at [200, 534] on div "Lot 709" at bounding box center [178, 543] width 57 height 19
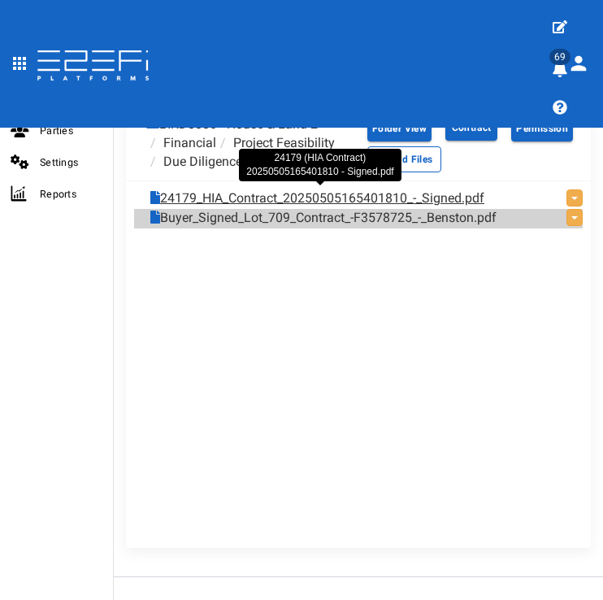
click at [333, 196] on link "24179_HIA_Contract_20250505165401810_-_Signed.pdf" at bounding box center [317, 198] width 334 height 19
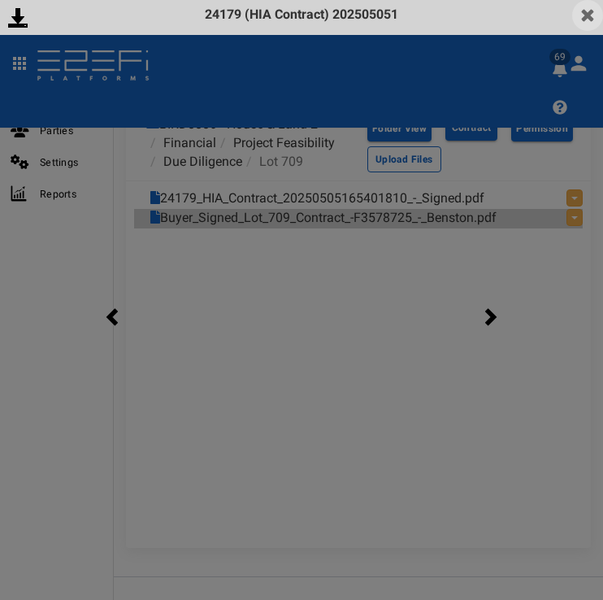
click at [595, 16] on img at bounding box center [588, 15] width 31 height 31
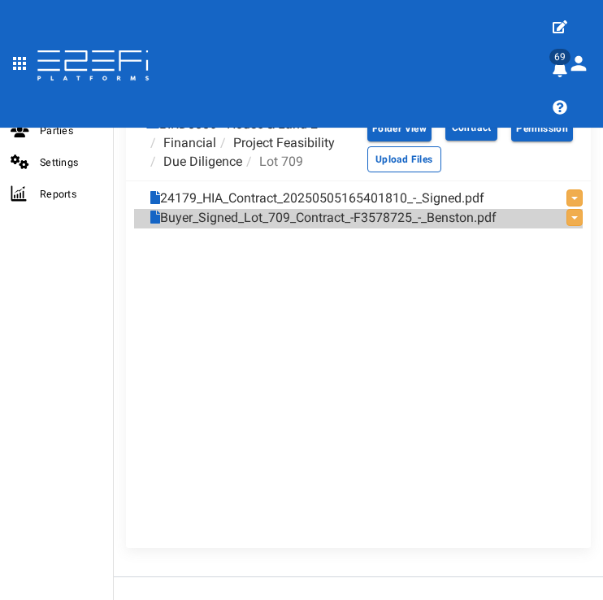
click at [235, 158] on li "Due Diligence" at bounding box center [194, 162] width 96 height 19
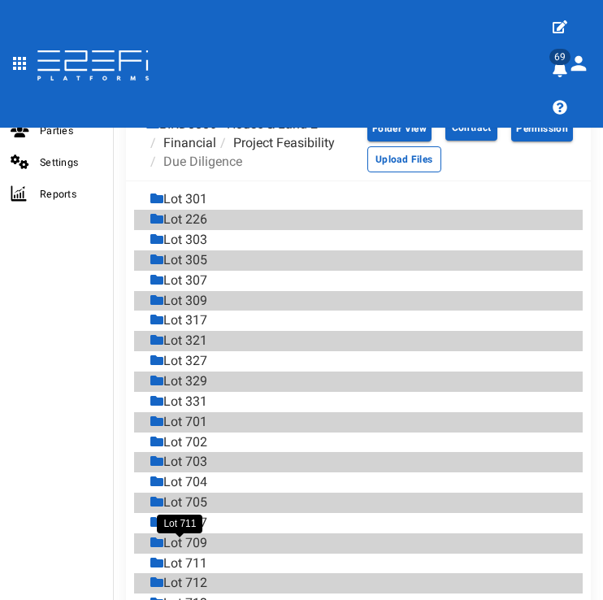
click at [203, 555] on div "Lot 711" at bounding box center [178, 564] width 57 height 19
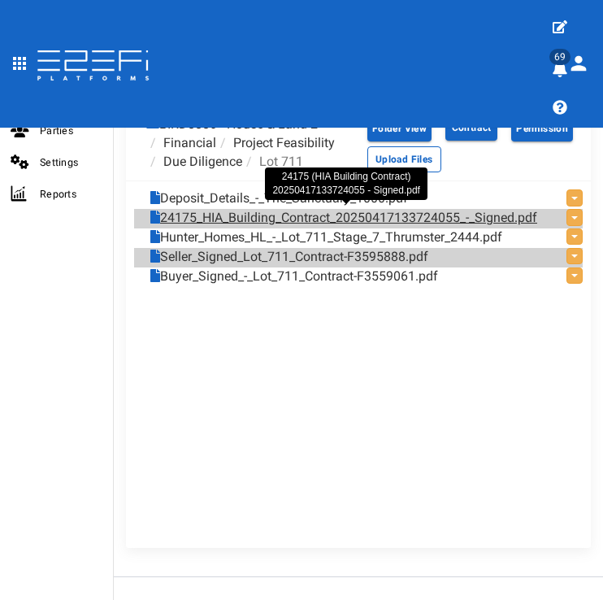
click at [342, 211] on link "24175_HIA_Building_Contract_20250417133724055_-_Signed.pdf" at bounding box center [343, 218] width 387 height 19
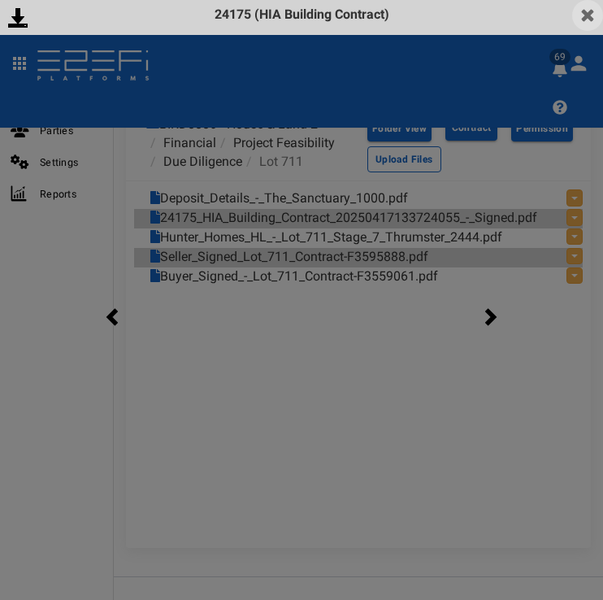
click at [590, 24] on img at bounding box center [588, 15] width 31 height 31
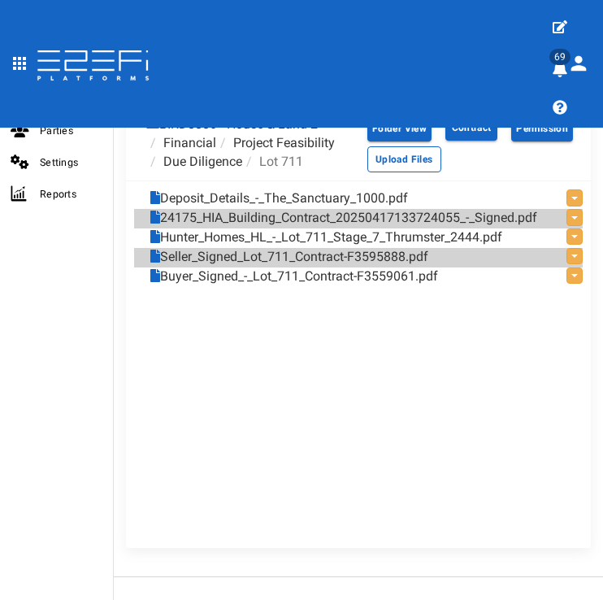
click at [220, 154] on li "Due Diligence" at bounding box center [194, 162] width 96 height 19
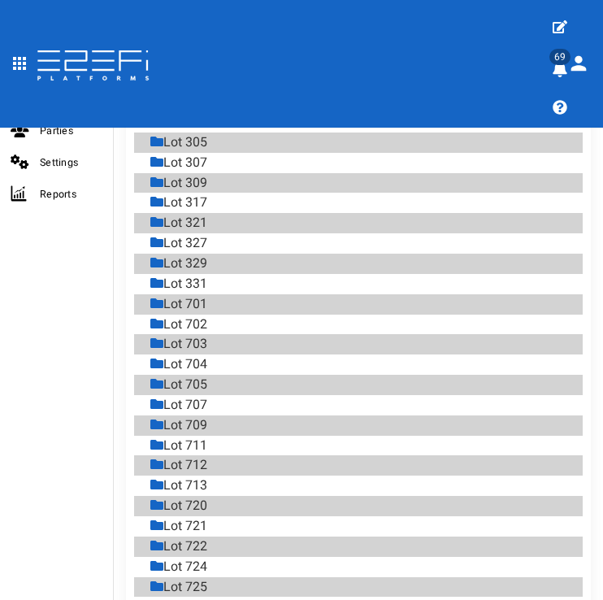
scroll to position [1200, 0]
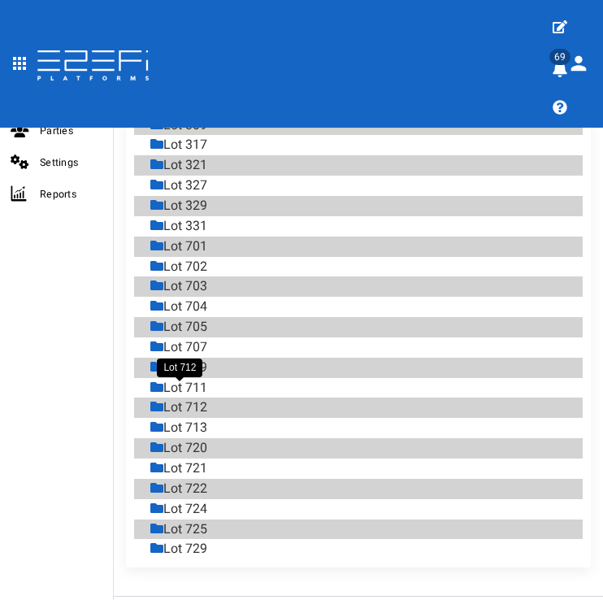
click at [199, 399] on div "Lot 712" at bounding box center [178, 408] width 57 height 19
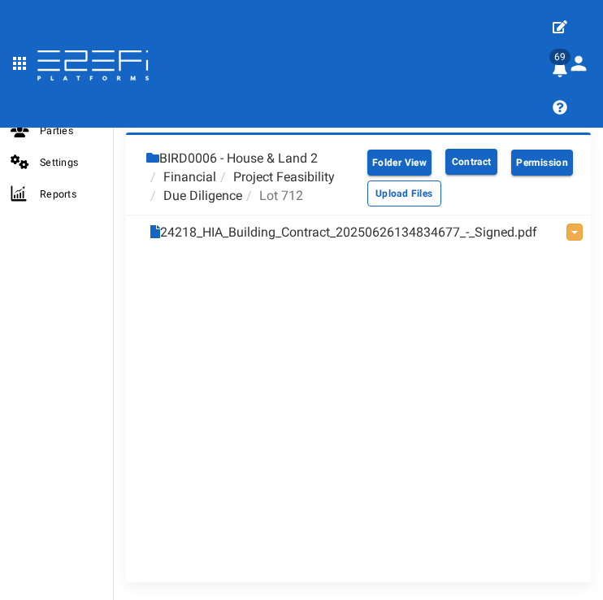
scroll to position [986, 0]
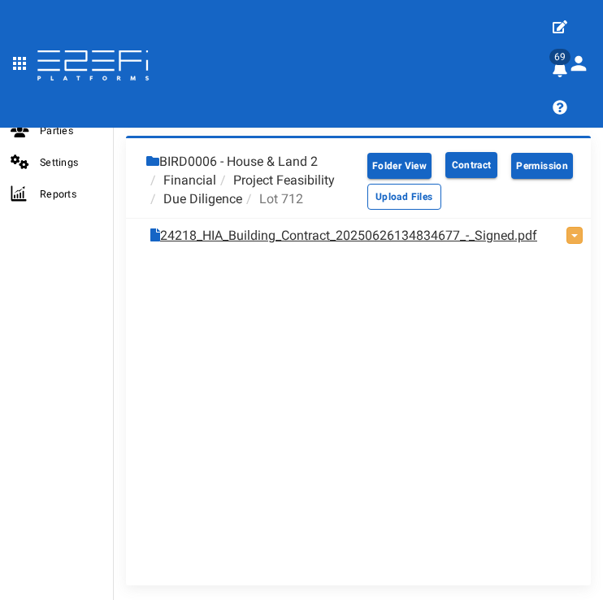
click at [309, 232] on link "24218_HIA_Building_Contract_20250626134834677_-_Signed.pdf" at bounding box center [343, 236] width 387 height 19
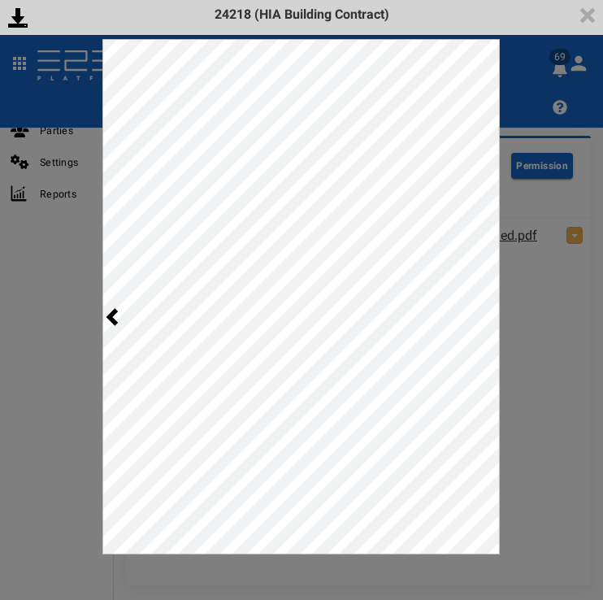
scroll to position [0, 0]
click at [589, 13] on img at bounding box center [588, 15] width 31 height 31
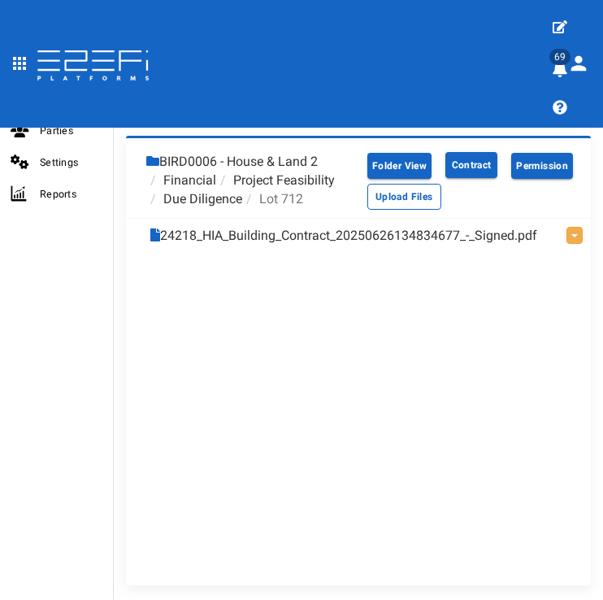
click at [203, 197] on li "Due Diligence" at bounding box center [194, 199] width 96 height 19
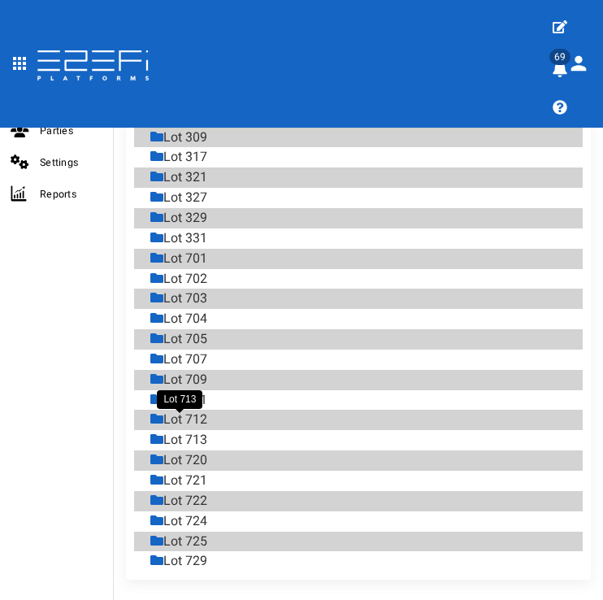
click at [201, 431] on div "Lot 713" at bounding box center [178, 440] width 57 height 19
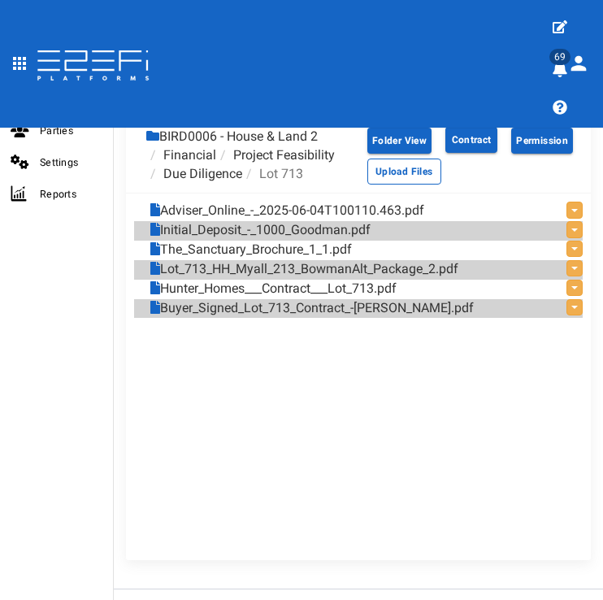
scroll to position [1008, 0]
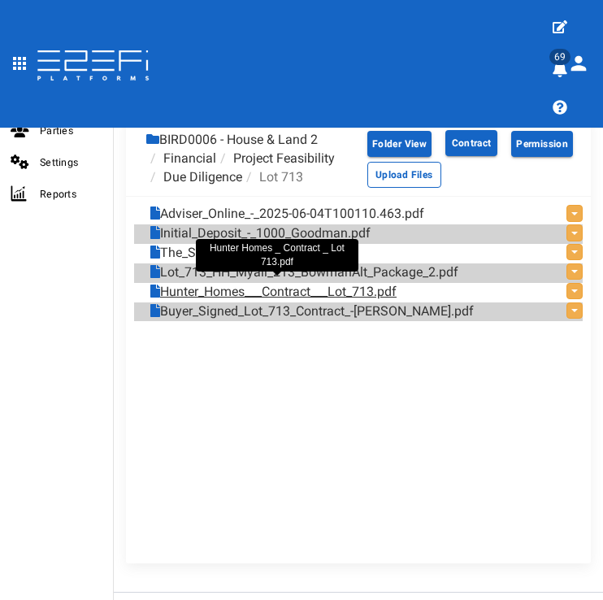
click at [253, 288] on link "Hunter_Homes___Contract___Lot_713.pdf" at bounding box center [273, 292] width 246 height 19
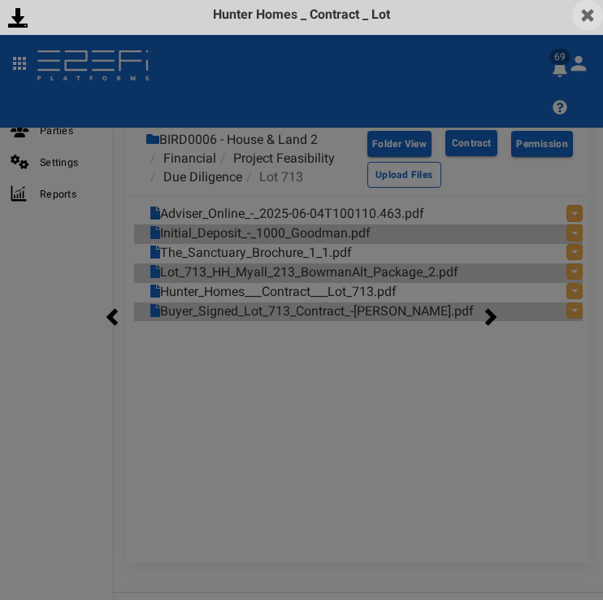
click at [584, 15] on img at bounding box center [588, 15] width 31 height 31
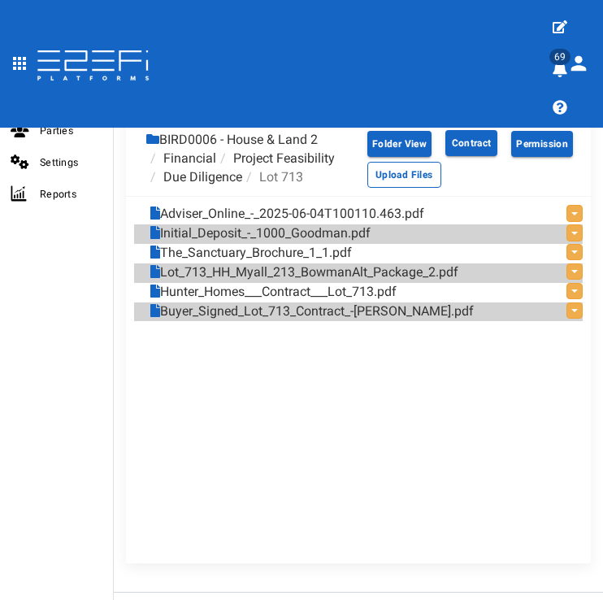
click at [217, 172] on li "Due Diligence" at bounding box center [194, 177] width 96 height 19
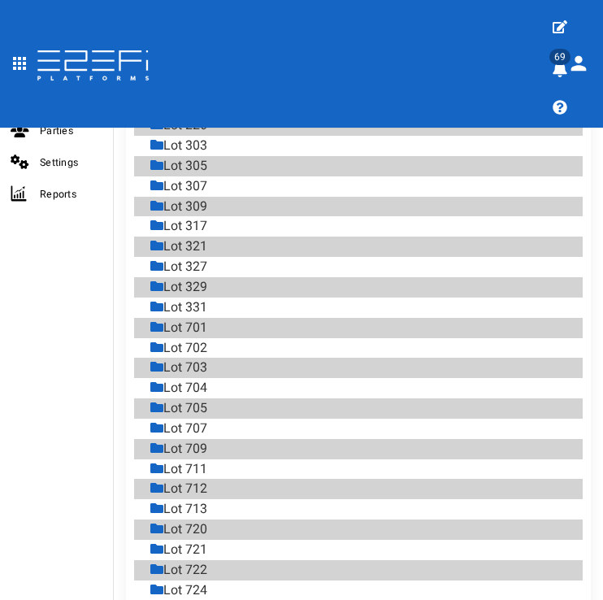
scroll to position [1169, 0]
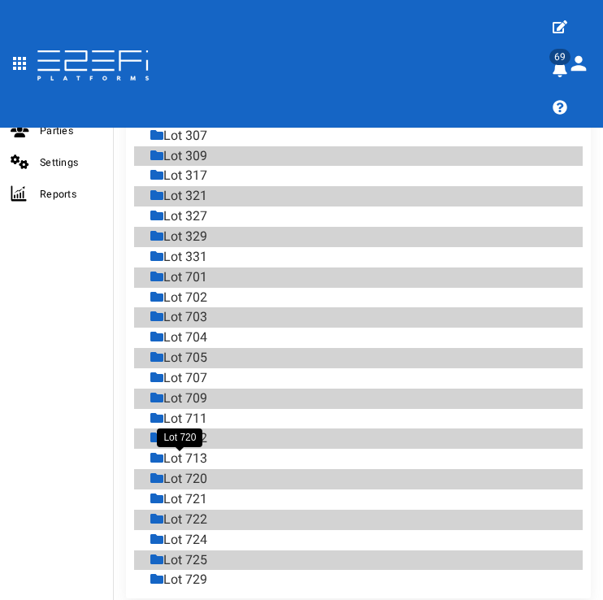
click at [189, 470] on div "Lot 720" at bounding box center [178, 479] width 57 height 19
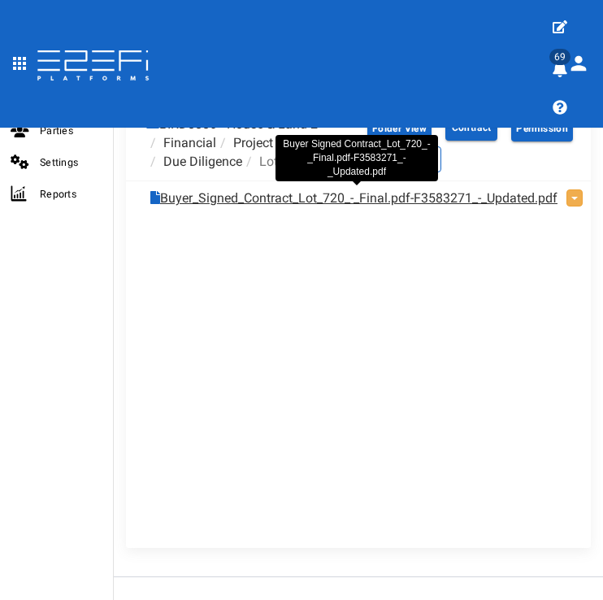
click at [327, 203] on link "Buyer_Signed_Contract_Lot_720_-_Final.pdf-F3583271_-_Updated.pdf" at bounding box center [353, 198] width 407 height 19
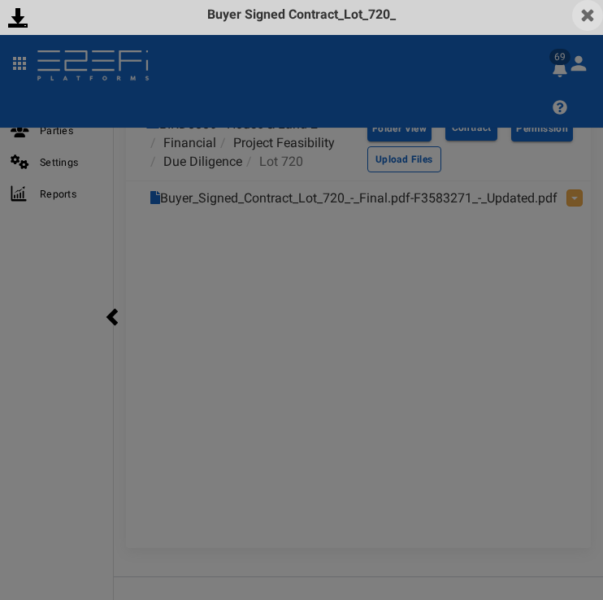
click at [577, 14] on img at bounding box center [588, 15] width 31 height 31
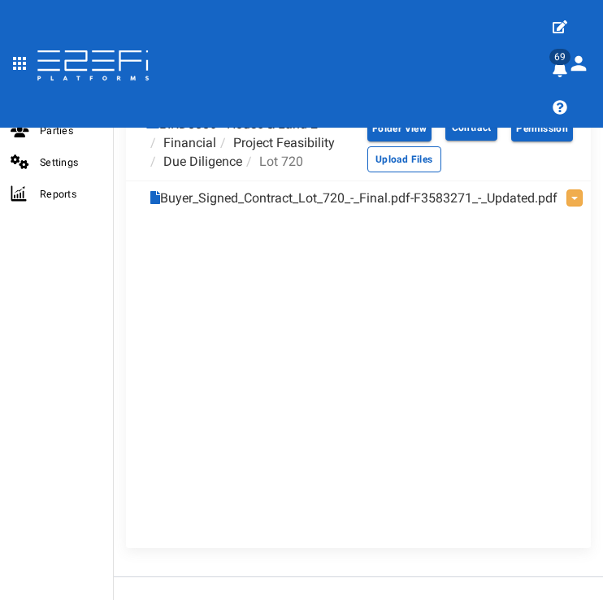
click at [220, 157] on li "Due Diligence" at bounding box center [194, 162] width 96 height 19
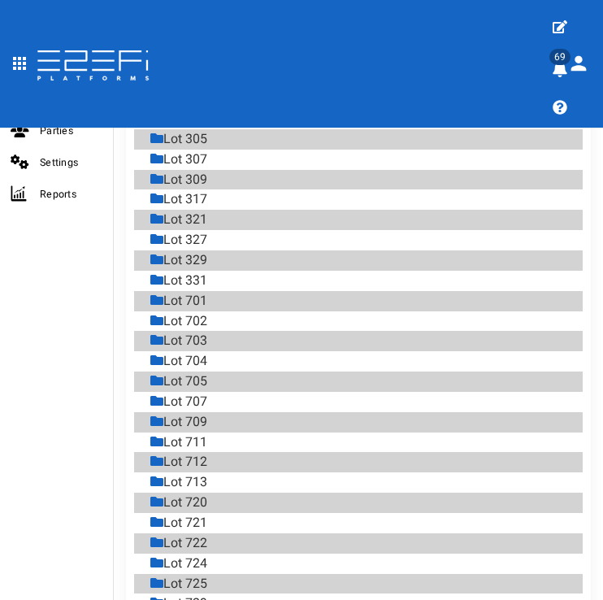
scroll to position [1200, 0]
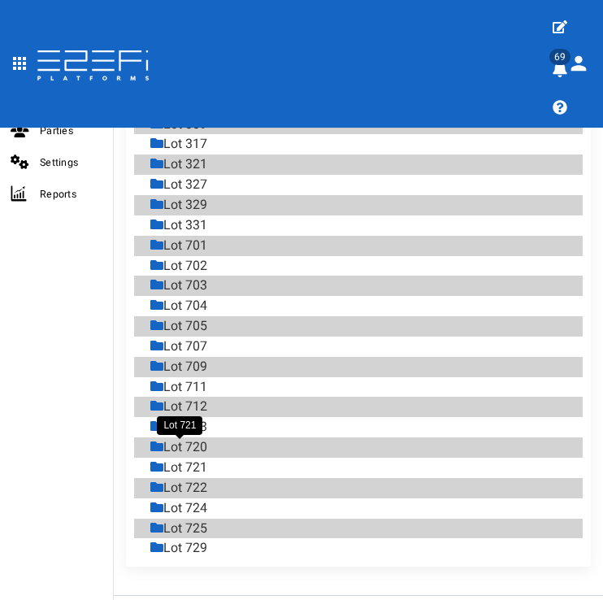
click at [207, 459] on div "Lot 721" at bounding box center [178, 468] width 57 height 19
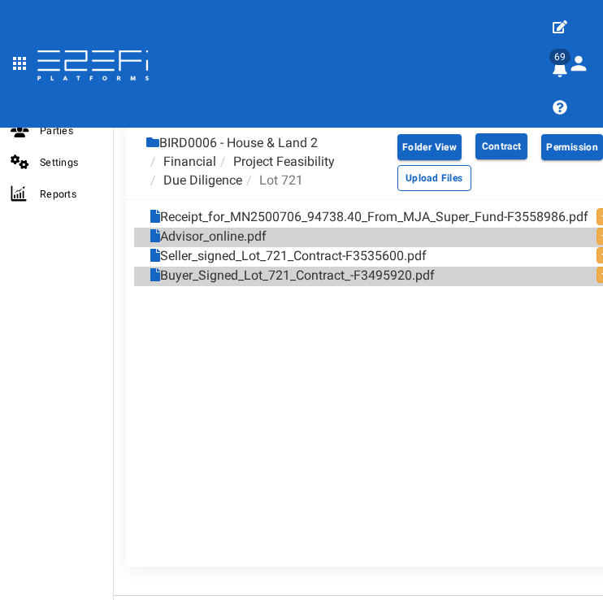
scroll to position [1002, 0]
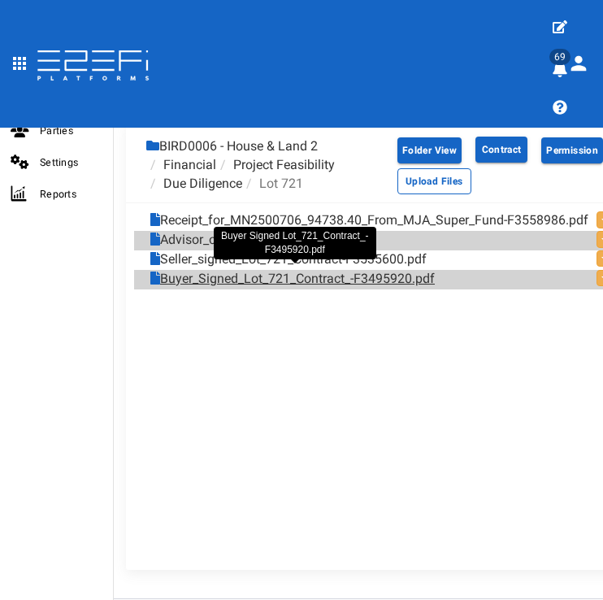
click at [211, 276] on link "Buyer_Signed_Lot_721_Contract_-F3495920.pdf" at bounding box center [292, 279] width 285 height 19
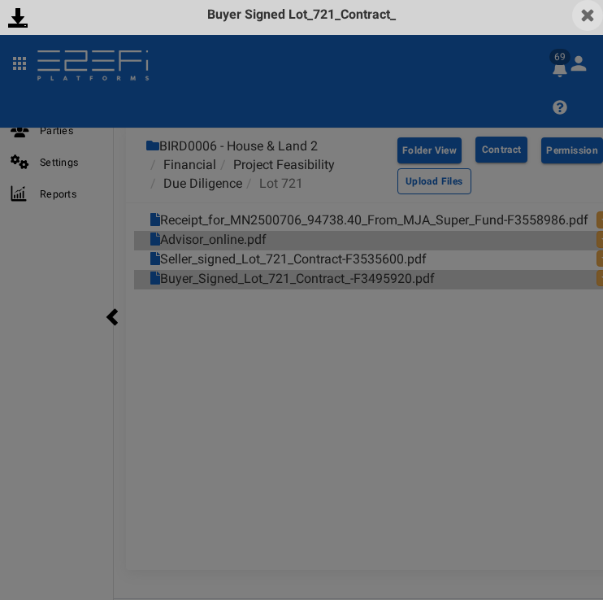
click at [596, 24] on img at bounding box center [588, 15] width 31 height 31
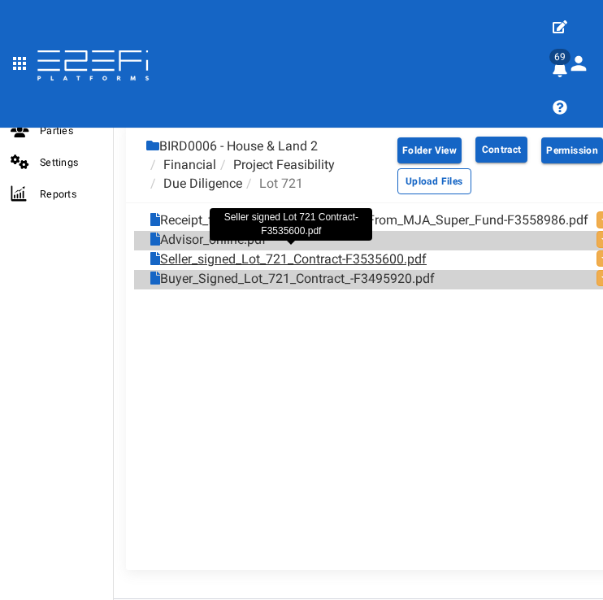
click at [263, 261] on link "Seller_signed_Lot_721_Contract-F3535600.pdf" at bounding box center [288, 259] width 277 height 19
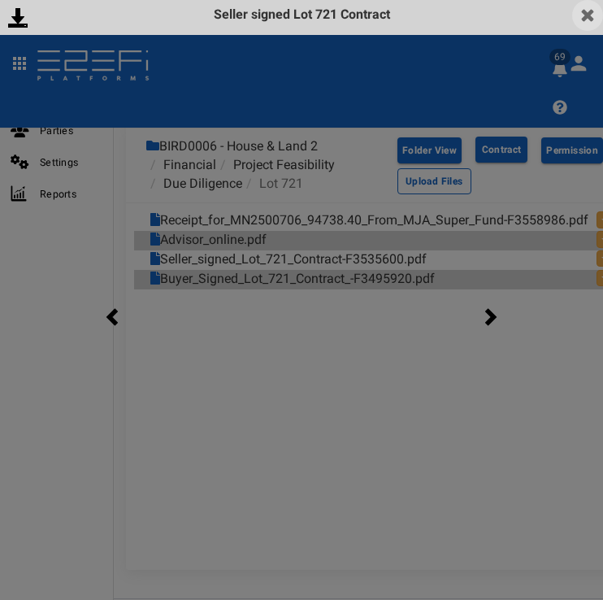
click at [584, 27] on img at bounding box center [588, 15] width 31 height 31
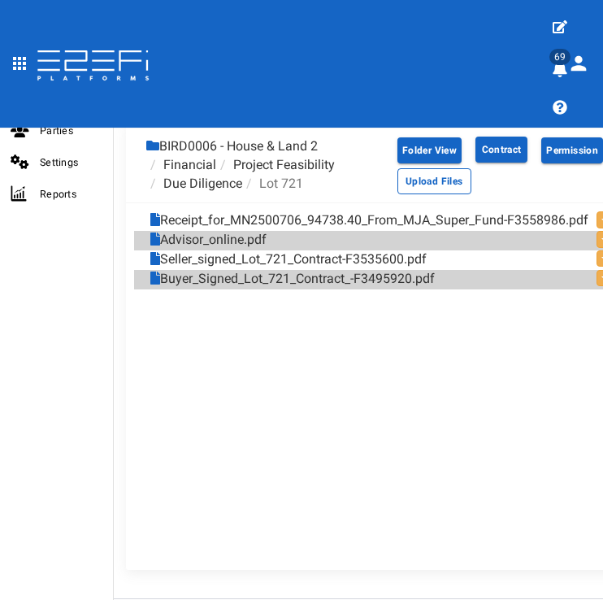
click at [242, 176] on li "Lot 721" at bounding box center [272, 184] width 61 height 19
click at [242, 175] on li "Due Diligence" at bounding box center [194, 184] width 96 height 19
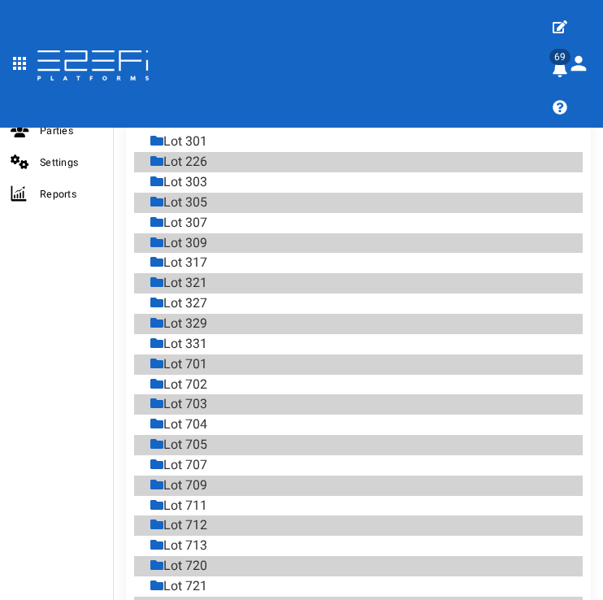
scroll to position [1200, 0]
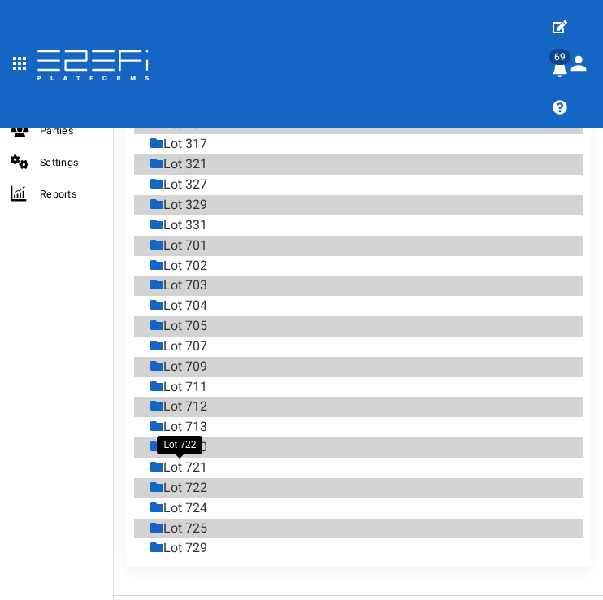
click at [198, 479] on div "Lot 722" at bounding box center [178, 488] width 57 height 19
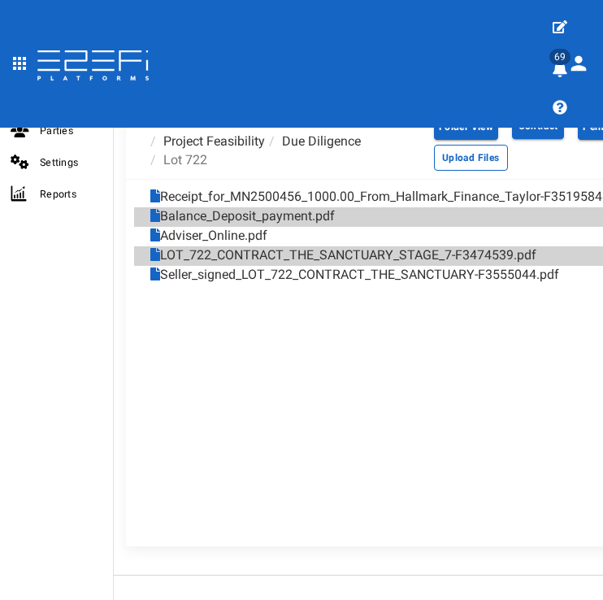
scroll to position [1024, 0]
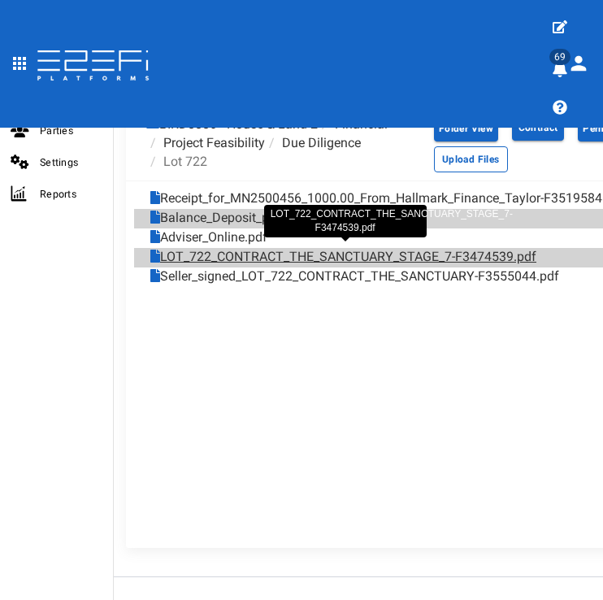
click at [233, 256] on link "LOT_722_CONTRACT_THE_SANCTUARY_STAGE_7-F3474539.pdf" at bounding box center [343, 257] width 386 height 19
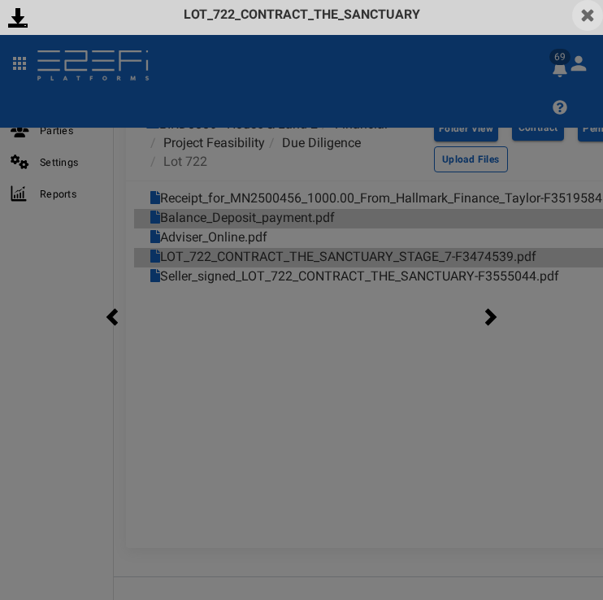
click at [581, 16] on img at bounding box center [588, 15] width 31 height 31
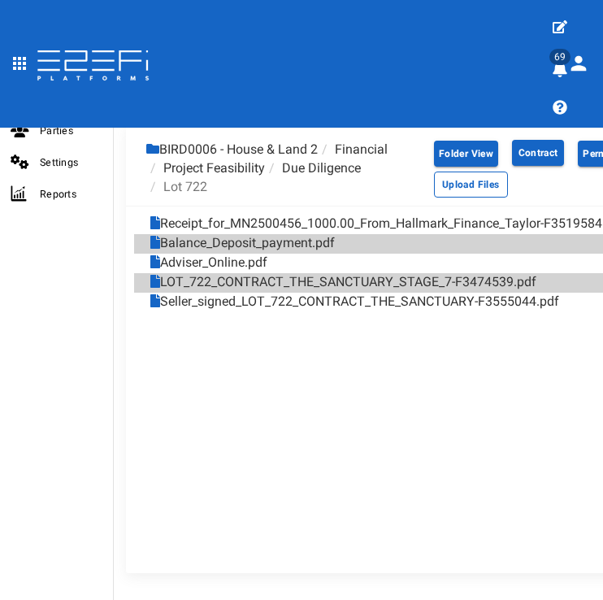
scroll to position [954, 0]
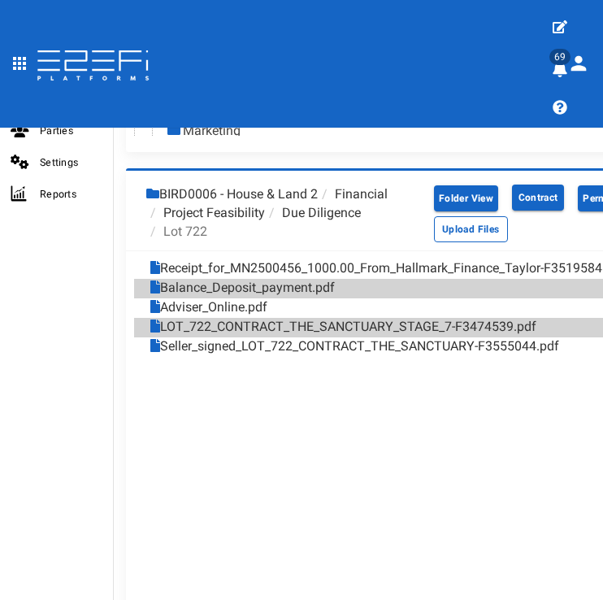
click at [307, 211] on li "Due Diligence" at bounding box center [313, 213] width 96 height 19
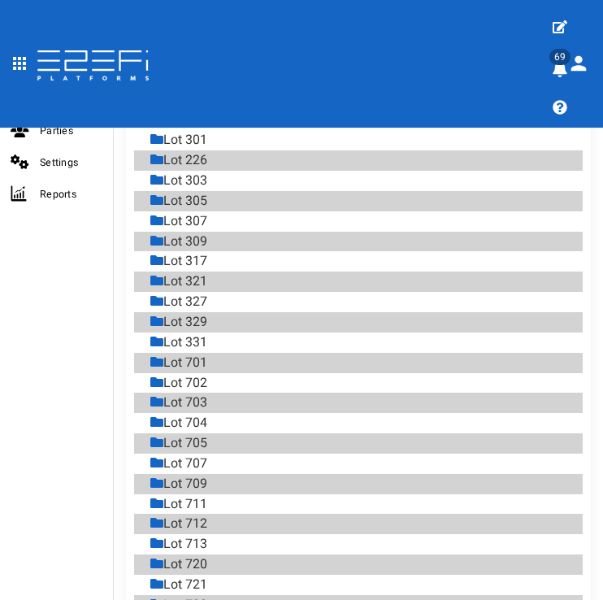
scroll to position [1147, 0]
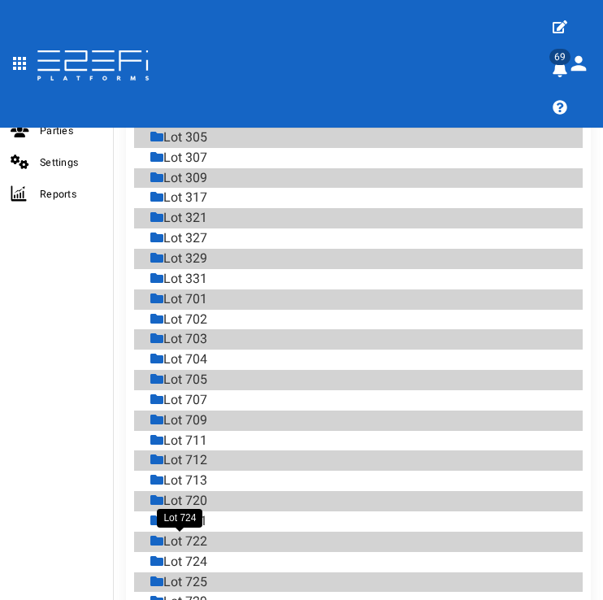
click at [193, 553] on div "Lot 724" at bounding box center [178, 562] width 57 height 19
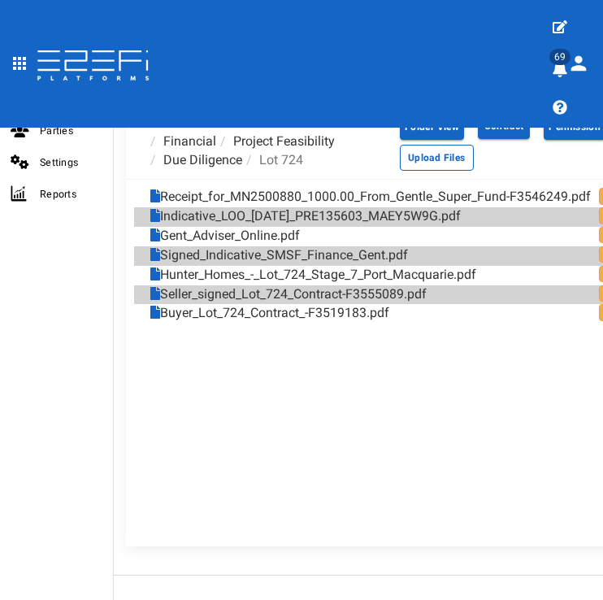
scroll to position [1024, 0]
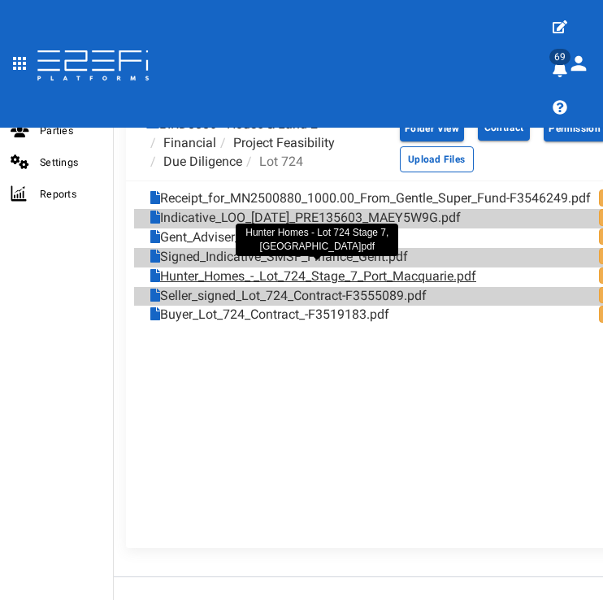
click at [311, 273] on link "Hunter_Homes_-_Lot_724_Stage_7_Port_Macquarie.pdf" at bounding box center [313, 277] width 326 height 19
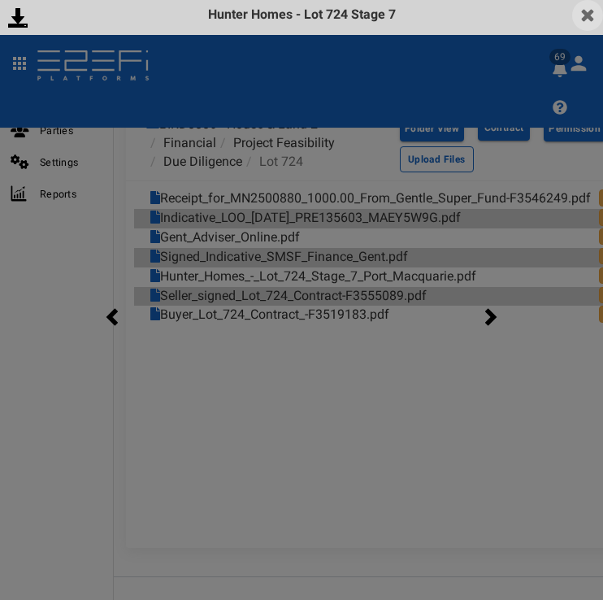
click at [592, 24] on img at bounding box center [588, 15] width 31 height 31
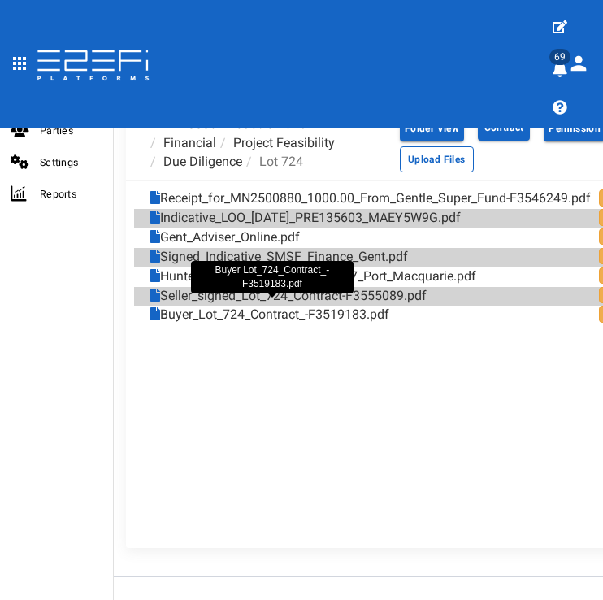
click at [289, 311] on link "Buyer_Lot_724_Contract_-F3519183.pdf" at bounding box center [269, 315] width 239 height 19
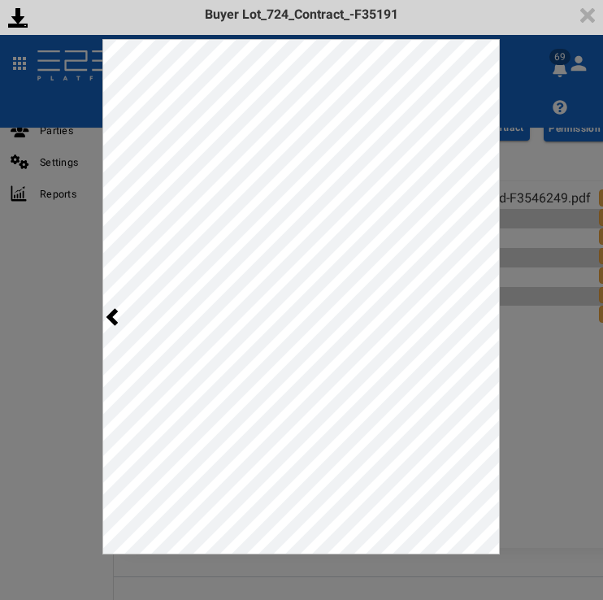
scroll to position [0, 0]
click at [586, 20] on img at bounding box center [588, 15] width 31 height 31
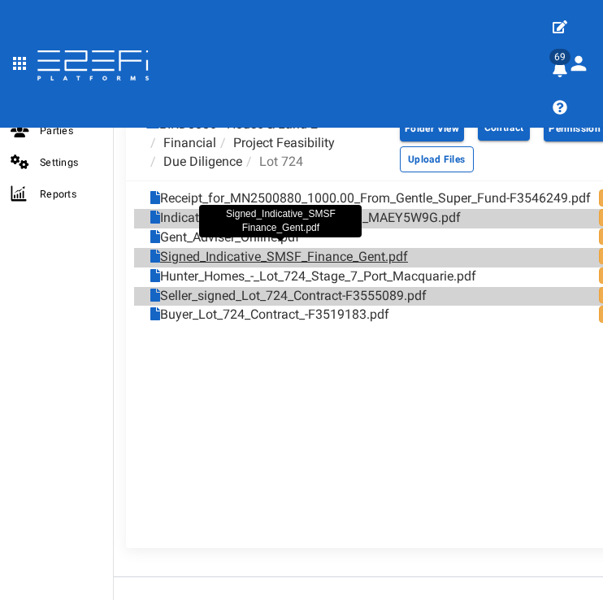
scroll to position [981, 0]
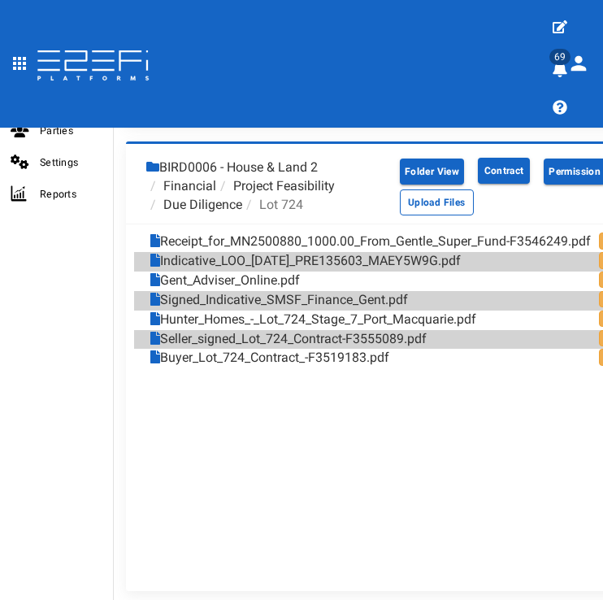
click at [242, 196] on li "Due Diligence" at bounding box center [194, 205] width 96 height 19
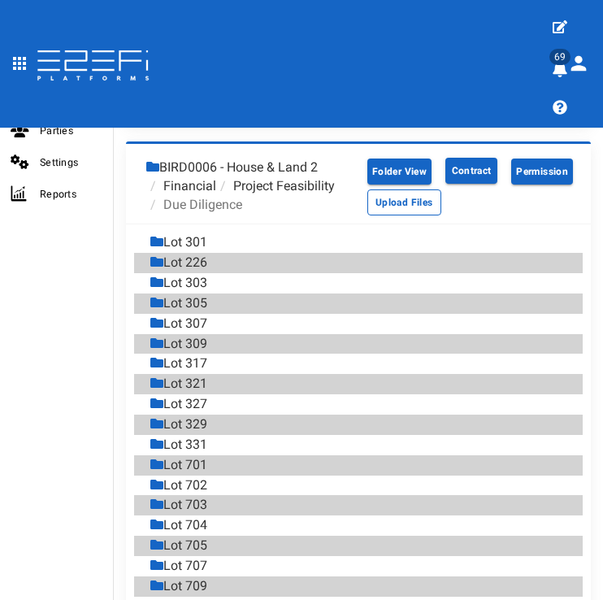
scroll to position [1200, 0]
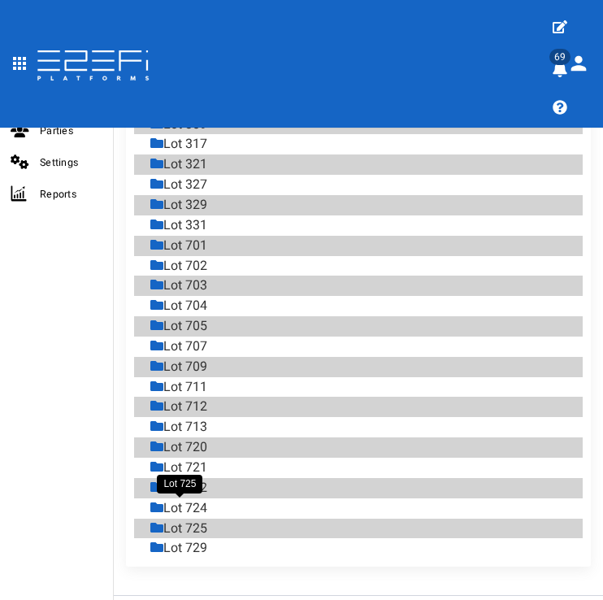
click at [193, 520] on div "Lot 725" at bounding box center [178, 529] width 57 height 19
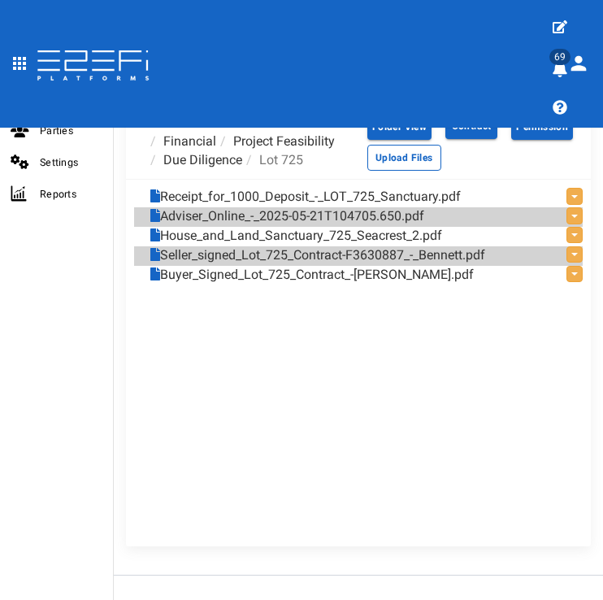
scroll to position [1024, 0]
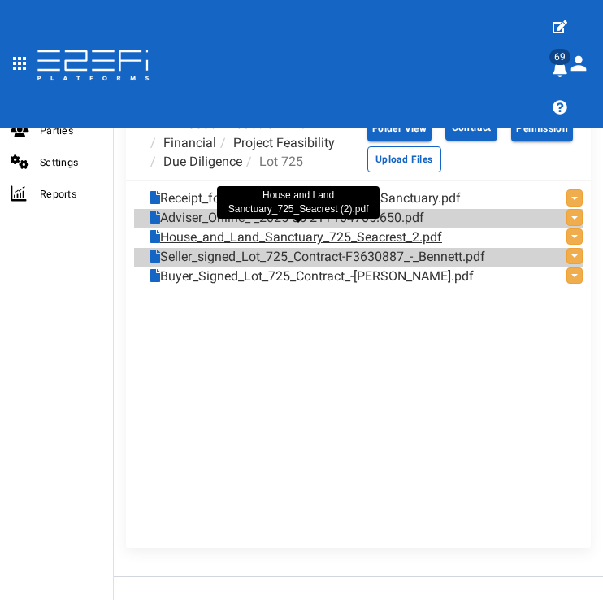
click at [286, 237] on link "House_and_Land_Sanctuary_725_Seacrest_2.pdf" at bounding box center [296, 238] width 292 height 19
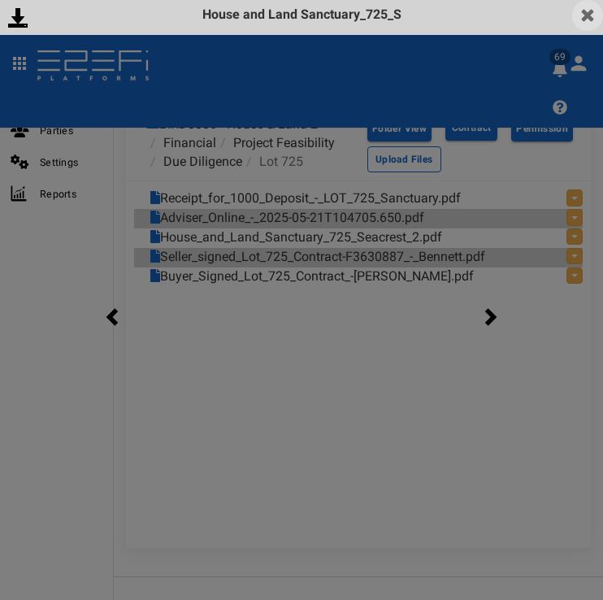
click at [597, 10] on img at bounding box center [588, 15] width 31 height 31
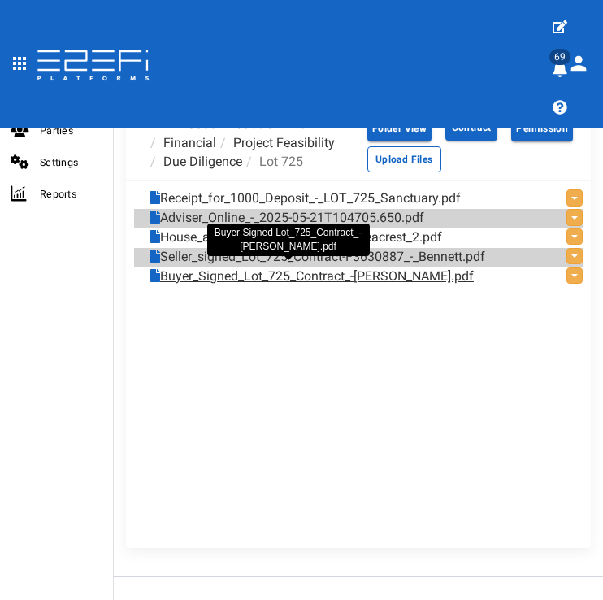
click at [298, 272] on link "Buyer_Signed_Lot_725_Contract_-[PERSON_NAME].pdf" at bounding box center [312, 277] width 324 height 19
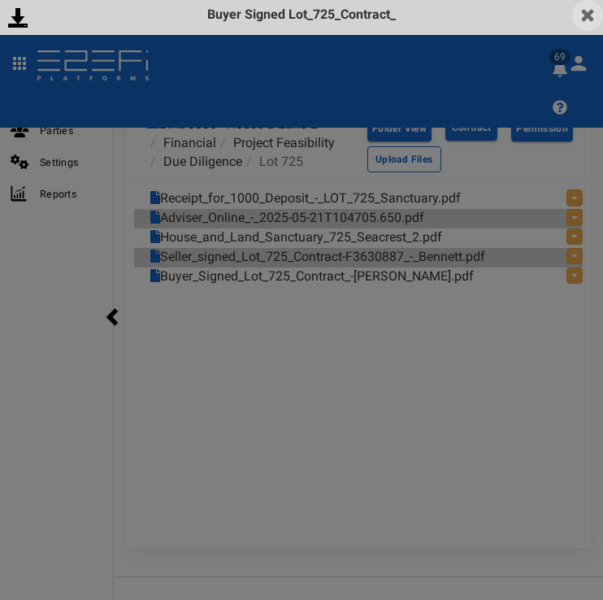
click at [599, 20] on img at bounding box center [588, 15] width 31 height 31
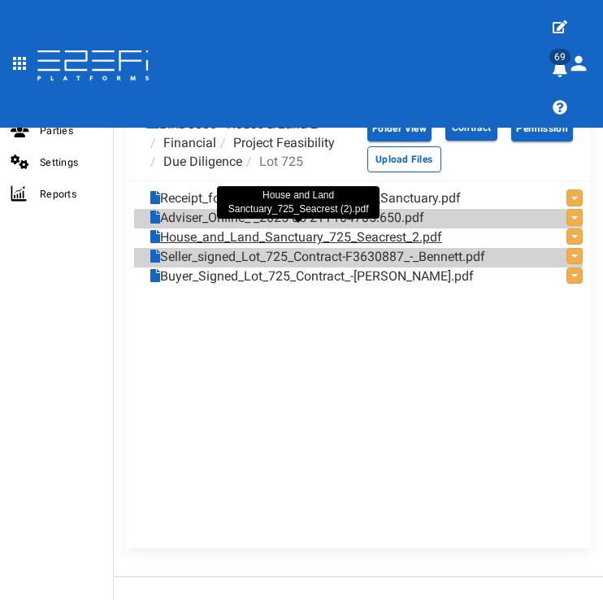
click at [389, 231] on link "House_and_Land_Sanctuary_725_Seacrest_2.pdf" at bounding box center [296, 238] width 292 height 19
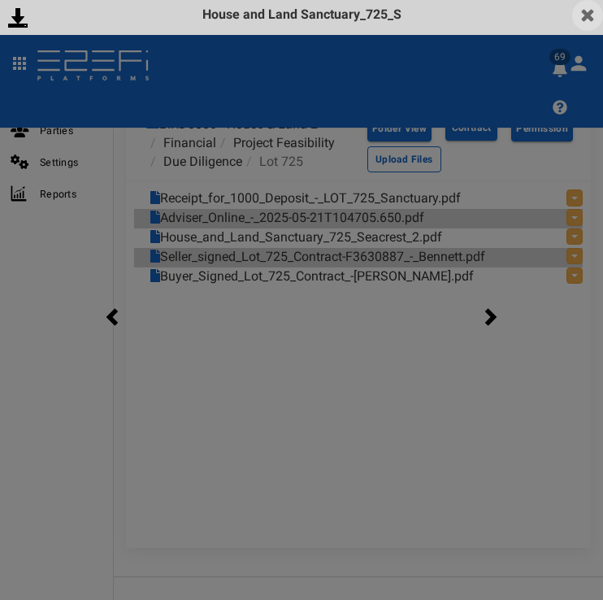
click at [590, 18] on img at bounding box center [588, 15] width 31 height 31
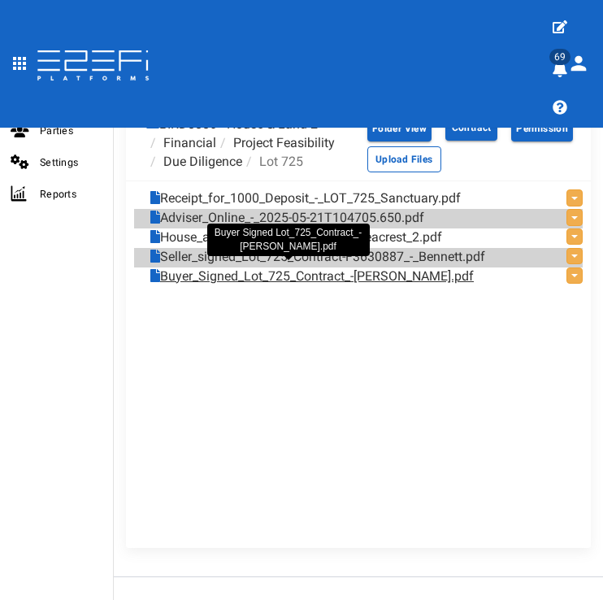
click at [280, 270] on link "Buyer_Signed_Lot_725_Contract_-[PERSON_NAME].pdf" at bounding box center [312, 277] width 324 height 19
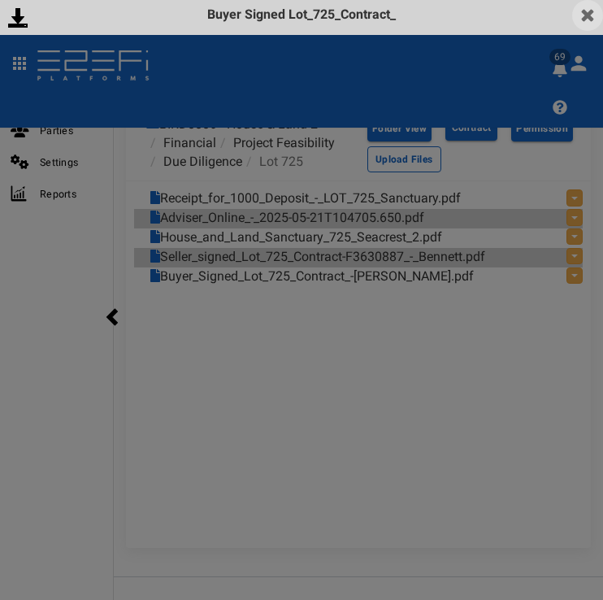
click at [586, 23] on img at bounding box center [588, 15] width 31 height 31
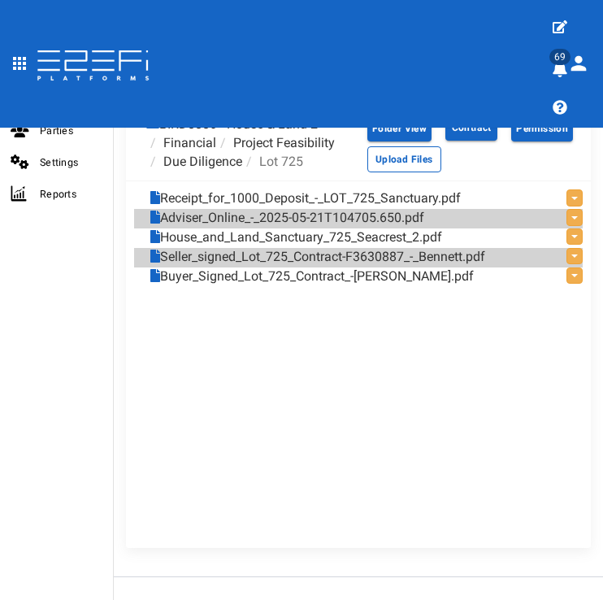
click at [214, 155] on li "Due Diligence" at bounding box center [194, 162] width 96 height 19
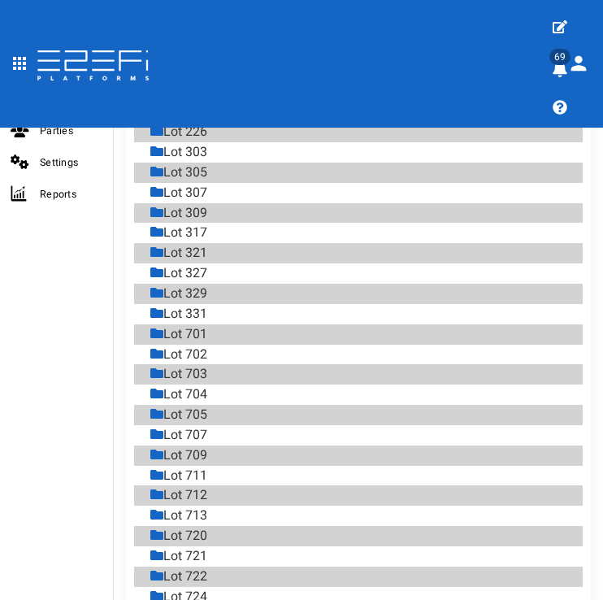
scroll to position [1200, 0]
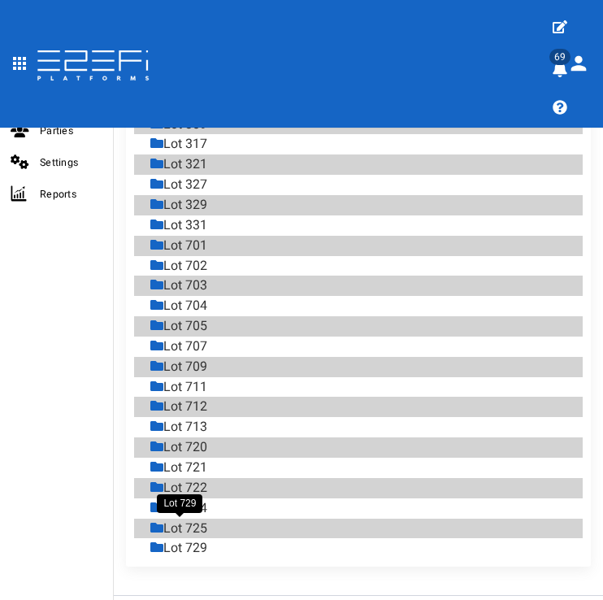
click at [183, 539] on div "Lot 729" at bounding box center [178, 548] width 57 height 19
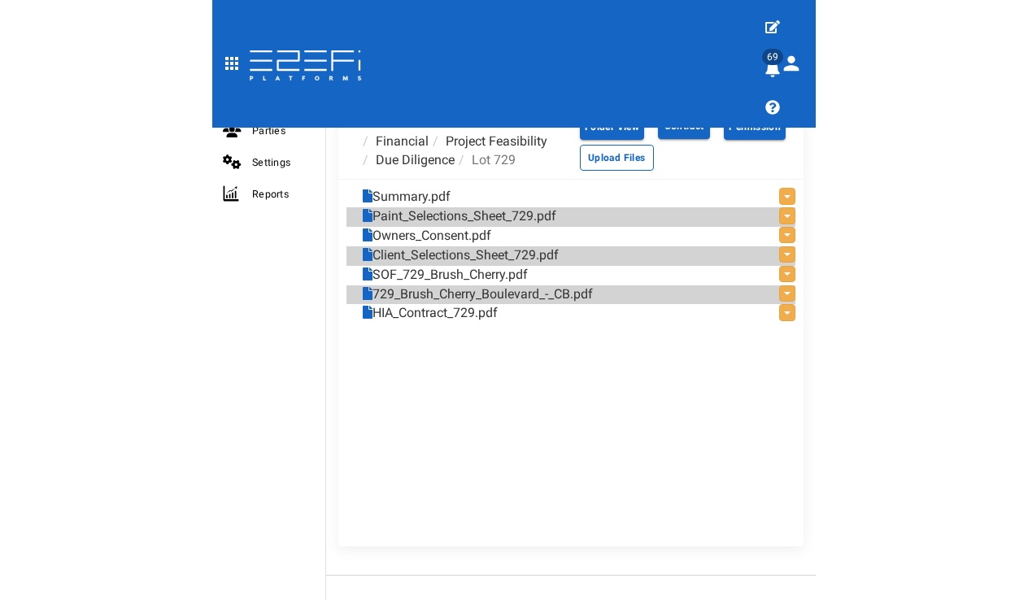
scroll to position [1024, 0]
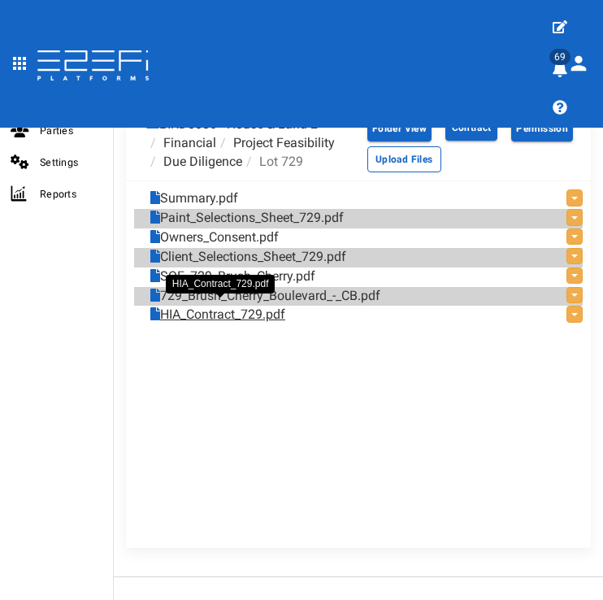
click at [262, 313] on link "HIA_Contract_729.pdf" at bounding box center [217, 315] width 135 height 19
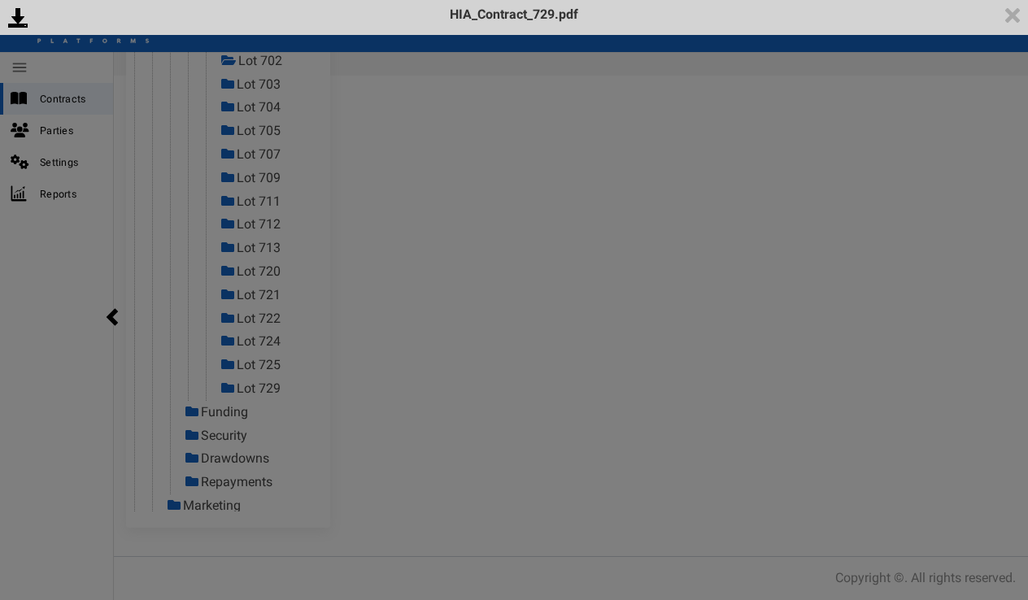
scroll to position [573, 0]
